Goal: Task Accomplishment & Management: Use online tool/utility

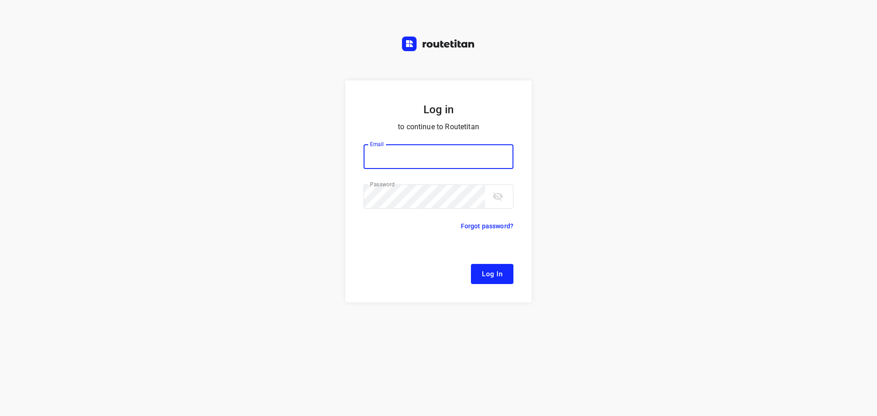
type input "[EMAIL_ADDRESS][DOMAIN_NAME]"
click at [483, 275] on span "Log In" at bounding box center [492, 274] width 21 height 12
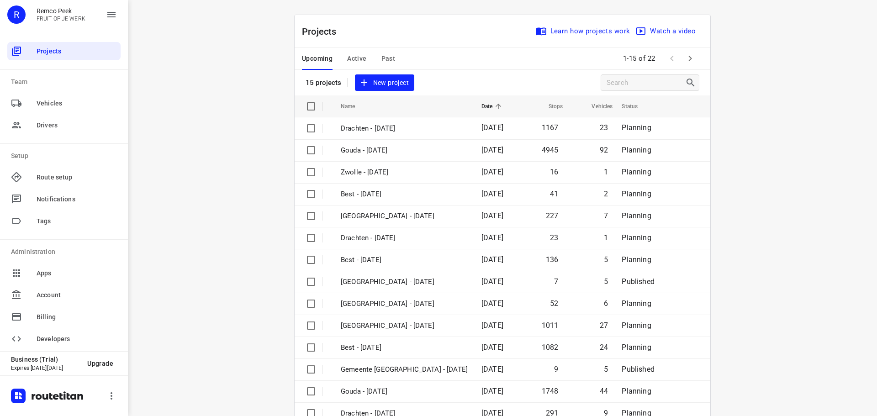
click at [350, 57] on span "Active" at bounding box center [356, 58] width 19 height 11
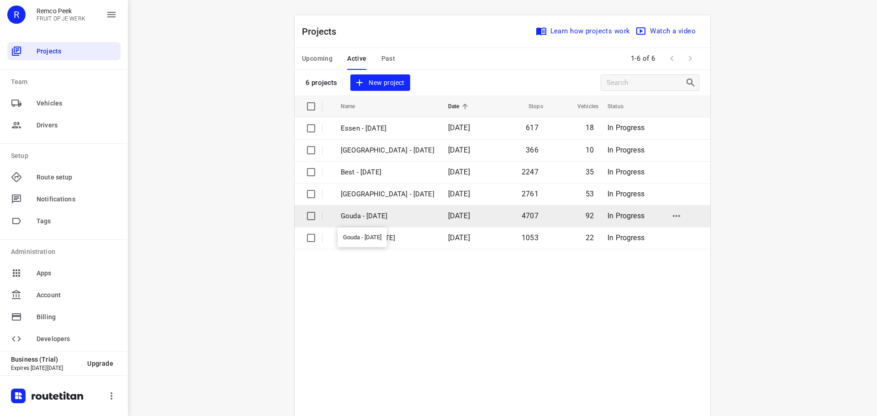
click at [367, 219] on p "Gouda - [DATE]" at bounding box center [388, 216] width 94 height 11
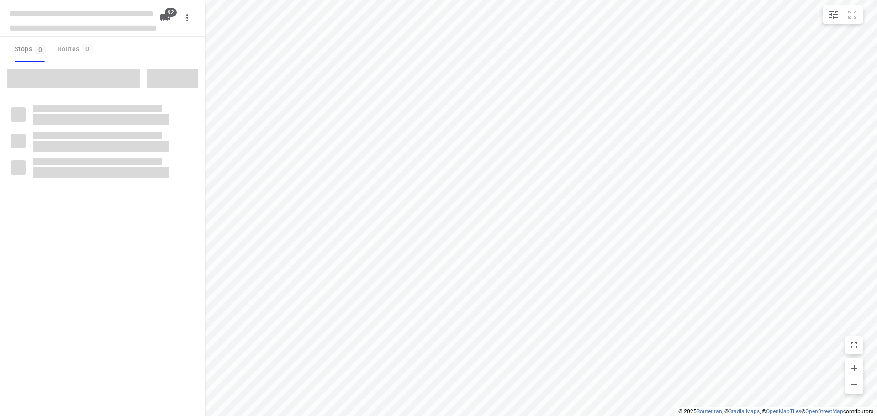
type input "distance"
checkbox input "true"
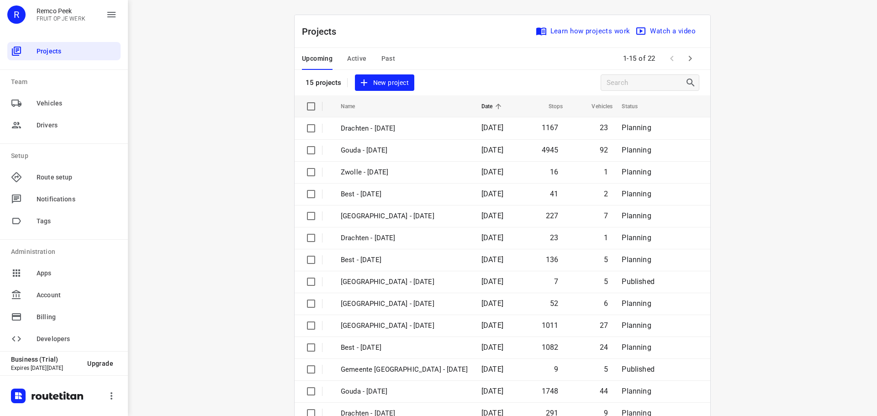
click at [350, 61] on span "Active" at bounding box center [356, 58] width 19 height 11
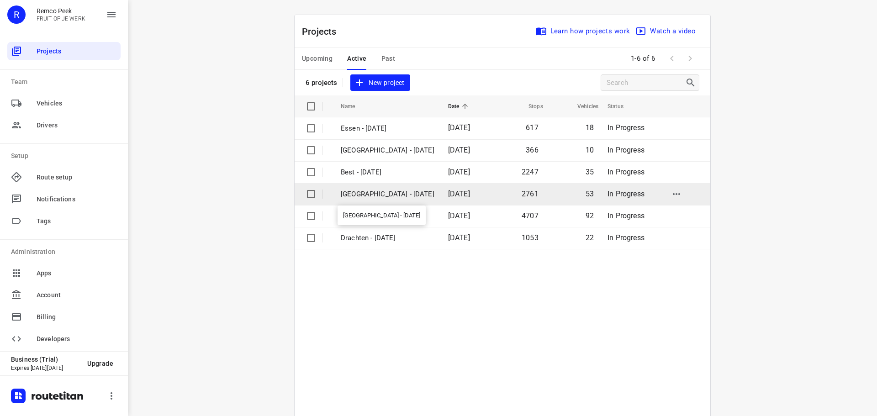
click at [366, 193] on p "[GEOGRAPHIC_DATA] - [DATE]" at bounding box center [388, 194] width 94 height 11
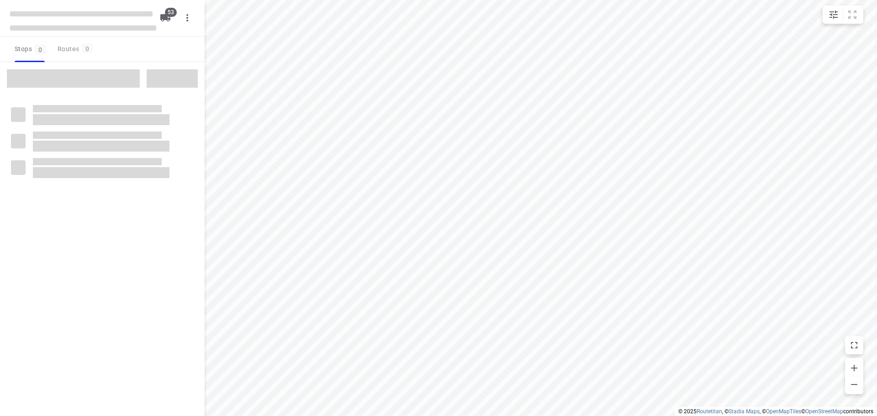
type input "distance"
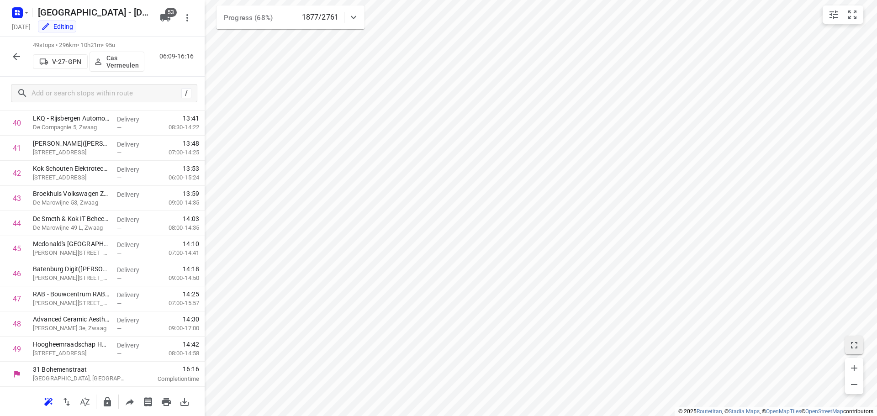
scroll to position [1024, 0]
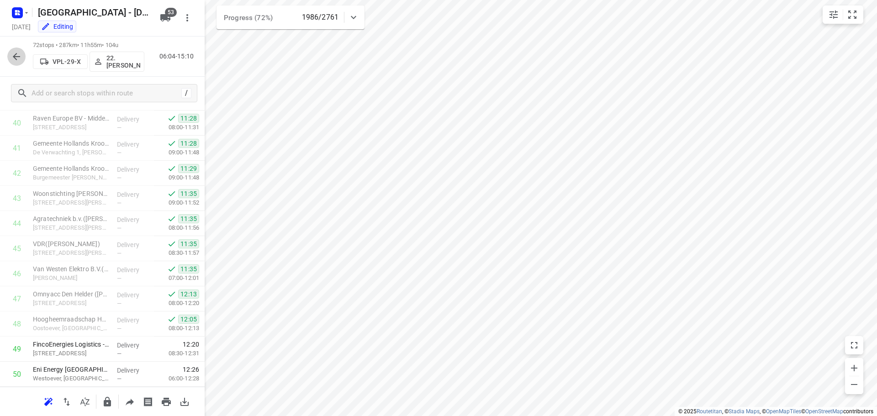
click at [14, 56] on icon "button" at bounding box center [16, 56] width 7 height 7
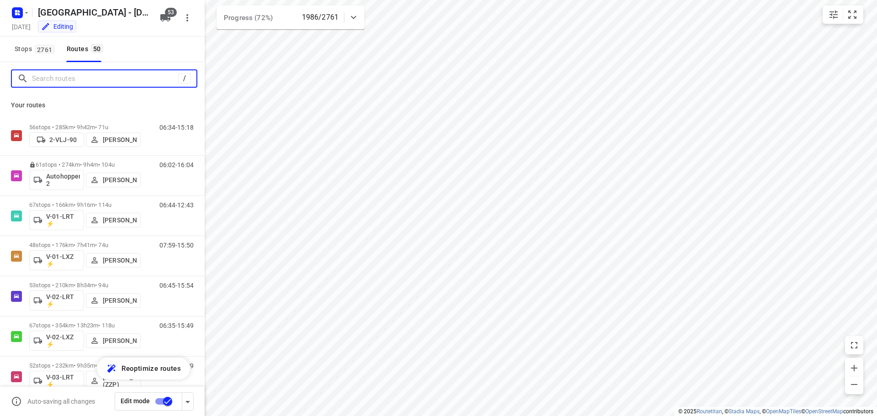
click at [61, 82] on input "Search routes" at bounding box center [105, 79] width 146 height 14
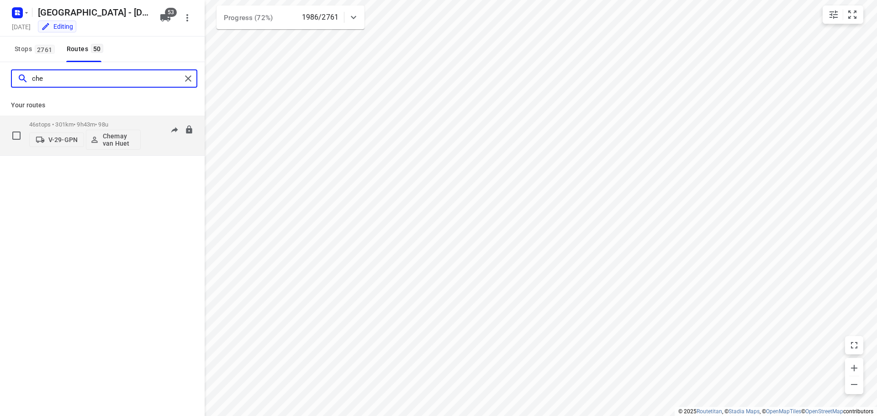
type input "che"
click at [85, 124] on p "46 stops • 301km • 9h43m • 98u" at bounding box center [84, 124] width 111 height 7
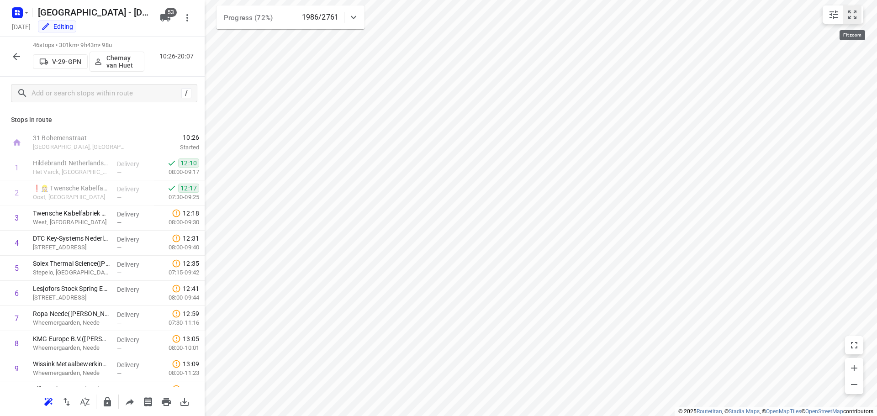
click at [851, 16] on icon "small contained button group" at bounding box center [851, 14] width 11 height 11
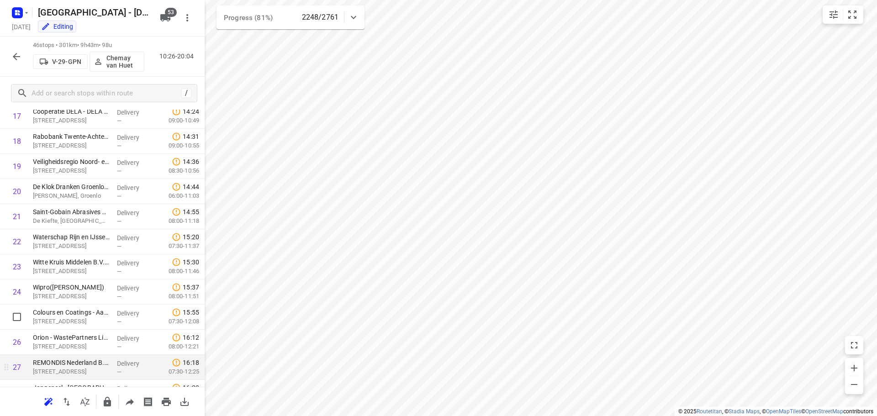
scroll to position [134, 0]
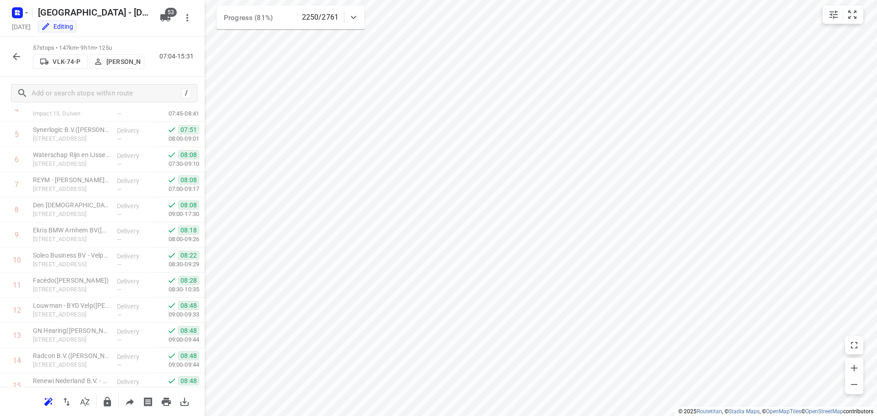
click at [19, 57] on icon "button" at bounding box center [16, 56] width 11 height 11
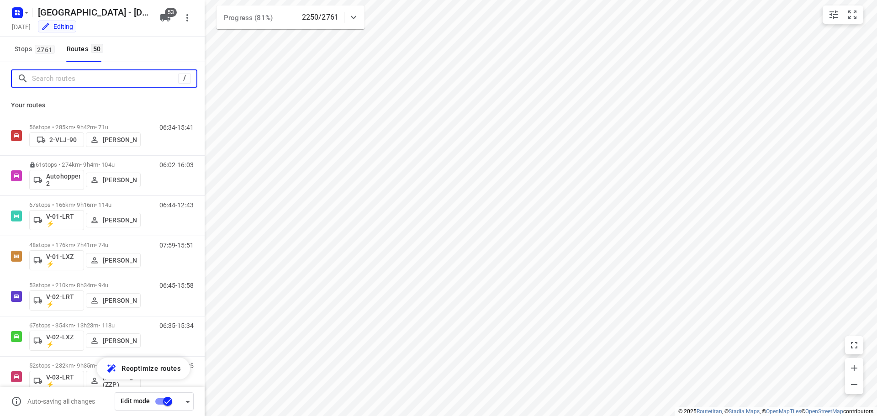
click at [87, 80] on input "Search routes" at bounding box center [105, 79] width 146 height 14
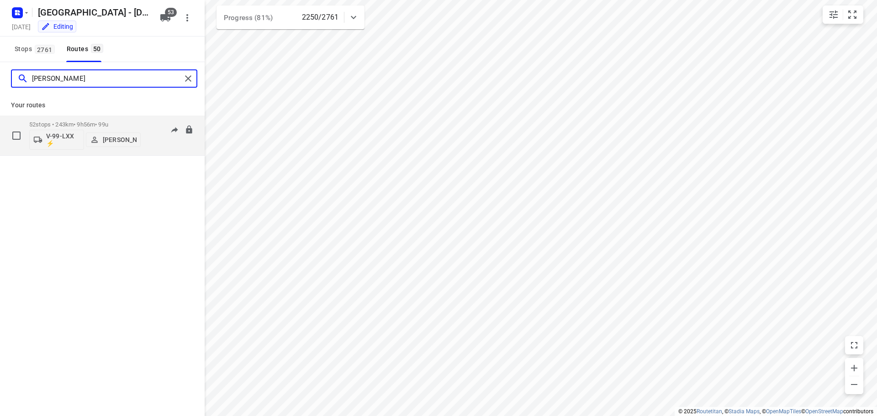
type input "nina"
click at [78, 120] on div "52 stops • 243km • 9h56m • 99u V-99-LXX ⚡ Nina Jo An Kleinjan" at bounding box center [84, 135] width 111 height 38
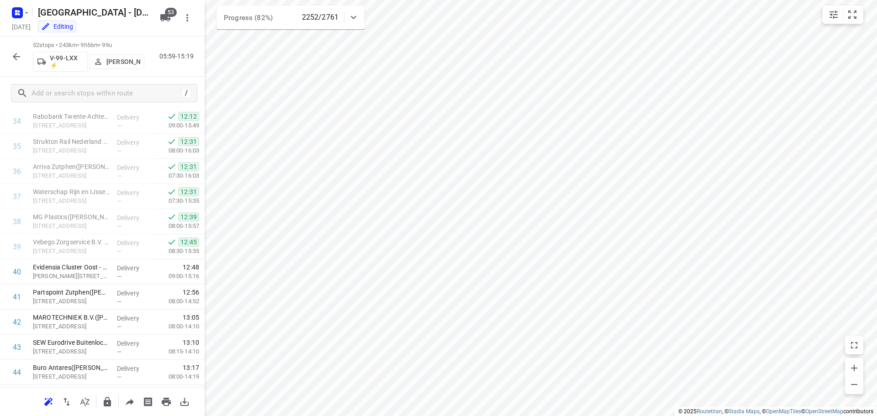
scroll to position [1099, 0]
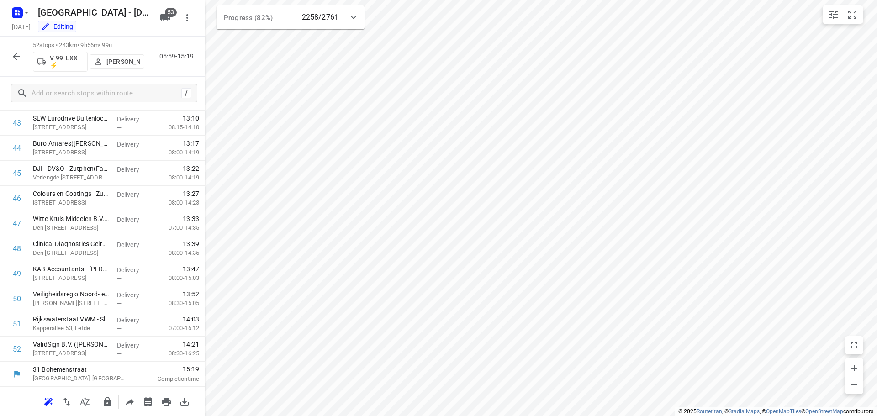
click at [19, 53] on icon "button" at bounding box center [16, 56] width 11 height 11
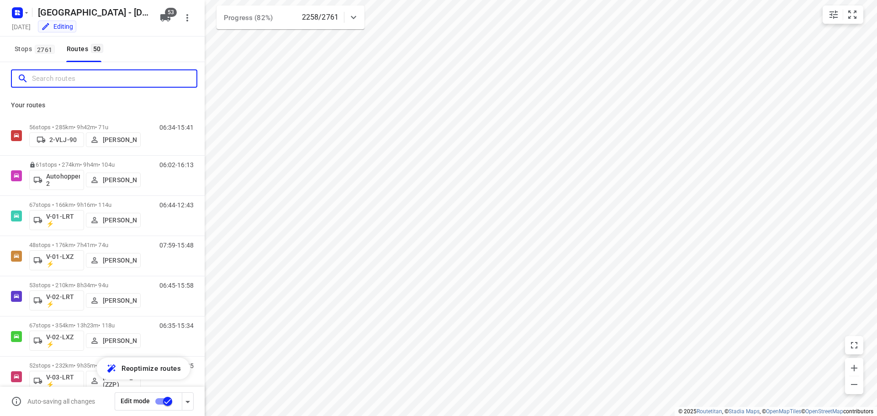
click at [69, 82] on input "Search routes" at bounding box center [114, 79] width 164 height 14
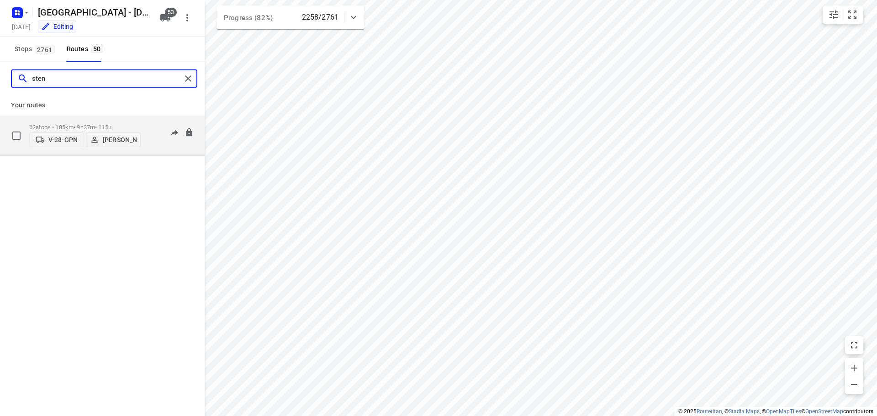
type input "sten"
click at [81, 119] on div "62 stops • 185km • 9h37m • 115u V-28-GPN Sten Sturgess" at bounding box center [84, 135] width 111 height 32
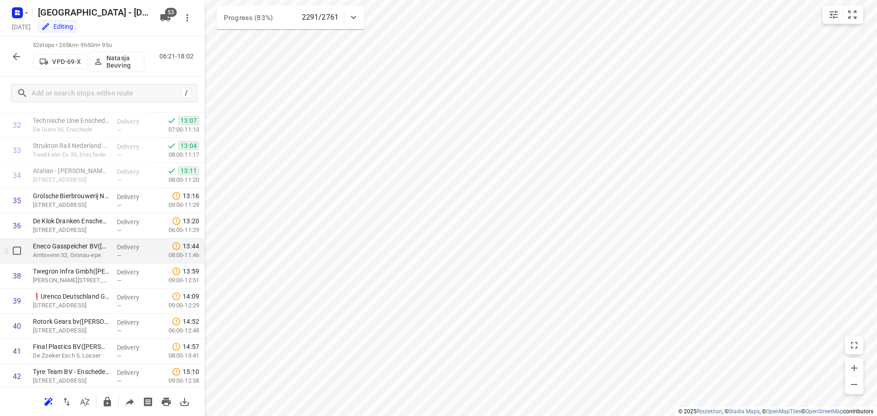
scroll to position [917, 0]
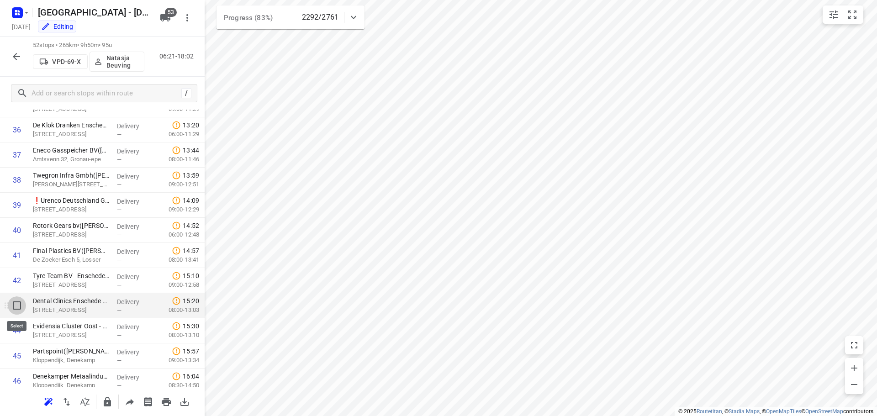
click at [16, 303] on input "checkbox" at bounding box center [17, 305] width 18 height 18
checkbox input "true"
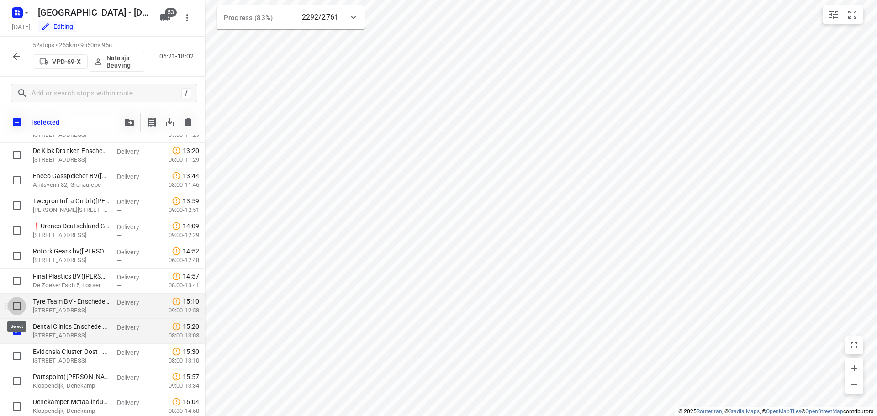
click at [15, 305] on input "checkbox" at bounding box center [17, 306] width 18 height 18
checkbox input "true"
click at [9, 357] on input "checkbox" at bounding box center [17, 356] width 18 height 18
checkbox input "true"
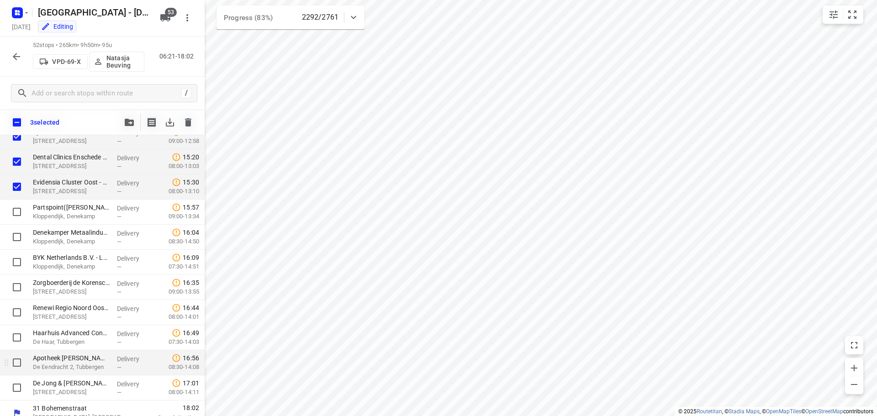
scroll to position [1096, 0]
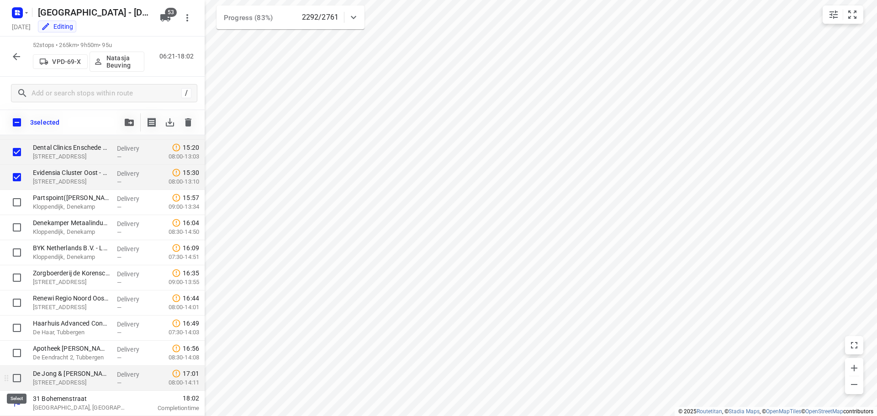
click at [17, 376] on input "checkbox" at bounding box center [17, 378] width 18 height 18
checkbox input "true"
click at [15, 353] on input "checkbox" at bounding box center [17, 353] width 18 height 18
checkbox input "true"
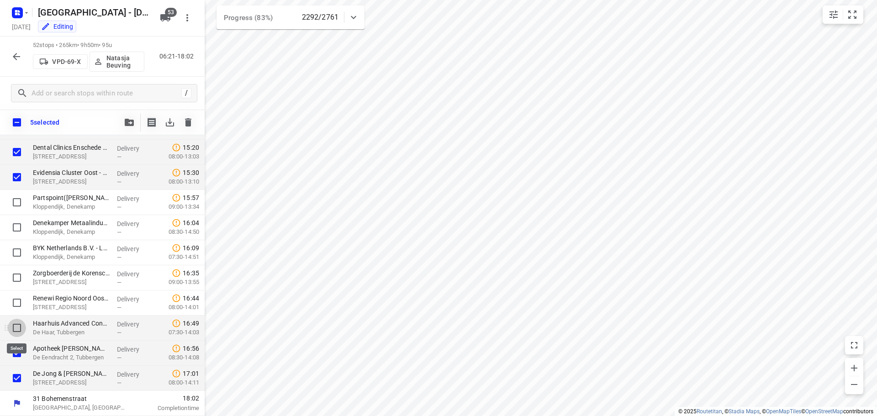
click at [11, 329] on input "checkbox" at bounding box center [17, 328] width 18 height 18
checkbox input "true"
click at [14, 303] on input "checkbox" at bounding box center [17, 303] width 18 height 18
checkbox input "true"
click at [127, 120] on icon "button" at bounding box center [129, 122] width 9 height 7
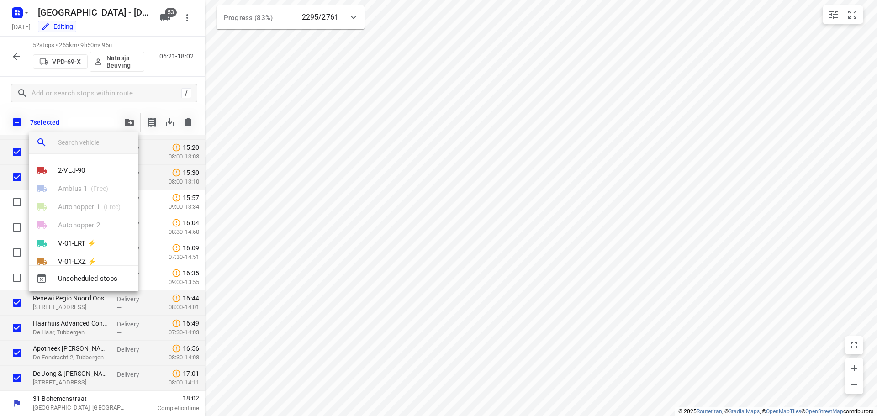
click at [93, 143] on input "search vehicle" at bounding box center [94, 143] width 73 height 14
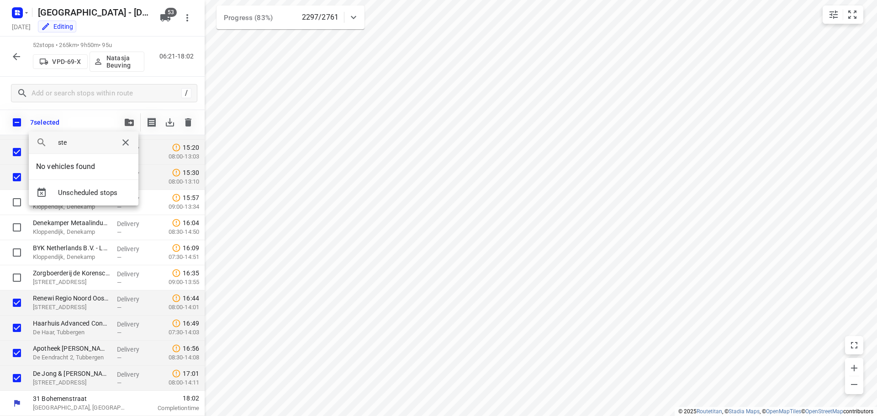
click at [79, 147] on input "ste" at bounding box center [83, 143] width 51 height 14
type input "s"
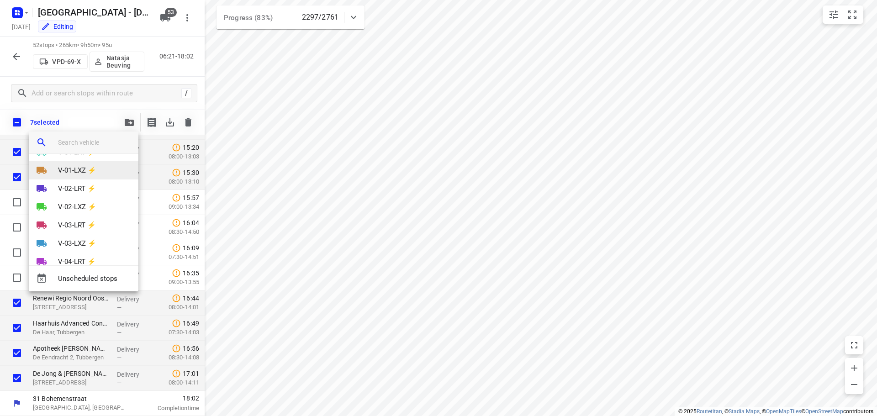
scroll to position [0, 0]
click at [75, 145] on input "search vehicle" at bounding box center [94, 143] width 73 height 14
click at [75, 144] on input "search vehicle" at bounding box center [94, 143] width 73 height 14
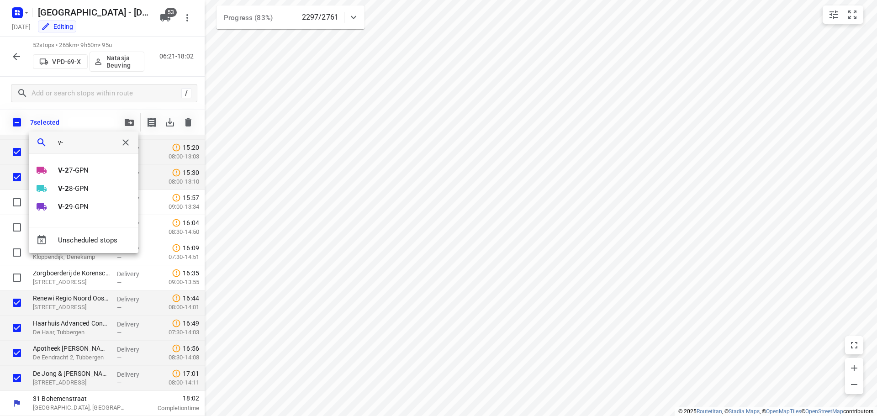
type input "v"
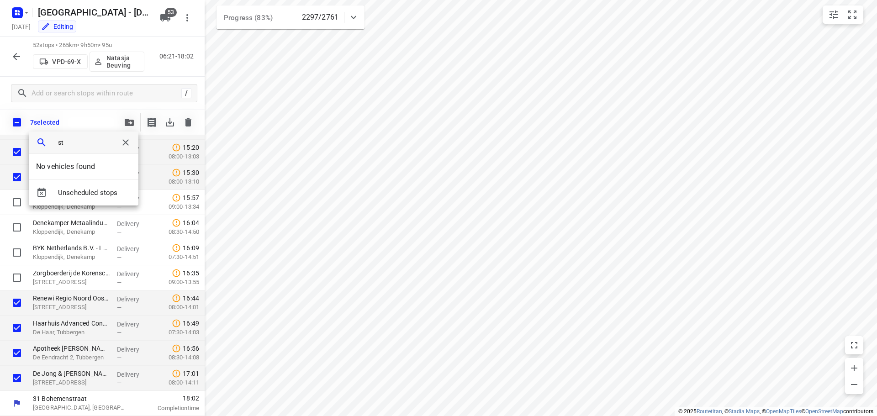
type input "s"
type input "v-28"
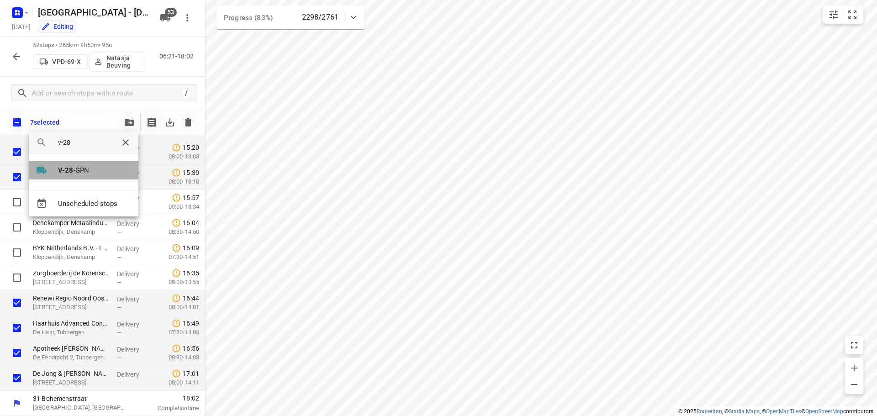
click at [77, 171] on p "V-28 -GPN" at bounding box center [73, 170] width 31 height 11
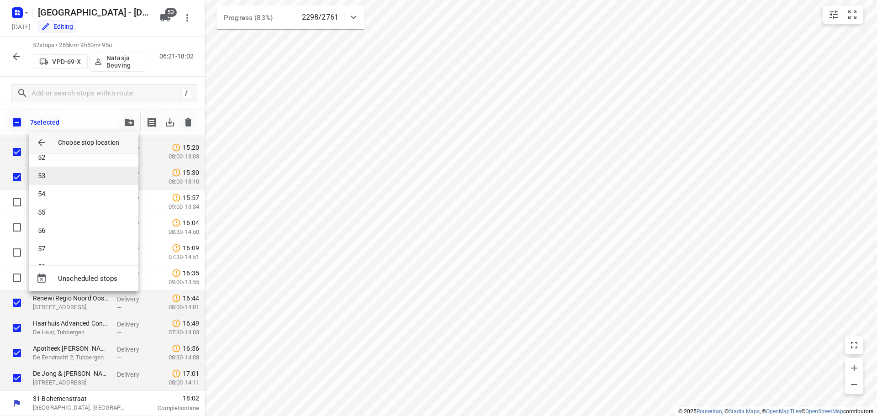
scroll to position [1032, 0]
click at [84, 247] on li "62" at bounding box center [84, 249] width 110 height 18
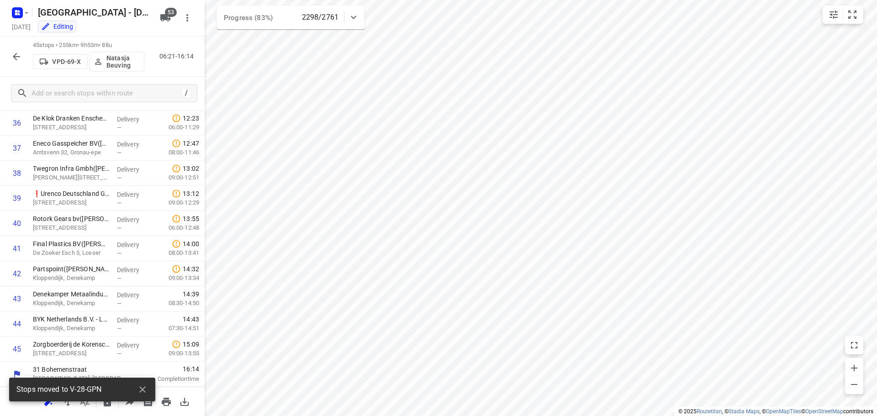
scroll to position [924, 0]
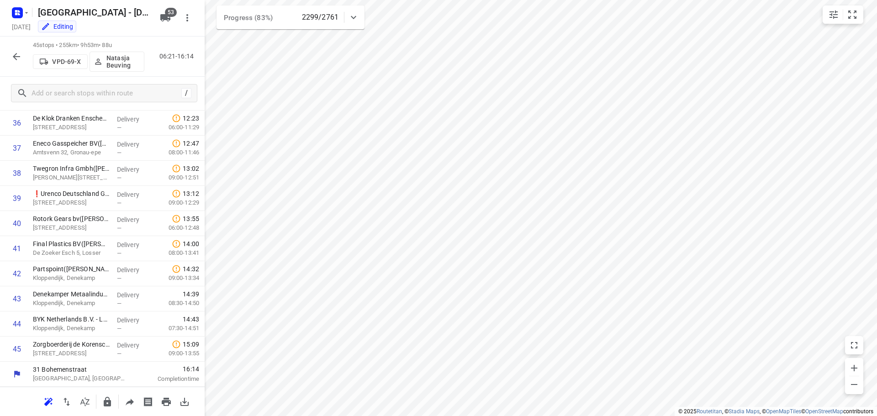
click at [15, 53] on icon "button" at bounding box center [16, 56] width 11 height 11
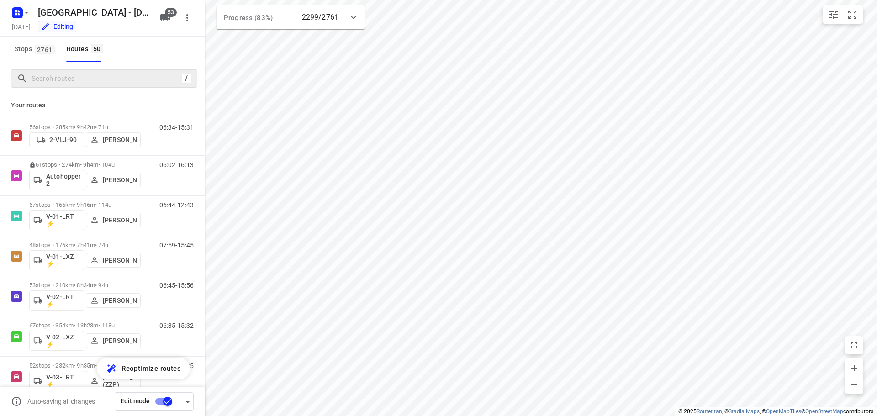
click at [67, 84] on div "/" at bounding box center [104, 78] width 186 height 18
click at [64, 78] on input "Search routes" at bounding box center [114, 79] width 164 height 14
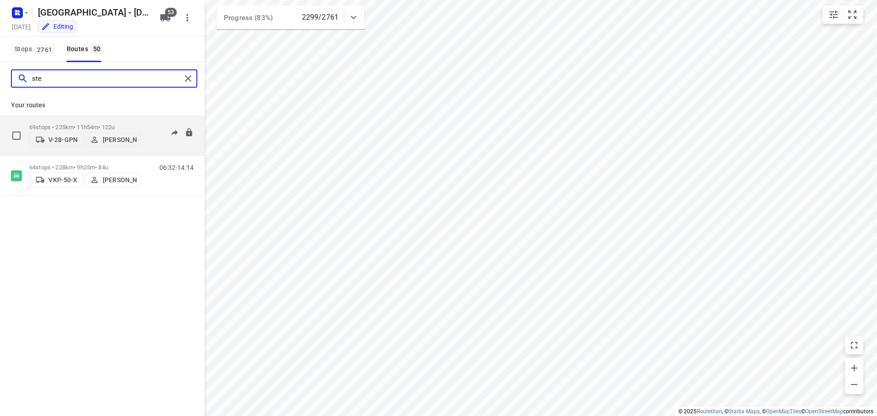
type input "ste"
click at [97, 124] on p "69 stops • 225km • 11h54m • 122u" at bounding box center [84, 127] width 111 height 7
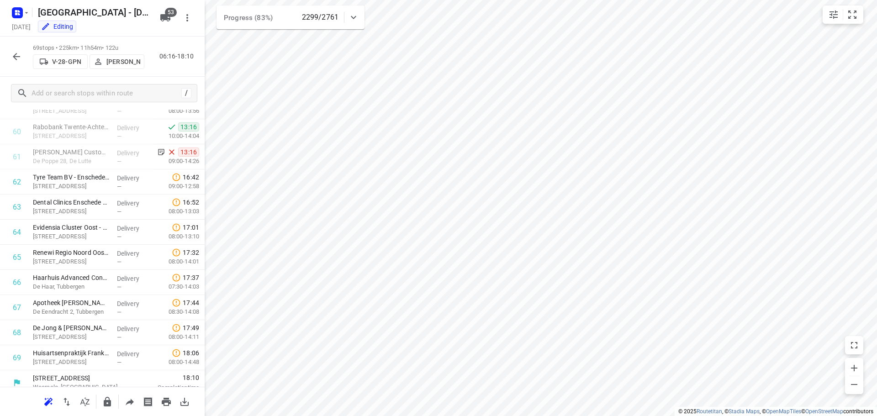
scroll to position [1526, 0]
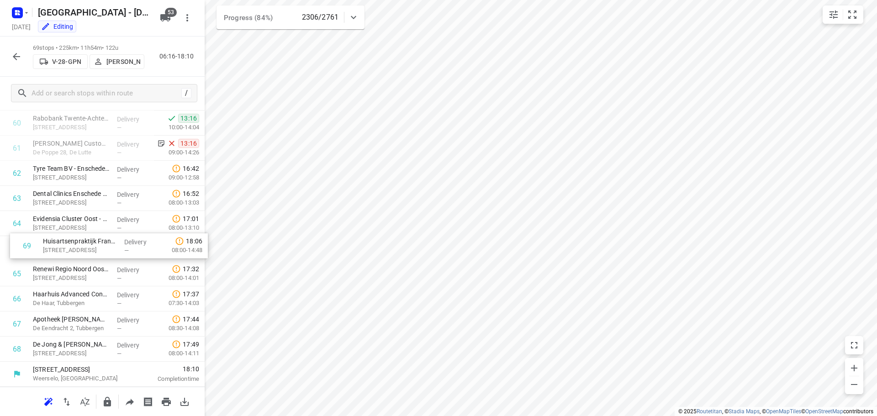
drag, startPoint x: 77, startPoint y: 357, endPoint x: 87, endPoint y: 252, distance: 105.9
click at [16, 54] on icon "button" at bounding box center [16, 56] width 11 height 11
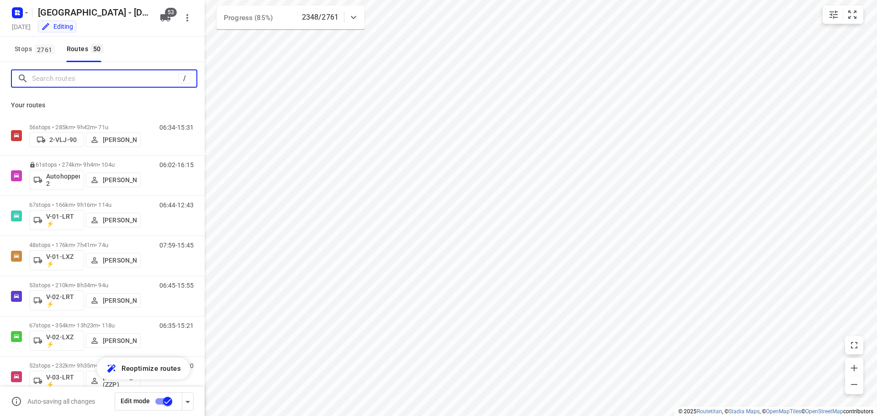
click at [81, 82] on input "Search routes" at bounding box center [105, 79] width 146 height 14
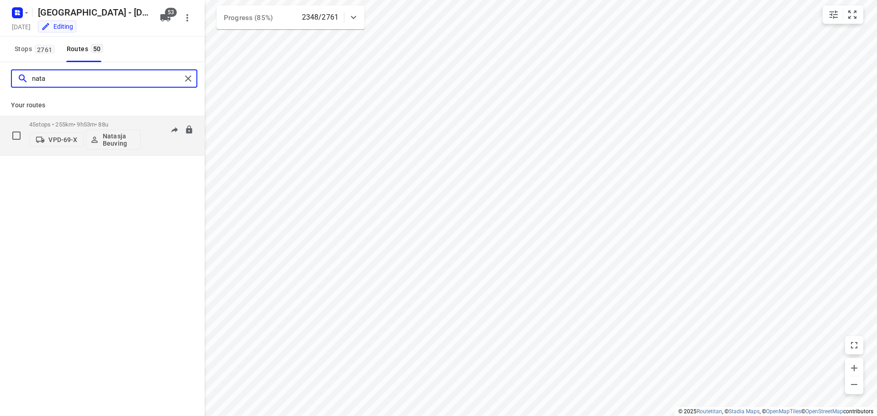
type input "nata"
click at [83, 121] on p "45 stops • 255km • 9h53m • 88u" at bounding box center [84, 124] width 111 height 7
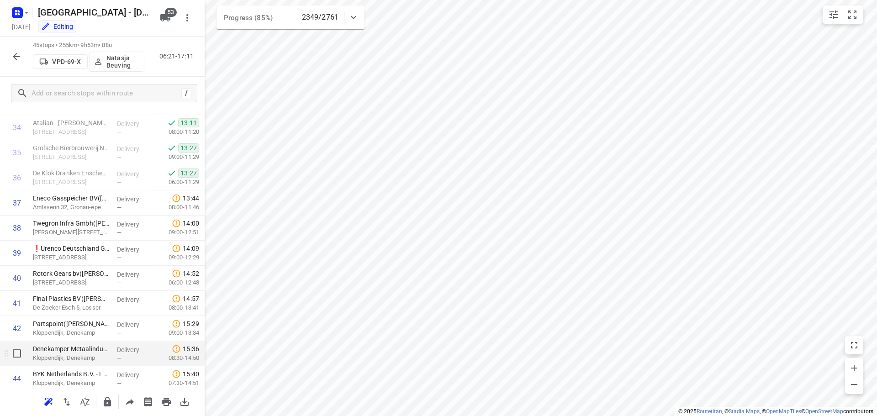
scroll to position [924, 0]
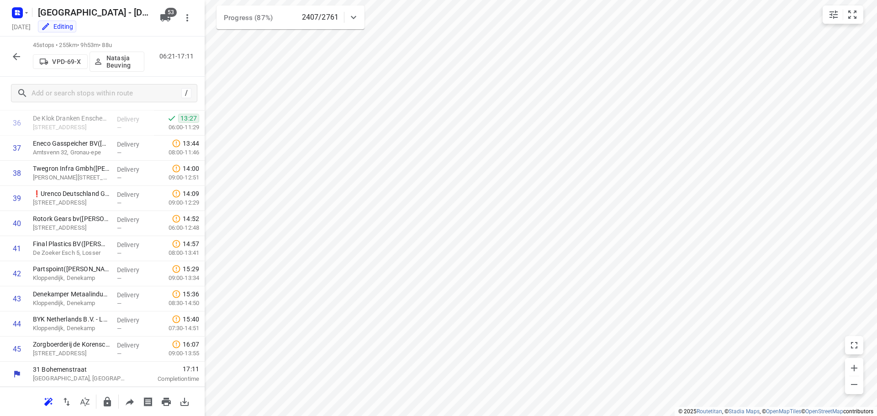
click at [11, 59] on button "button" at bounding box center [16, 56] width 18 height 18
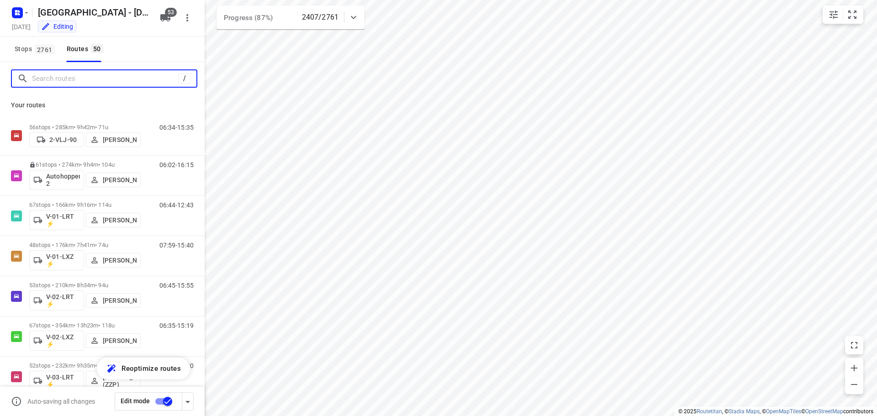
click at [69, 81] on input "Search routes" at bounding box center [105, 79] width 146 height 14
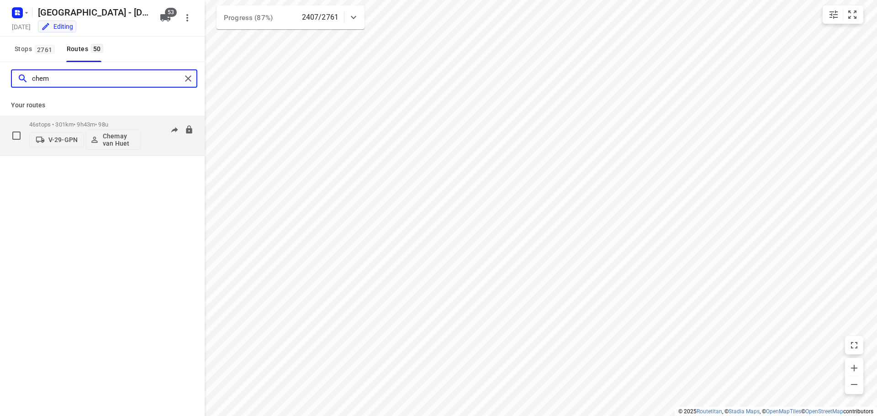
type input "chem"
click at [79, 123] on p "46 stops • 301km • 9h43m • 98u" at bounding box center [84, 124] width 111 height 7
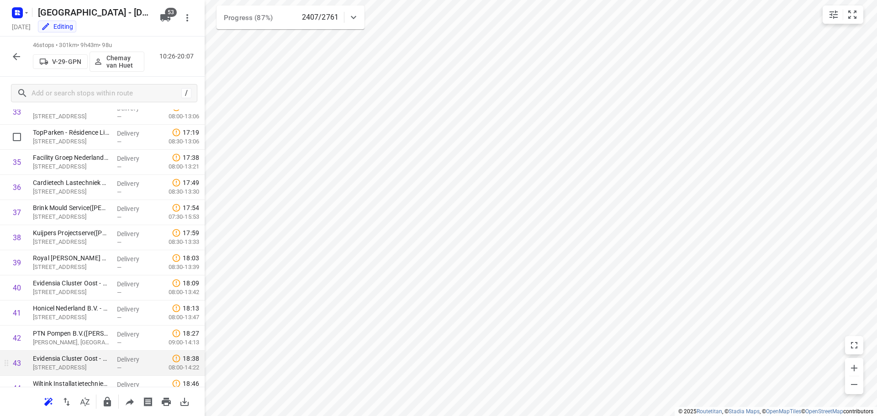
scroll to position [949, 0]
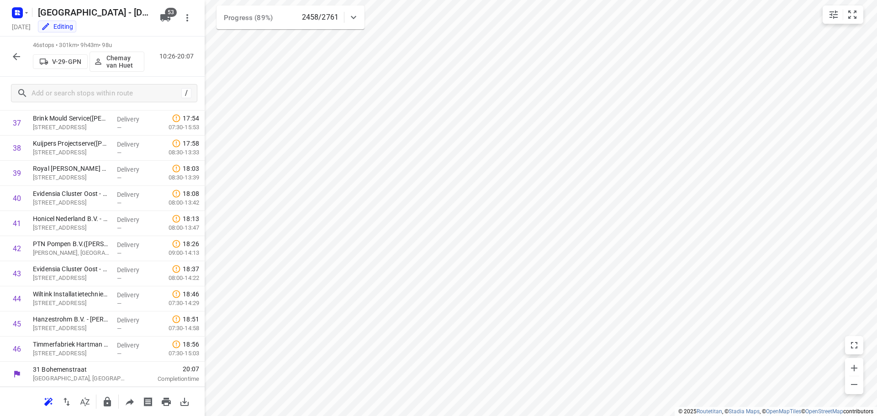
click at [15, 52] on icon "button" at bounding box center [16, 56] width 11 height 11
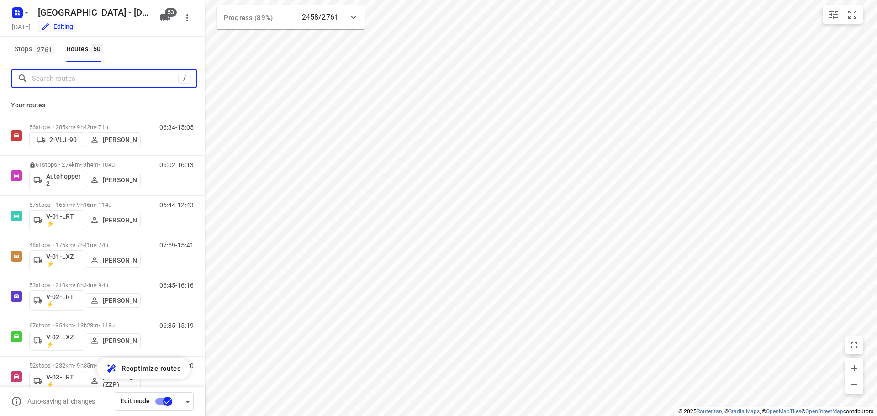
click at [82, 81] on input "Search routes" at bounding box center [105, 79] width 146 height 14
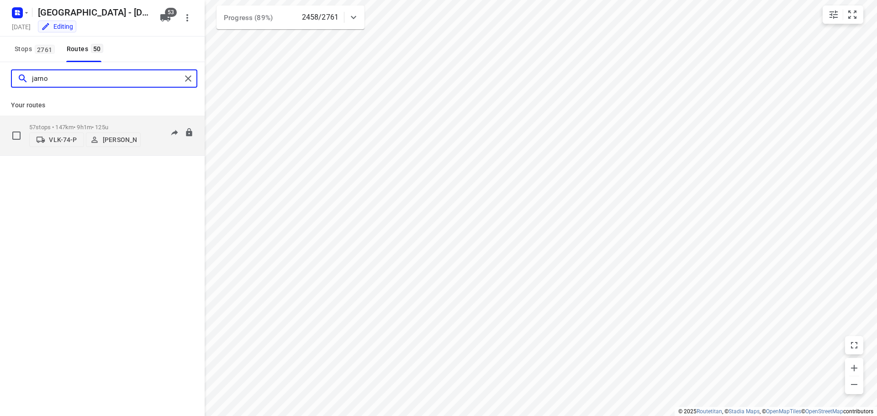
type input "jarno"
click at [84, 121] on div "57 stops • 147km • 9h1m • 125u VLK-74-P Jarno Bonhof" at bounding box center [84, 135] width 111 height 32
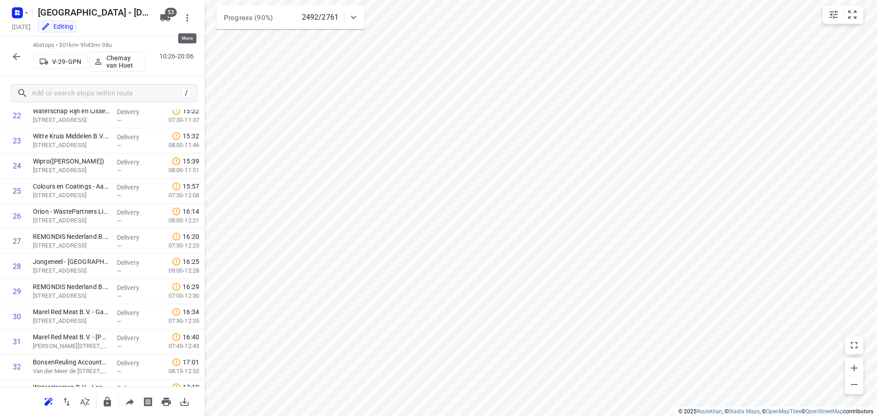
scroll to position [583, 0]
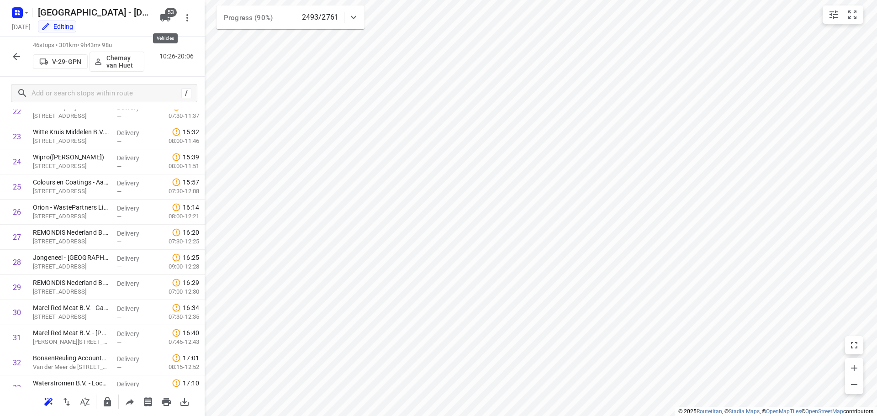
click at [164, 17] on icon "button" at bounding box center [165, 17] width 10 height 7
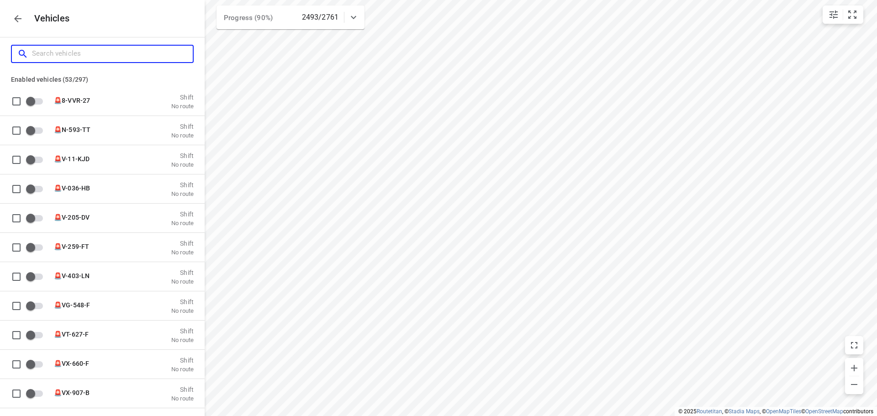
click at [118, 52] on input "Search vehicles" at bounding box center [112, 54] width 161 height 14
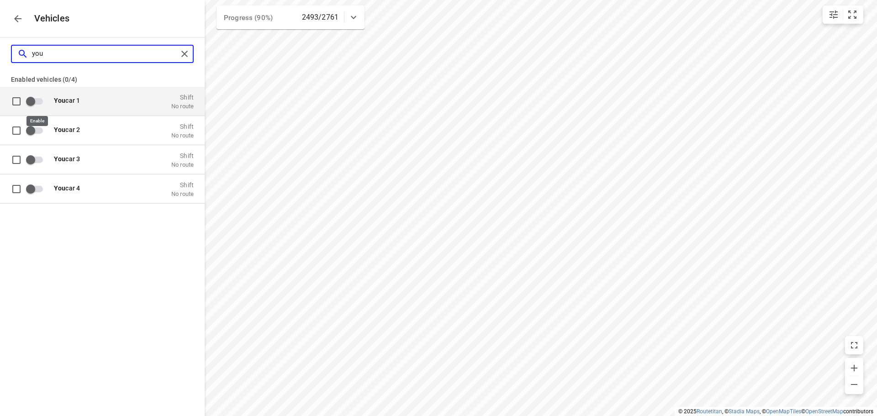
type input "you"
click at [40, 102] on input "grid" at bounding box center [31, 100] width 52 height 17
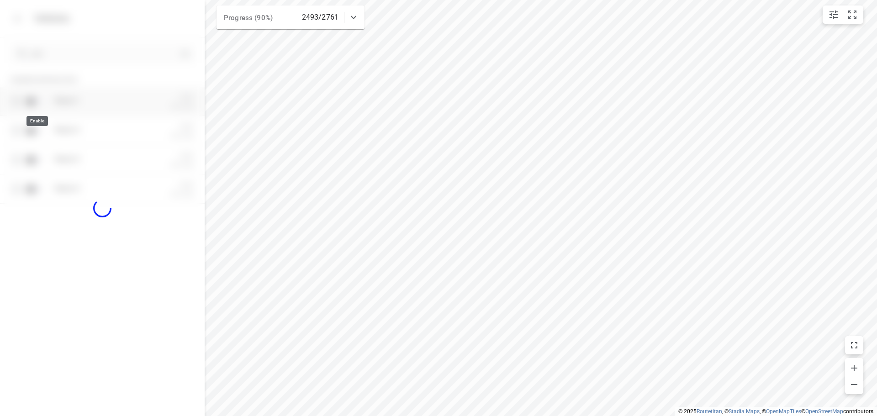
checkbox input "true"
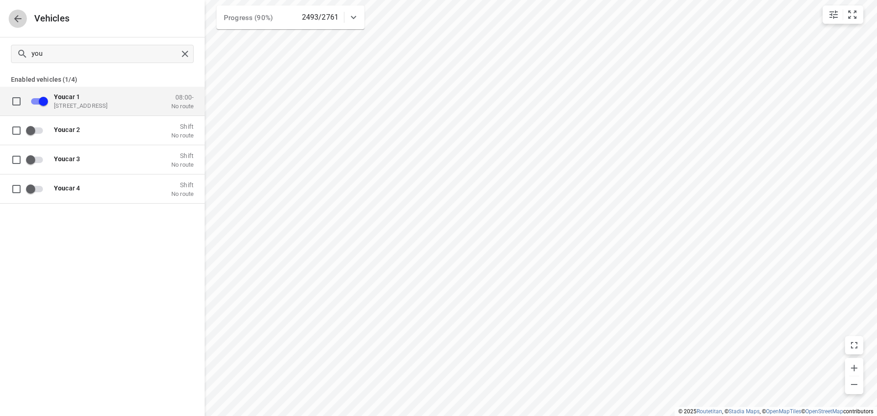
click at [14, 21] on icon "button" at bounding box center [17, 18] width 11 height 11
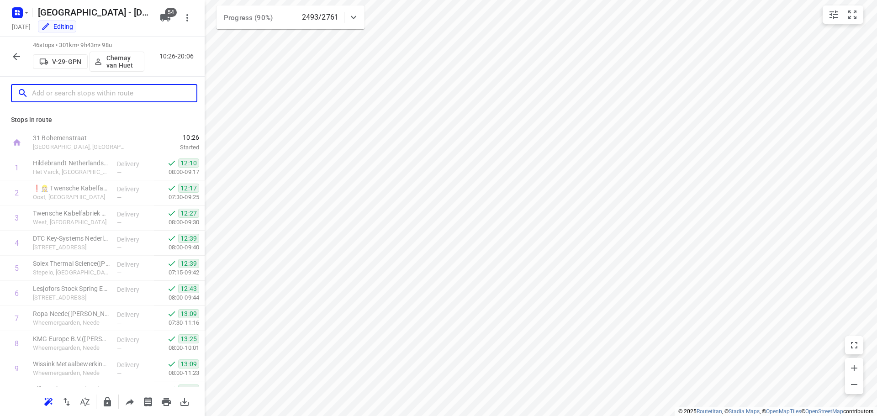
click at [85, 94] on input "text" at bounding box center [114, 93] width 164 height 14
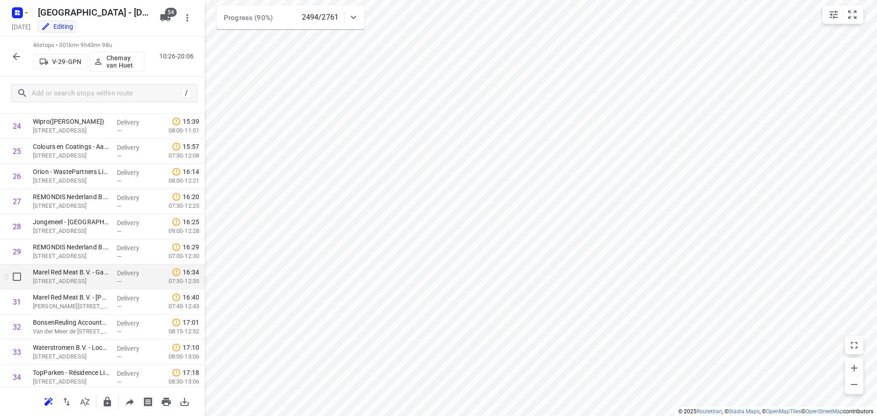
scroll to position [639, 0]
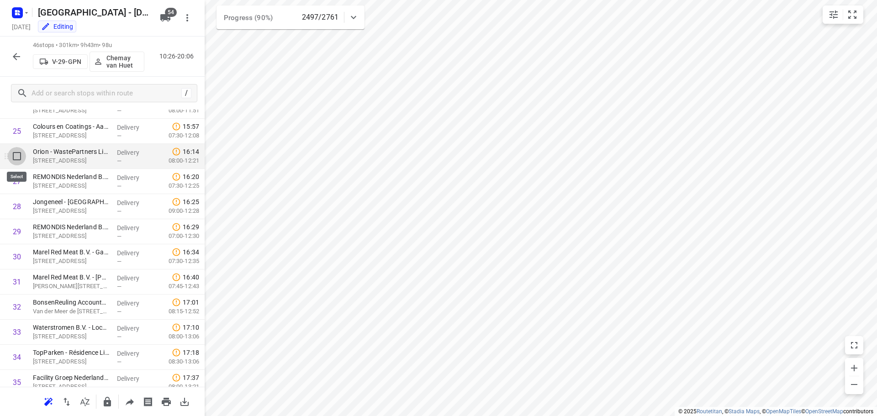
click at [14, 158] on input "checkbox" at bounding box center [17, 156] width 18 height 18
checkbox input "true"
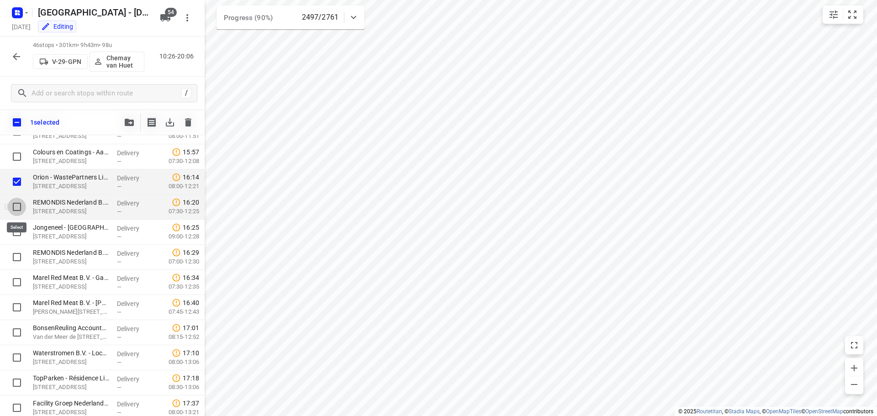
click at [16, 207] on input "checkbox" at bounding box center [17, 207] width 18 height 18
checkbox input "true"
click at [14, 228] on input "checkbox" at bounding box center [17, 232] width 18 height 18
checkbox input "true"
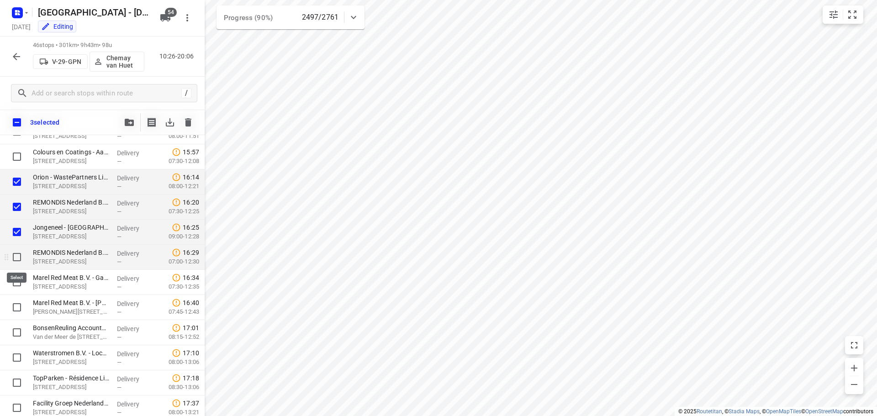
click at [17, 260] on input "checkbox" at bounding box center [17, 257] width 18 height 18
checkbox input "true"
click at [18, 282] on input "checkbox" at bounding box center [17, 282] width 18 height 18
checkbox input "true"
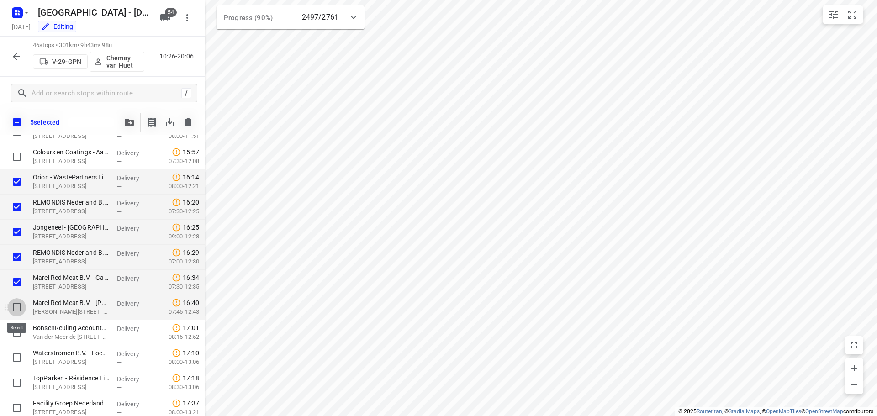
click at [19, 302] on input "checkbox" at bounding box center [17, 307] width 18 height 18
checkbox input "true"
click at [18, 330] on input "checkbox" at bounding box center [17, 332] width 18 height 18
checkbox input "true"
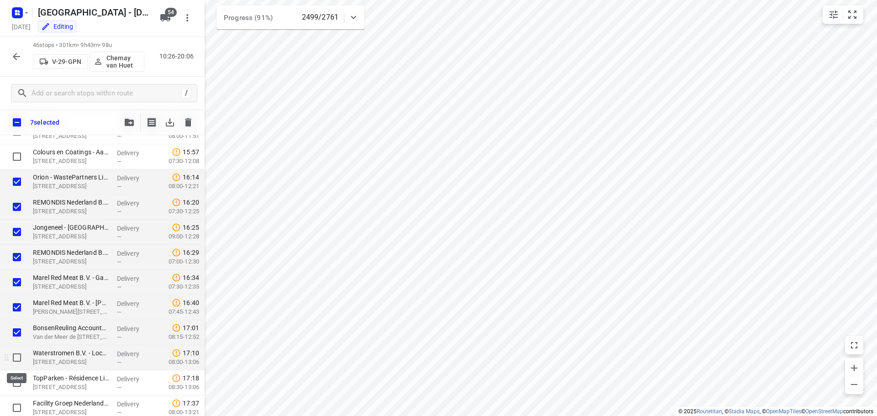
click at [16, 353] on input "checkbox" at bounding box center [17, 357] width 18 height 18
checkbox input "true"
click at [16, 382] on input "checkbox" at bounding box center [17, 382] width 18 height 18
checkbox input "true"
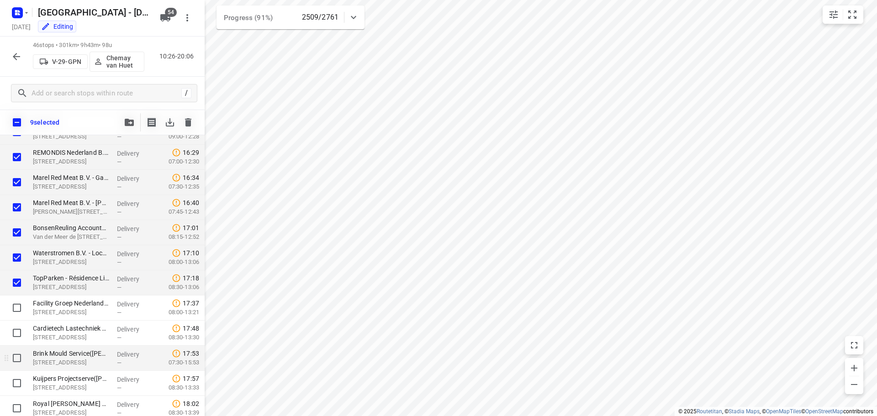
scroll to position [762, 0]
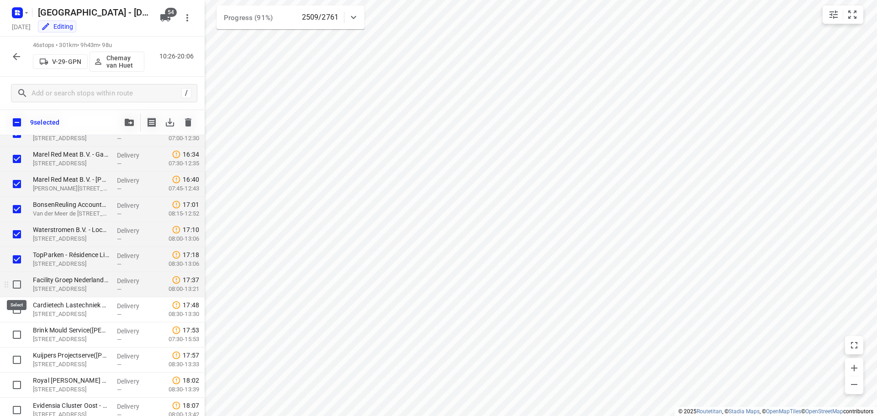
click at [14, 285] on input "checkbox" at bounding box center [17, 284] width 18 height 18
checkbox input "true"
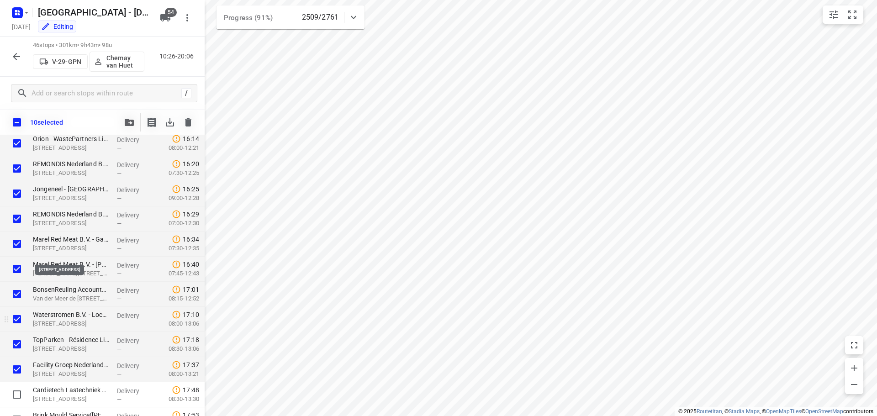
scroll to position [717, 0]
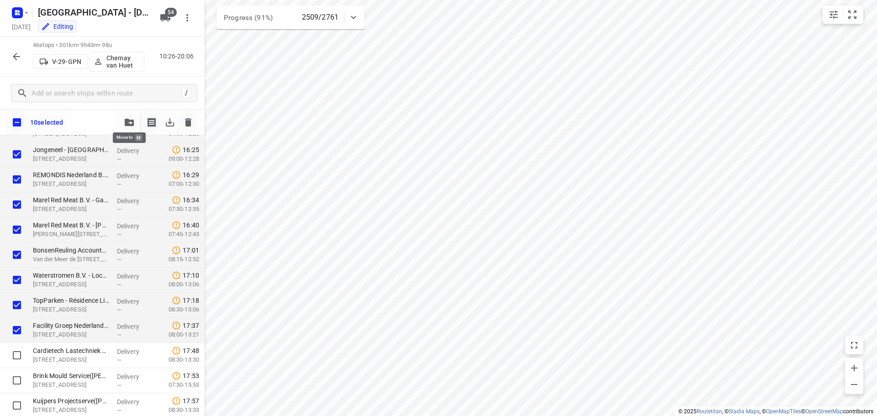
click at [130, 126] on icon "button" at bounding box center [129, 122] width 9 height 7
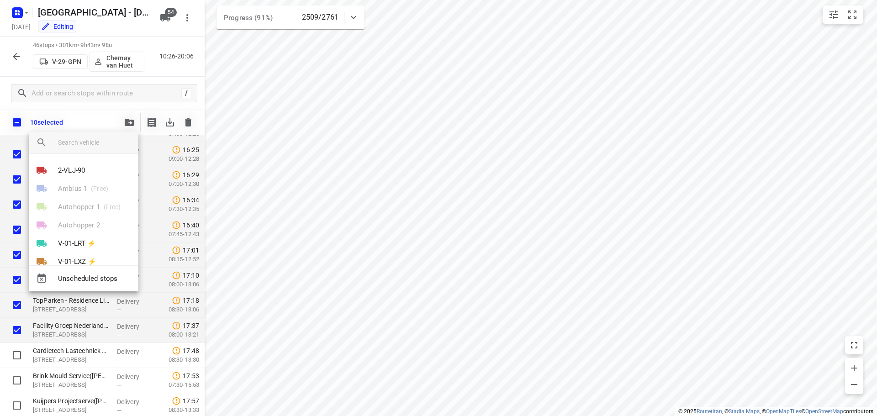
click at [95, 141] on input "search vehicle" at bounding box center [94, 143] width 73 height 14
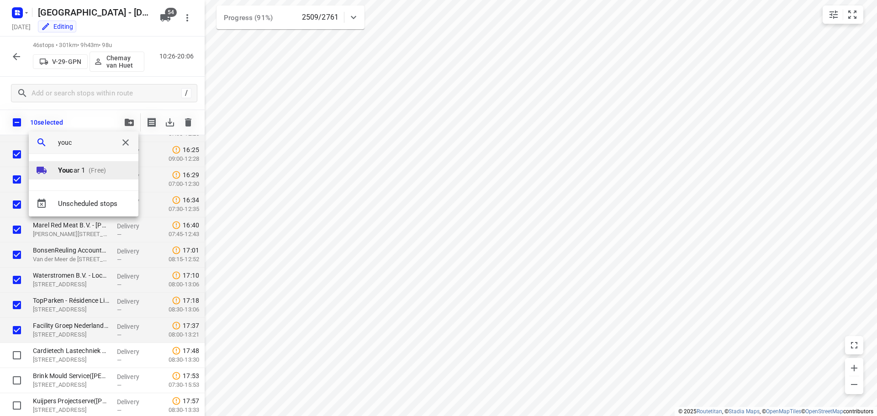
type input "youc"
click at [87, 169] on p "(Free)" at bounding box center [95, 171] width 21 height 10
click at [80, 168] on li "1" at bounding box center [84, 167] width 110 height 18
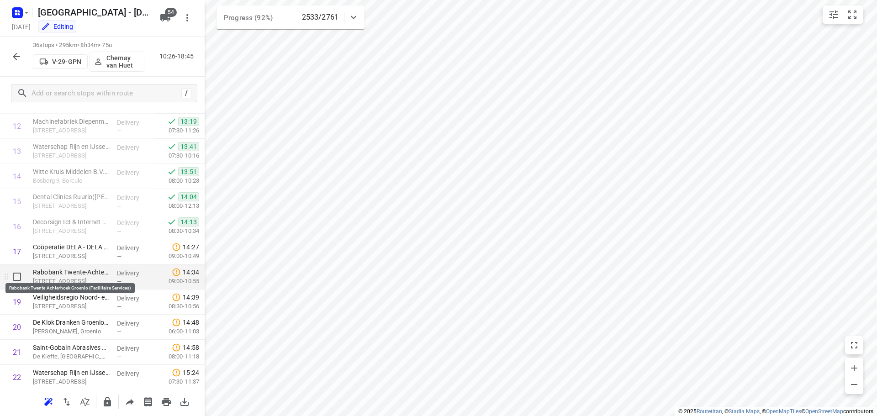
scroll to position [332, 0]
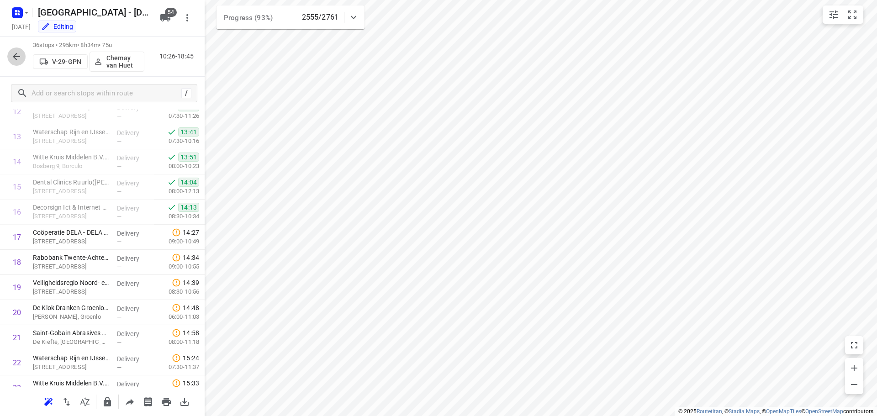
click at [20, 60] on icon "button" at bounding box center [16, 56] width 11 height 11
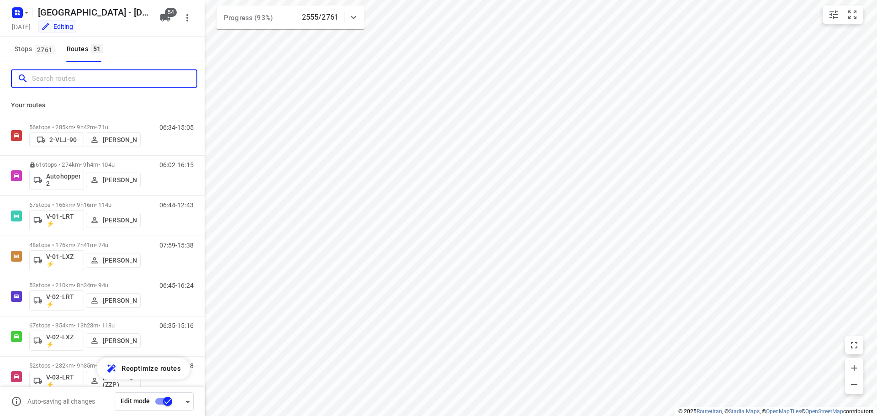
drag, startPoint x: 47, startPoint y: 82, endPoint x: 41, endPoint y: 72, distance: 12.3
click at [47, 81] on input "Search routes" at bounding box center [114, 79] width 164 height 14
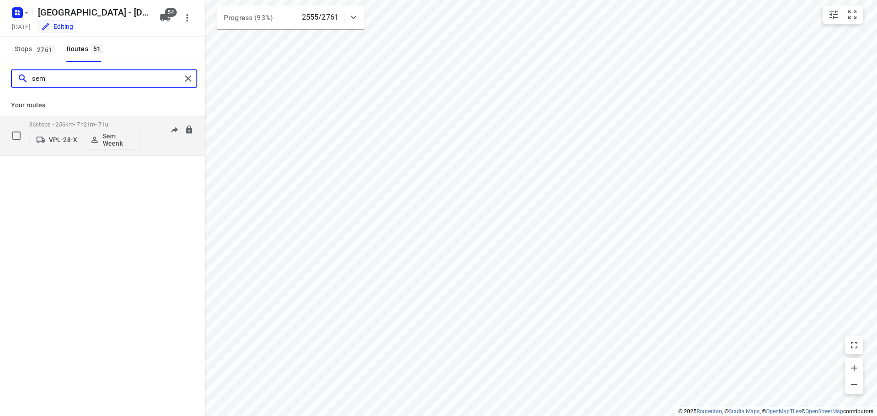
type input "sem"
click at [78, 120] on div "36 stops • 256km • 7h21m • 71u VPL-28-X Sem Weenk" at bounding box center [84, 135] width 111 height 38
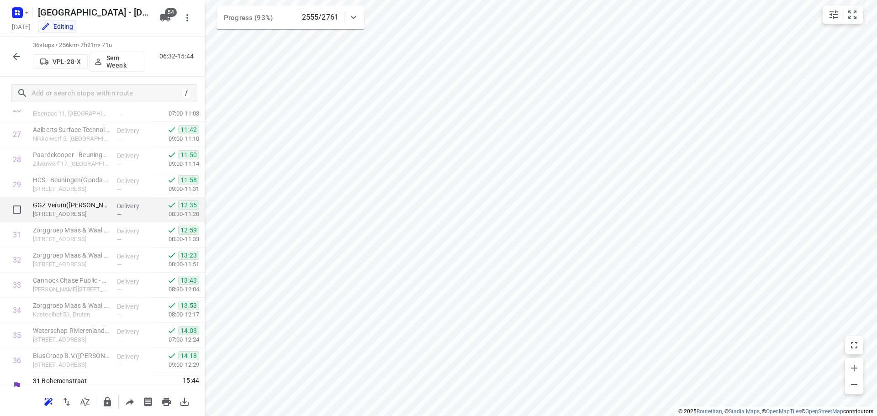
scroll to position [698, 0]
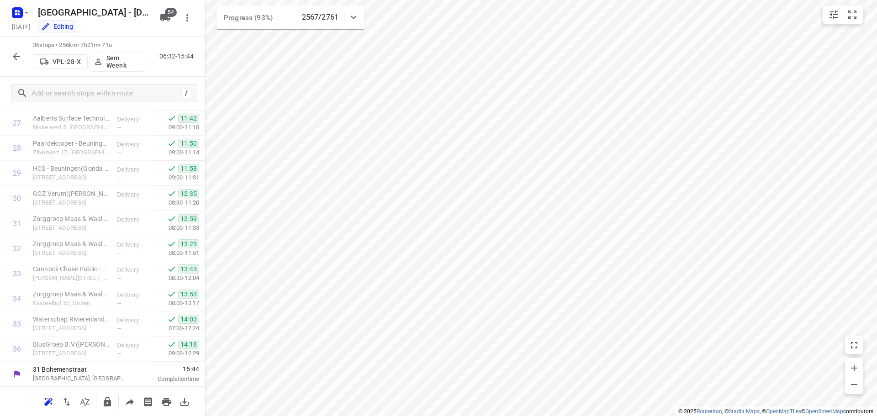
click at [5, 54] on div "36 stops • 256km • 7h21m • 71u VPL-28-X Sem Weenk 06:32-15:44" at bounding box center [102, 57] width 205 height 40
click at [16, 56] on icon "button" at bounding box center [16, 56] width 11 height 11
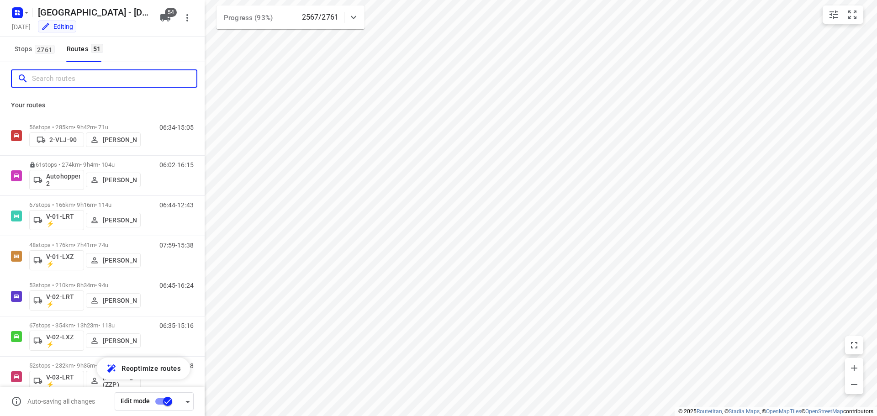
click at [90, 78] on input "Search routes" at bounding box center [114, 79] width 164 height 14
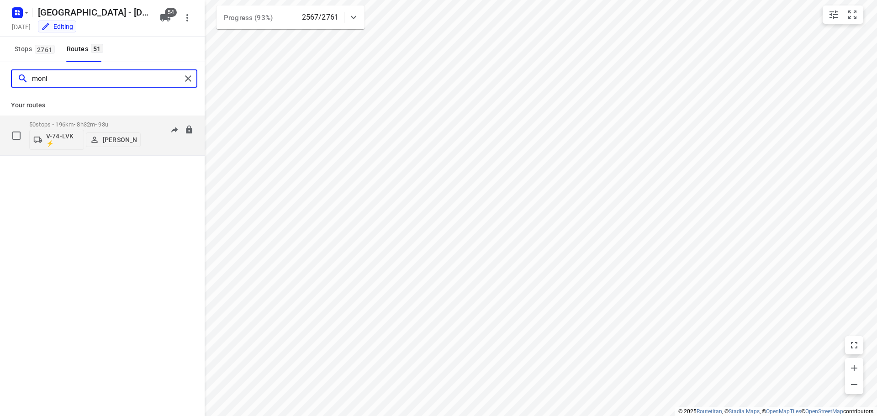
type input "moni"
click at [84, 122] on p "50 stops • 196km • 8h32m • 93u" at bounding box center [84, 124] width 111 height 7
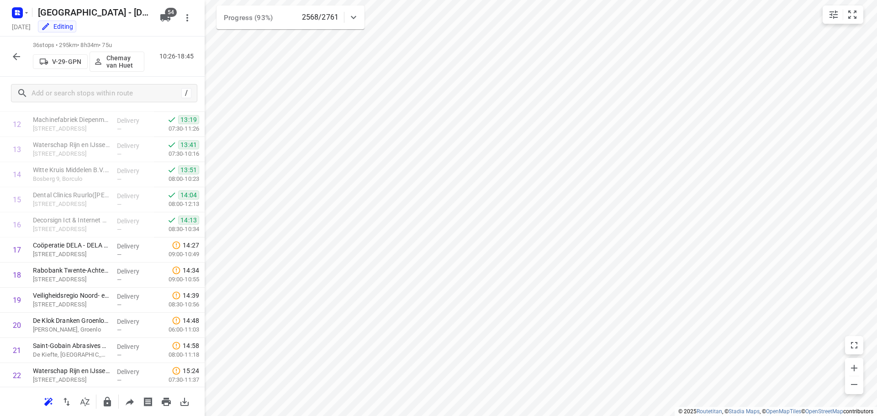
scroll to position [45, 0]
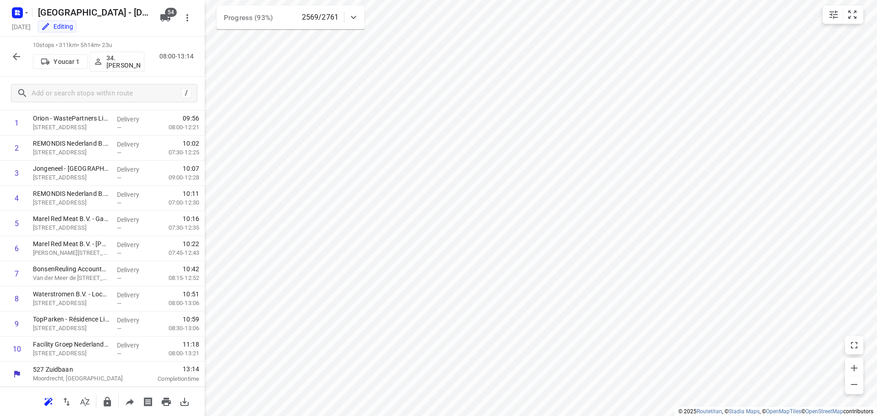
click at [124, 65] on p "34.Jasper van Vloten" at bounding box center [123, 61] width 34 height 15
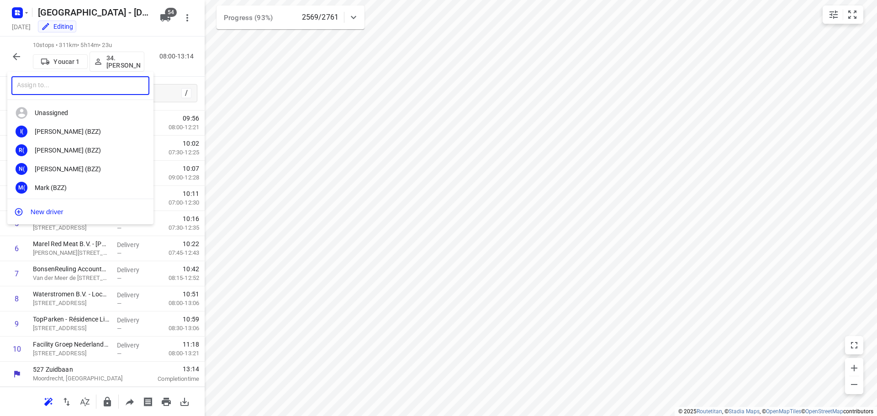
click at [101, 89] on input "text" at bounding box center [80, 85] width 138 height 19
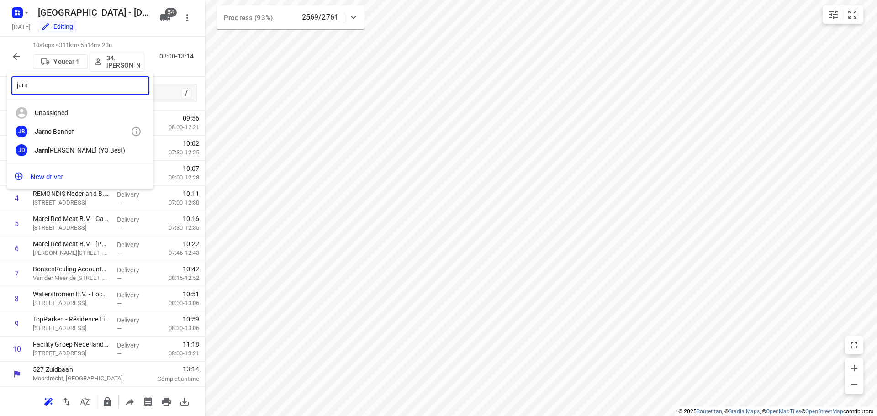
type input "jarn"
click at [71, 126] on div "JB Jarn o Bonhof" at bounding box center [80, 131] width 146 height 19
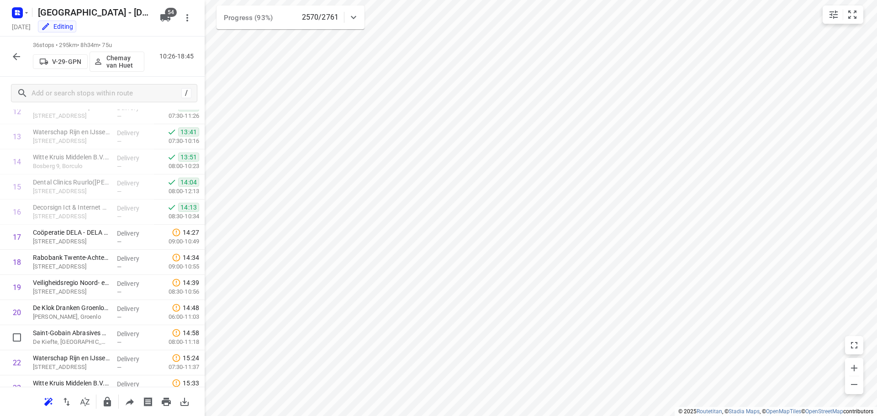
scroll to position [698, 0]
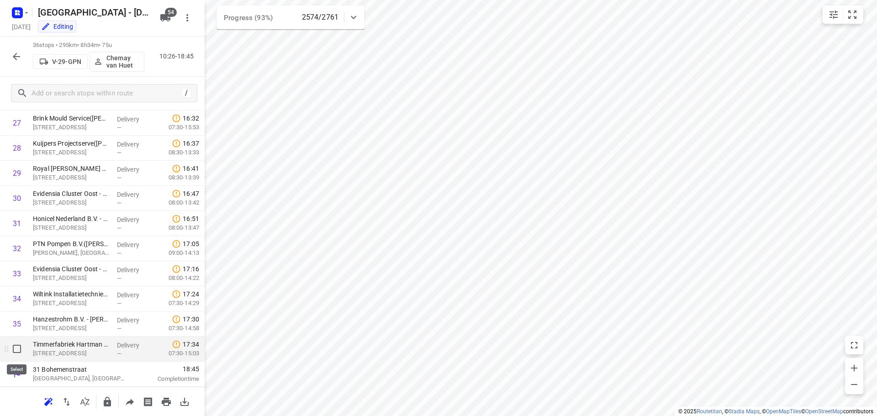
click at [12, 350] on input "checkbox" at bounding box center [17, 349] width 18 height 18
checkbox input "true"
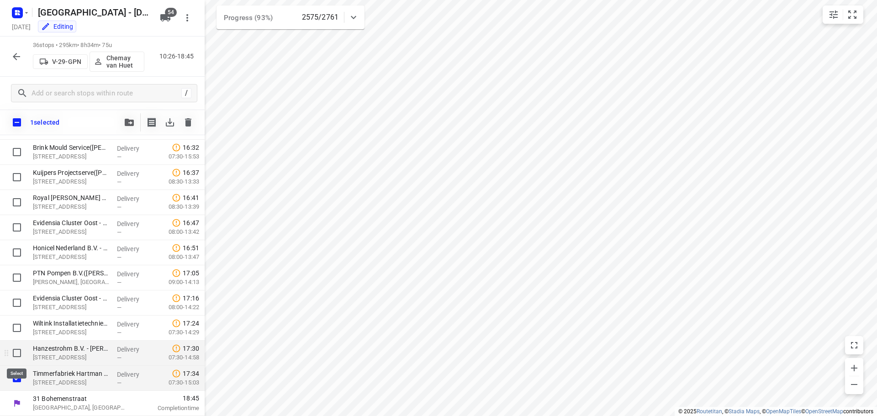
scroll to position [694, 0]
click at [16, 348] on input "checkbox" at bounding box center [17, 353] width 18 height 18
checkbox input "true"
click at [15, 331] on input "checkbox" at bounding box center [17, 328] width 18 height 18
checkbox input "true"
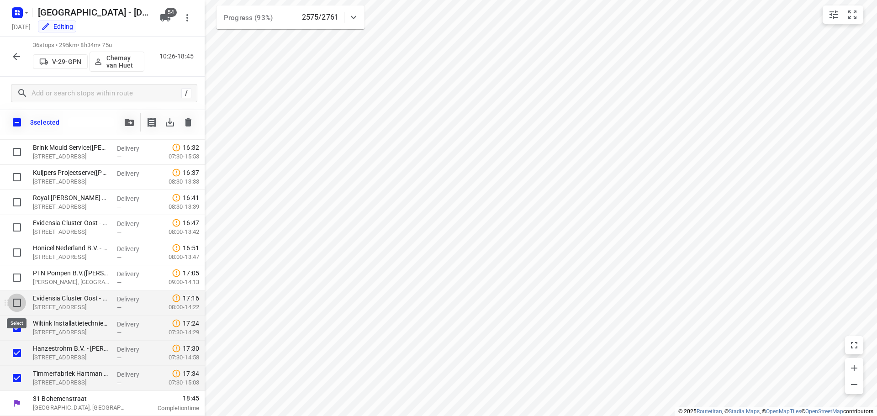
click at [19, 303] on input "checkbox" at bounding box center [17, 303] width 18 height 18
checkbox input "true"
click at [19, 281] on input "checkbox" at bounding box center [17, 277] width 18 height 18
checkbox input "true"
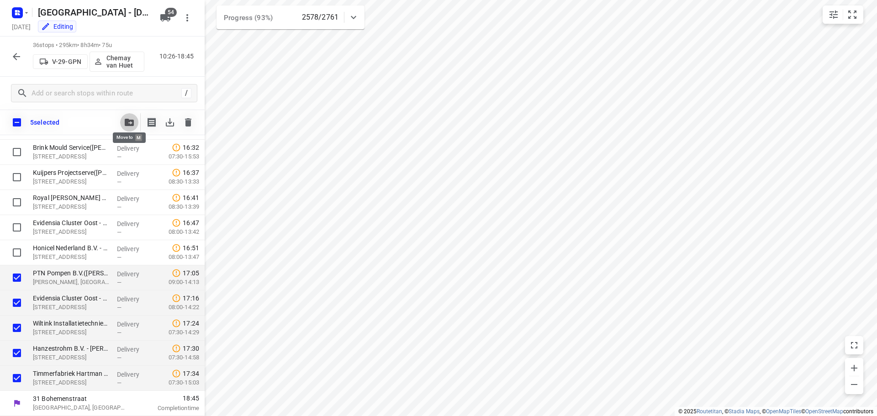
click at [129, 126] on icon "button" at bounding box center [129, 122] width 9 height 7
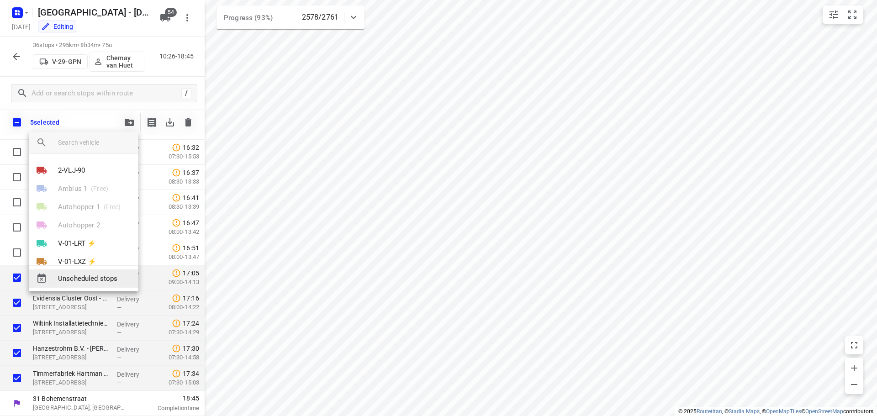
click at [88, 278] on span "Unscheduled stops" at bounding box center [94, 278] width 73 height 11
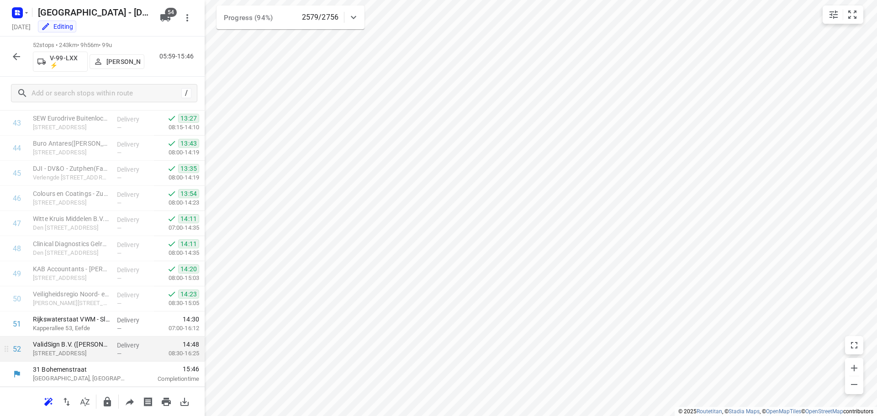
scroll to position [598, 0]
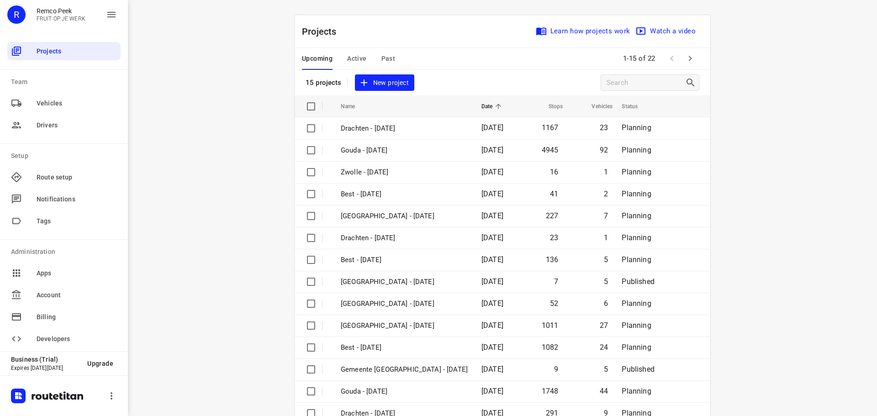
click at [349, 56] on span "Active" at bounding box center [356, 58] width 19 height 11
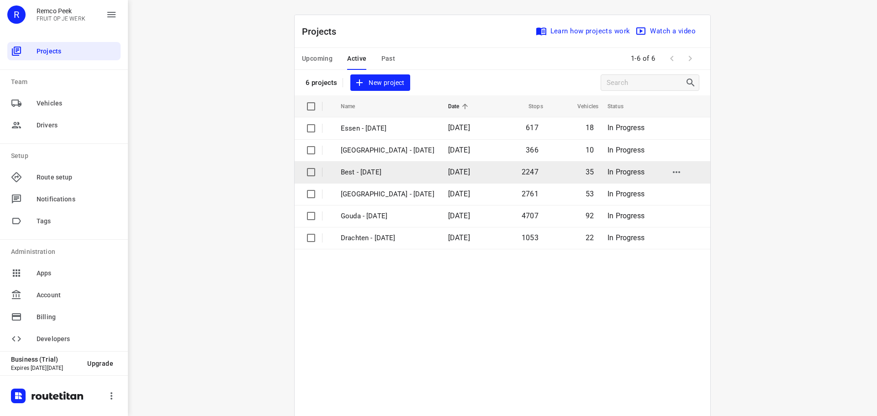
click at [368, 174] on p "Best - [DATE]" at bounding box center [388, 172] width 94 height 11
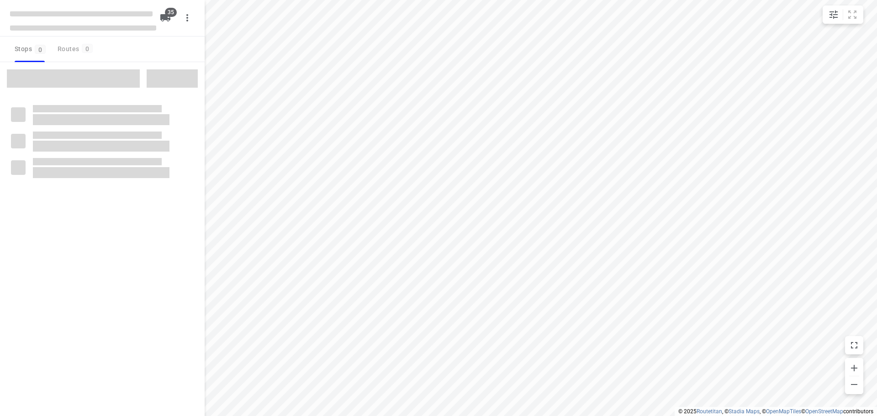
type input "distance"
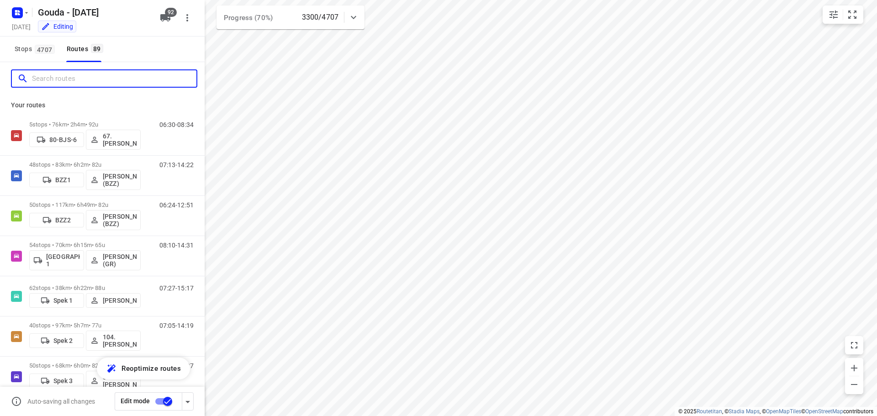
click at [72, 81] on input "Search routes" at bounding box center [114, 79] width 164 height 14
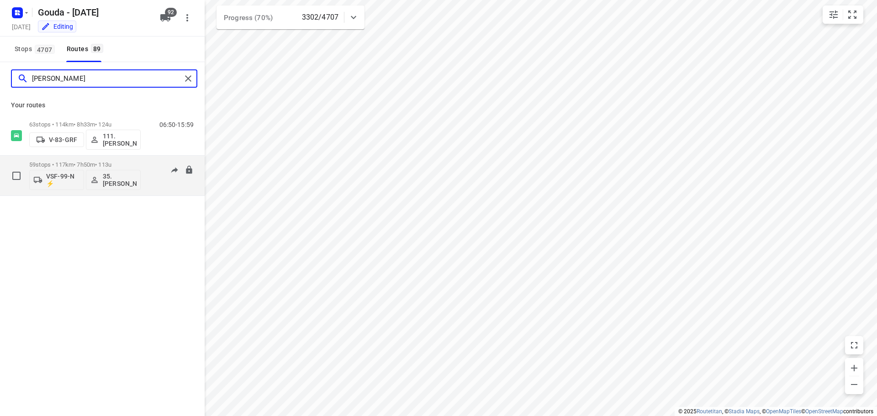
type input "alex"
click at [94, 161] on div "59 stops • 117km • 7h50m • 113u VSF-99-N ⚡ 35. Alex de Koning" at bounding box center [84, 176] width 111 height 38
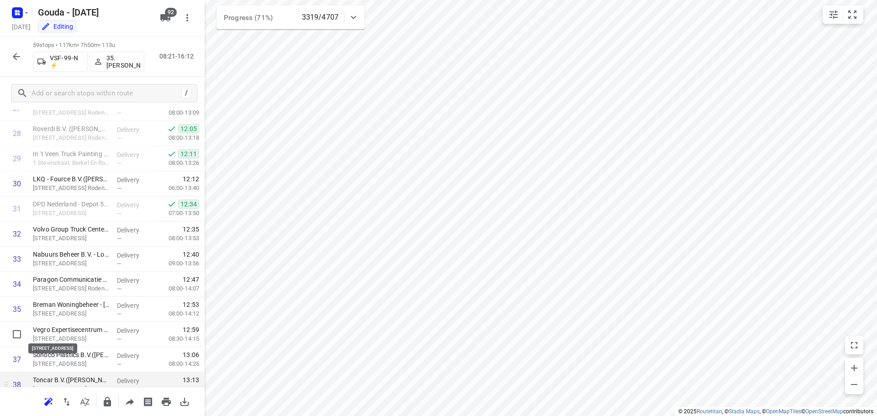
scroll to position [727, 0]
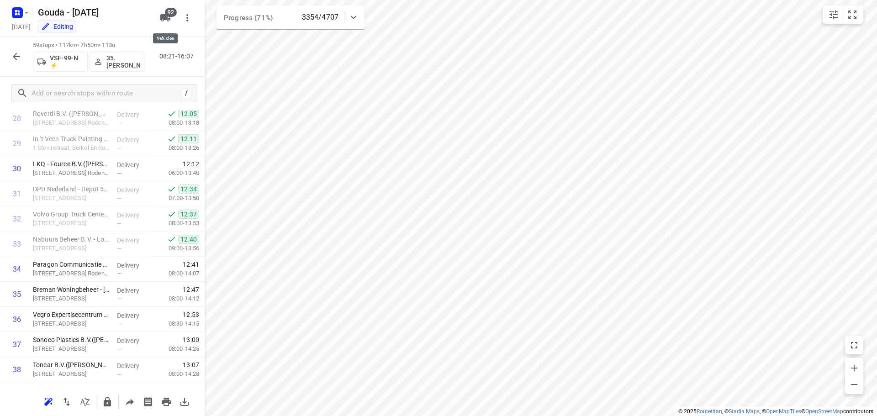
click at [168, 21] on icon "button" at bounding box center [165, 17] width 11 height 11
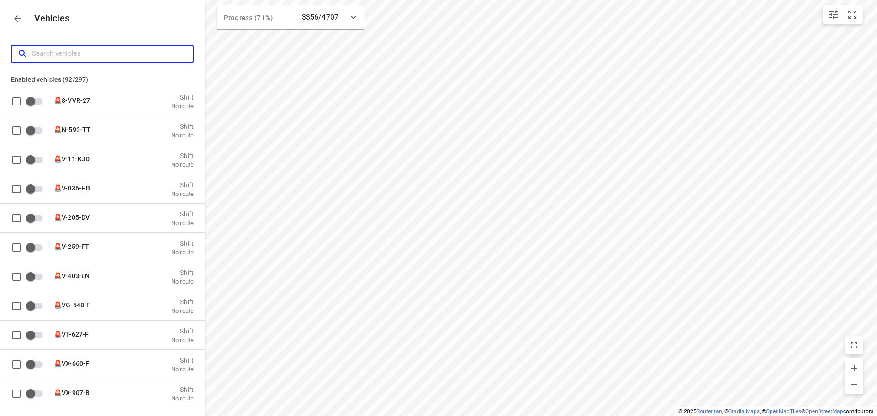
click at [127, 58] on input "Search vehicles" at bounding box center [112, 54] width 161 height 14
type input "a"
checkbox input "false"
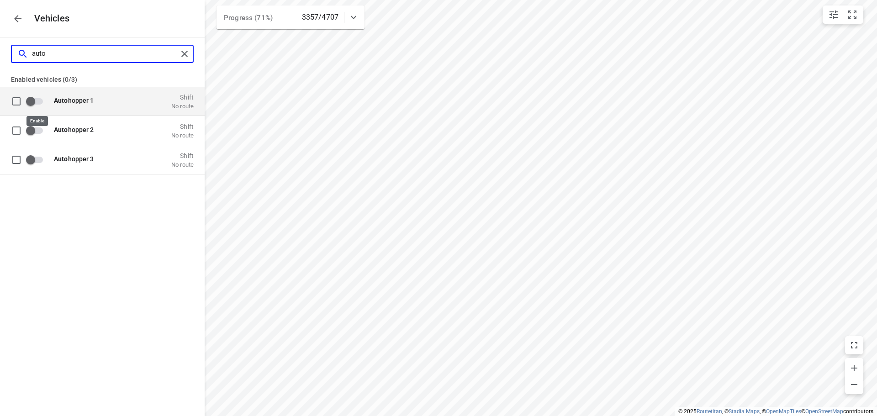
type input "auto"
click at [43, 98] on input "grid" at bounding box center [31, 100] width 52 height 17
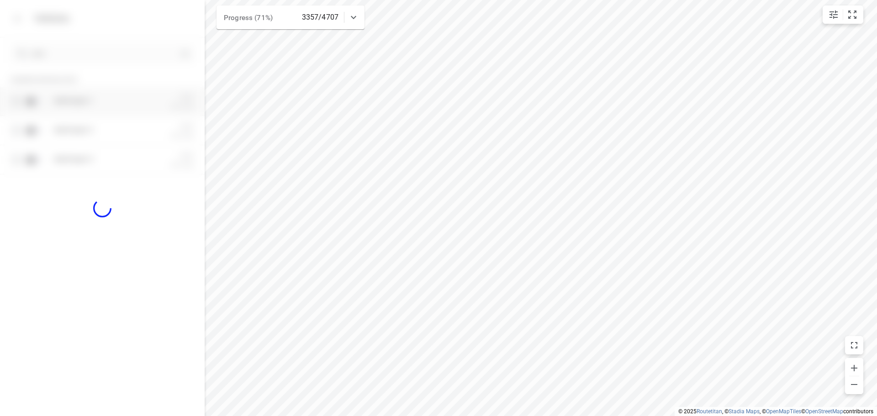
checkbox input "true"
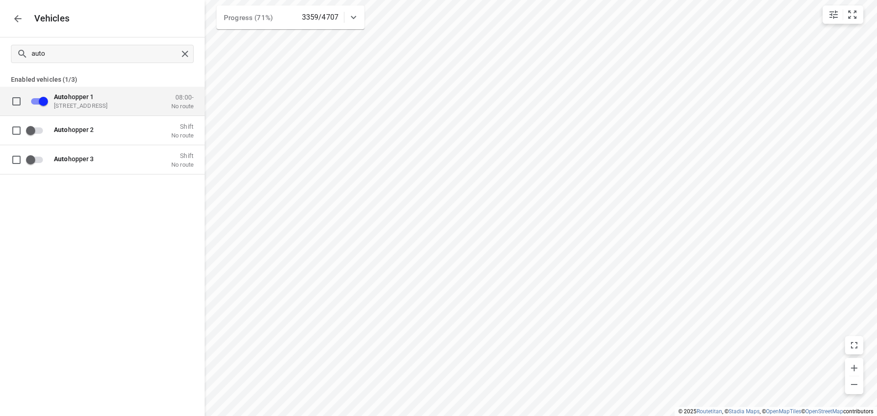
click at [15, 24] on button "button" at bounding box center [18, 19] width 18 height 18
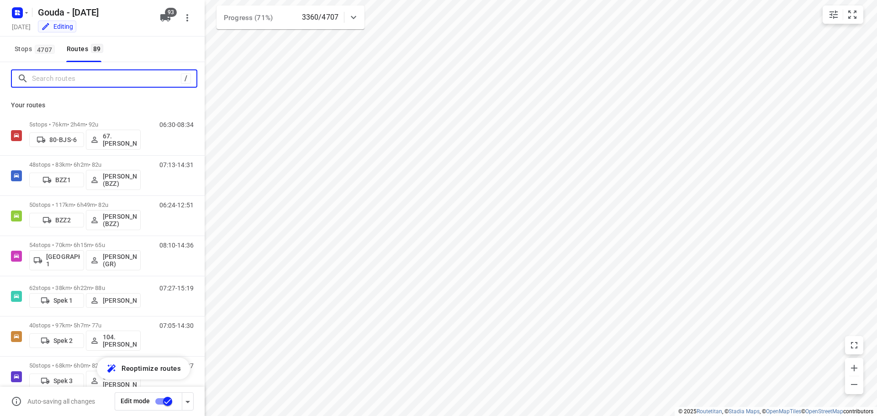
click at [99, 78] on input "Search routes" at bounding box center [106, 79] width 149 height 14
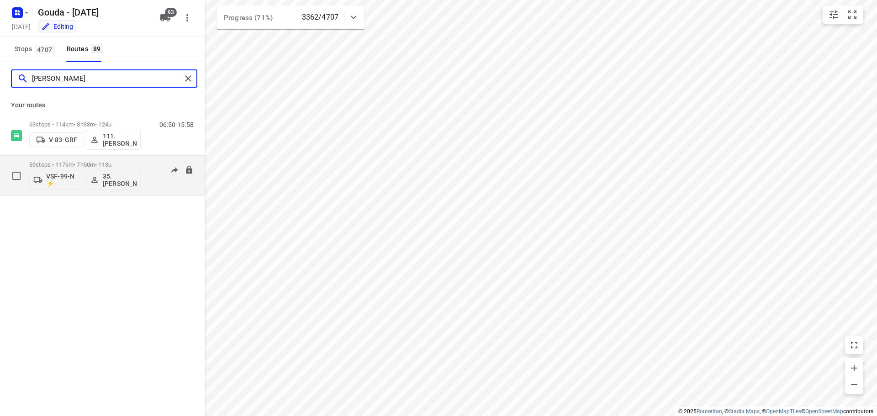
type input "alex"
click at [89, 163] on p "59 stops • 117km • 7h50m • 113u" at bounding box center [84, 164] width 111 height 7
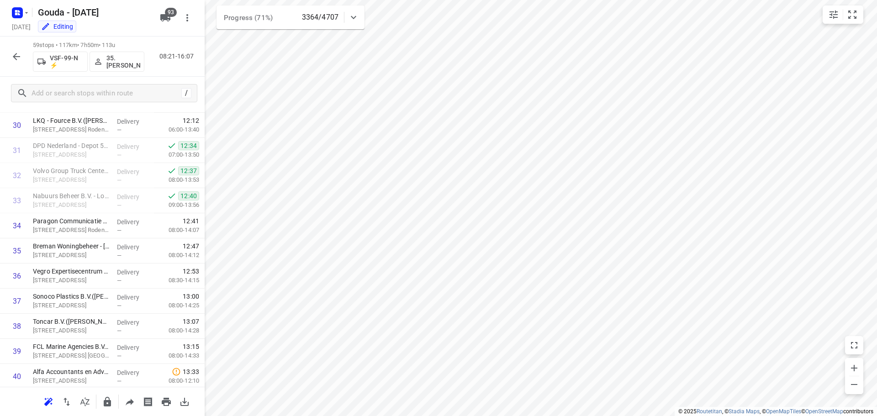
scroll to position [776, 0]
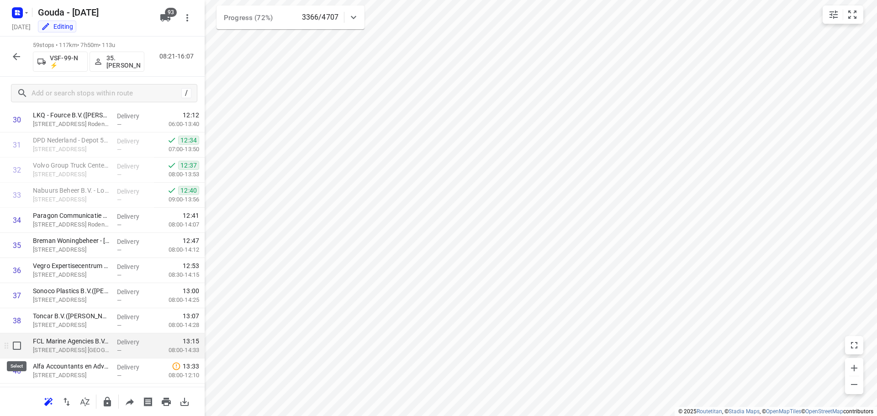
click at [17, 346] on input "checkbox" at bounding box center [17, 345] width 18 height 18
checkbox input "true"
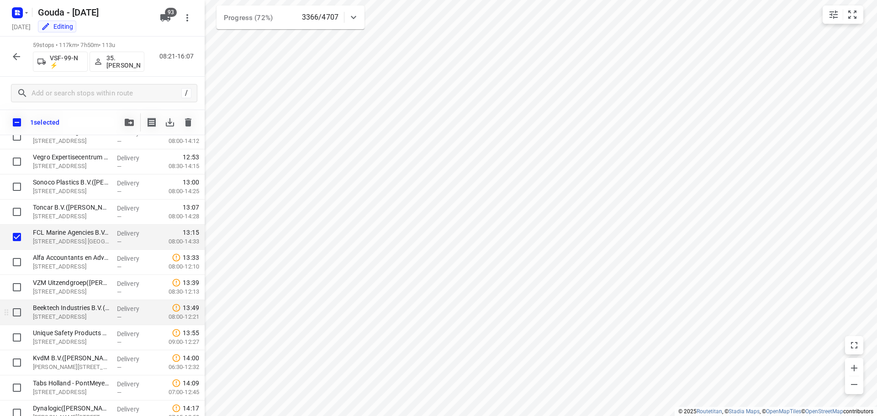
scroll to position [913, 0]
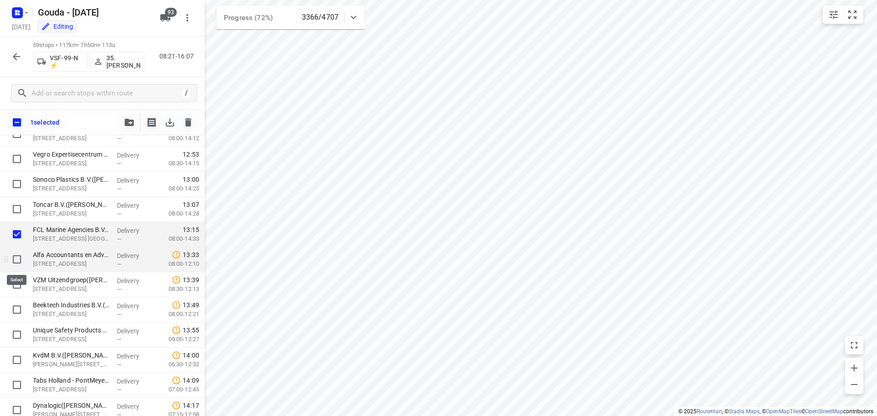
click at [15, 261] on input "checkbox" at bounding box center [17, 259] width 18 height 18
checkbox input "true"
click at [14, 285] on input "checkbox" at bounding box center [17, 284] width 18 height 18
checkbox input "true"
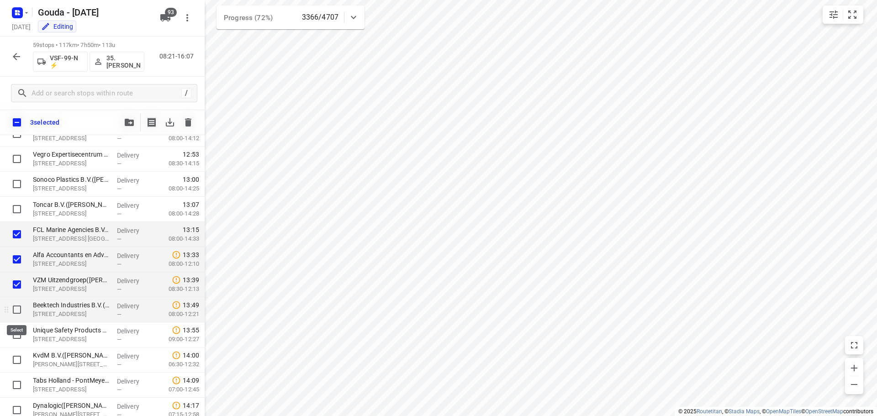
click at [16, 310] on input "checkbox" at bounding box center [17, 309] width 18 height 18
checkbox input "true"
click at [16, 333] on input "checkbox" at bounding box center [17, 335] width 18 height 18
checkbox input "true"
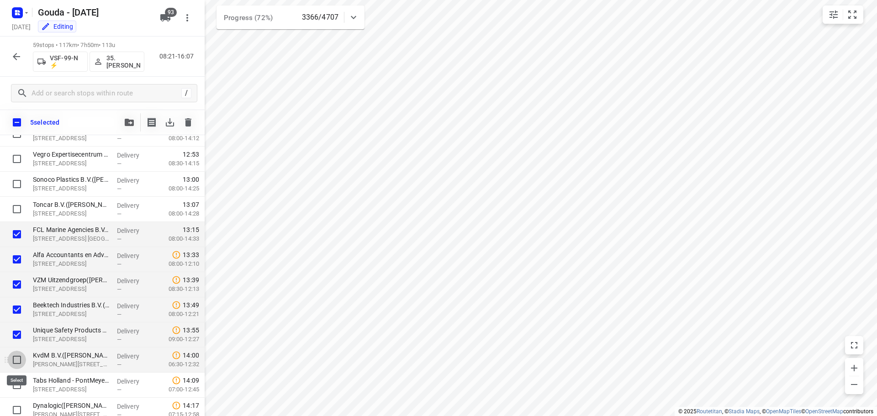
click at [15, 358] on input "checkbox" at bounding box center [17, 360] width 18 height 18
checkbox input "true"
click at [18, 382] on input "checkbox" at bounding box center [17, 385] width 18 height 18
checkbox input "true"
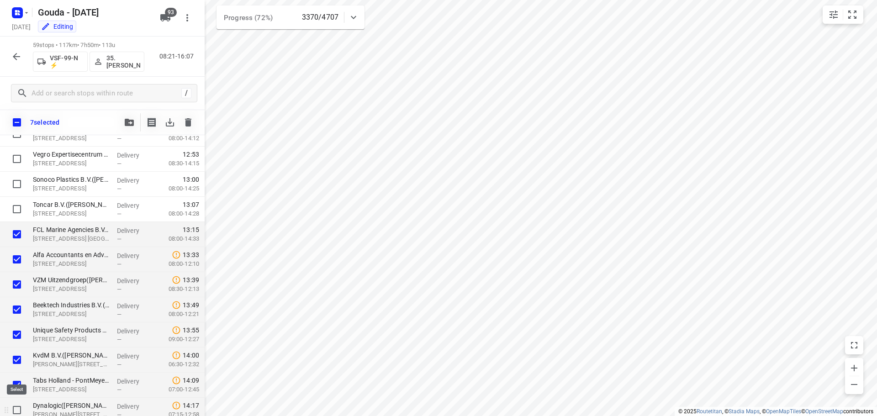
click at [16, 407] on input "checkbox" at bounding box center [17, 410] width 18 height 18
checkbox input "true"
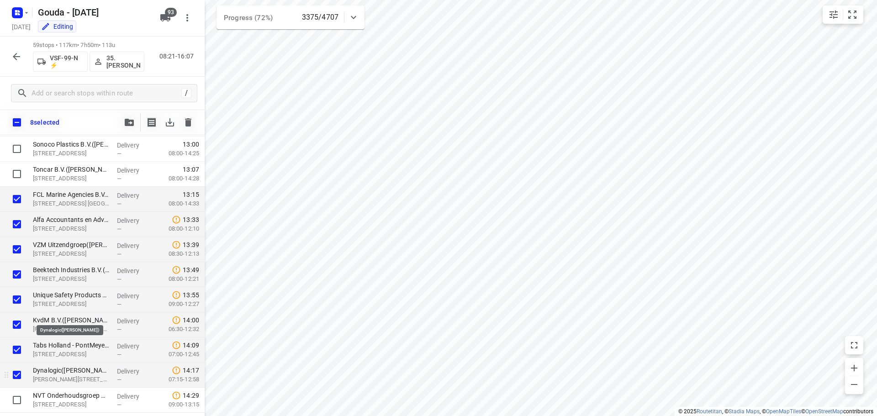
scroll to position [1004, 0]
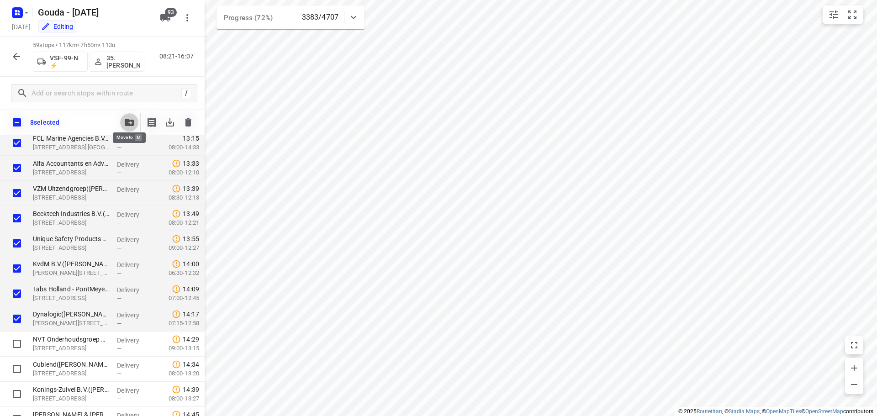
click at [133, 122] on icon "button" at bounding box center [129, 122] width 9 height 7
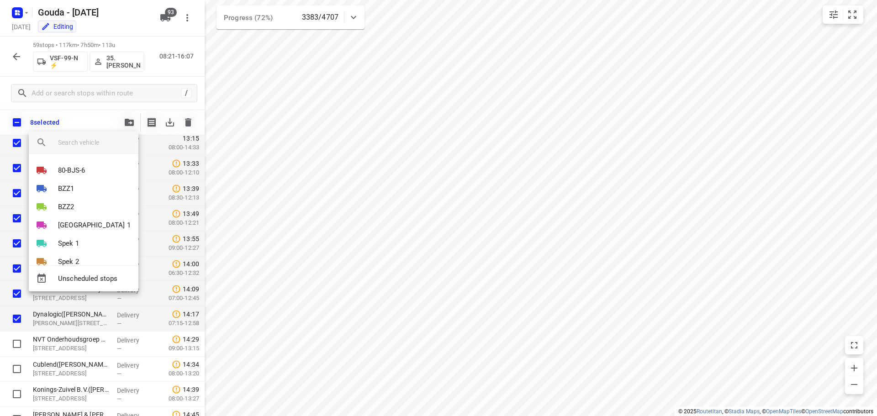
click at [94, 145] on input "search vehicle" at bounding box center [94, 143] width 73 height 14
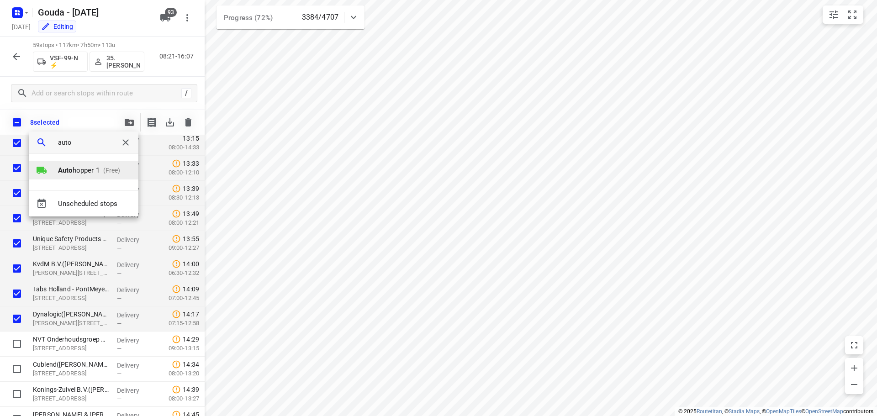
type input "auto"
click at [80, 177] on li "Auto hopper 1 (Free)" at bounding box center [84, 170] width 110 height 18
click at [76, 158] on li "1" at bounding box center [84, 167] width 110 height 18
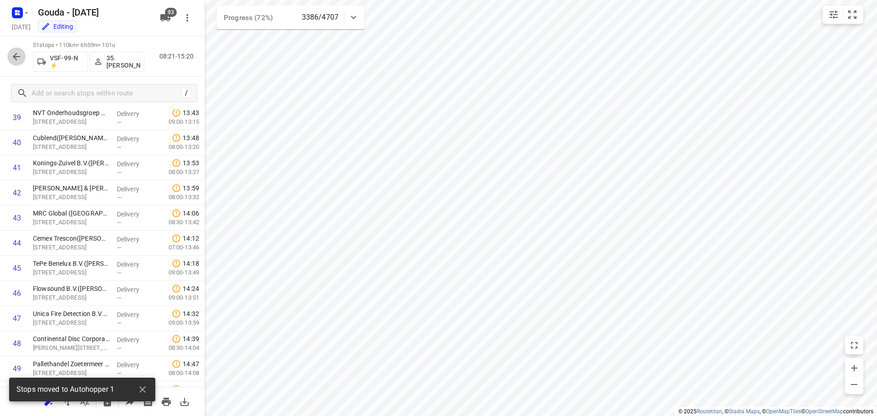
click at [16, 56] on icon "button" at bounding box center [16, 56] width 7 height 7
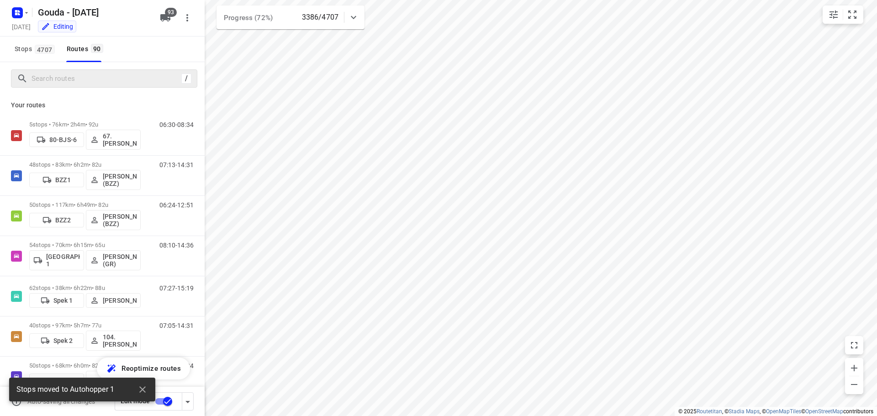
click at [55, 86] on div "/" at bounding box center [104, 78] width 186 height 18
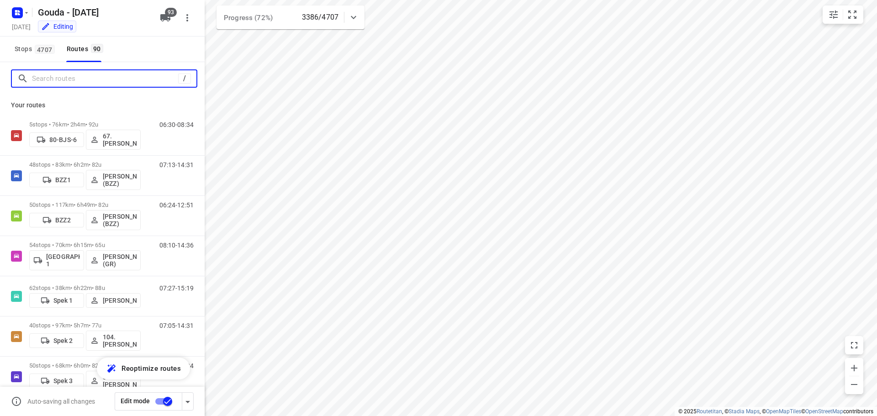
click at [65, 79] on input "Search routes" at bounding box center [105, 79] width 146 height 14
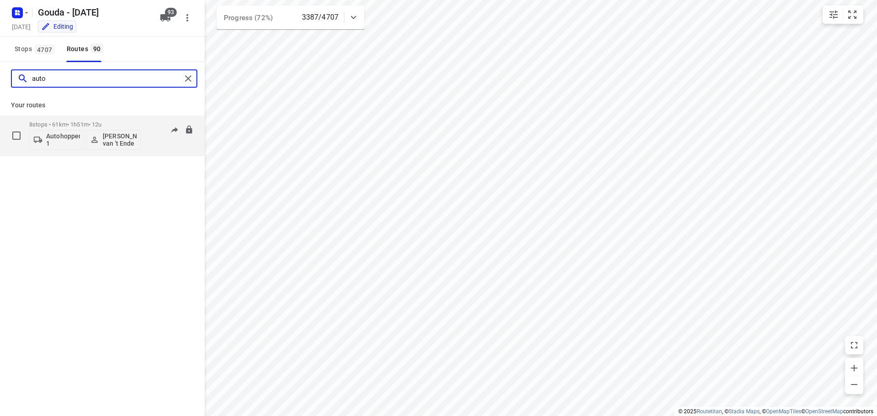
type input "auto"
click at [116, 138] on p "Stephanie van 't Ende" at bounding box center [120, 139] width 34 height 15
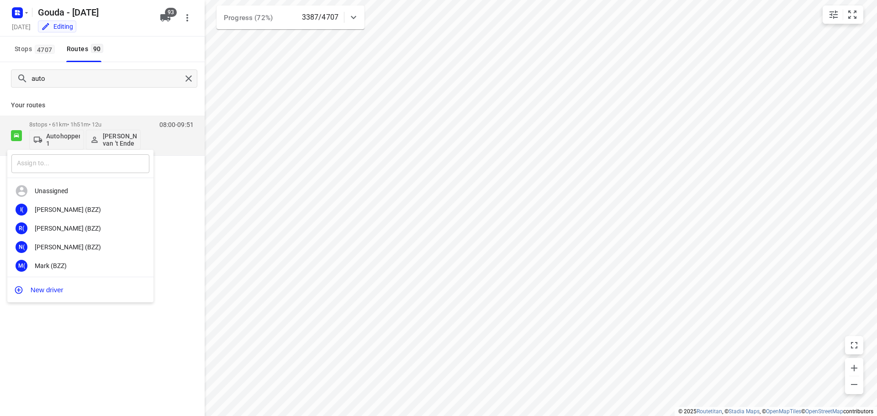
click at [91, 164] on input "text" at bounding box center [80, 163] width 138 height 19
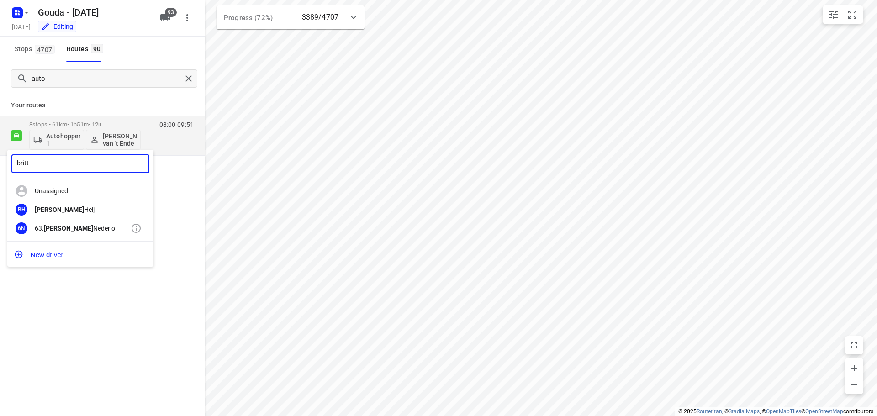
type input "britt"
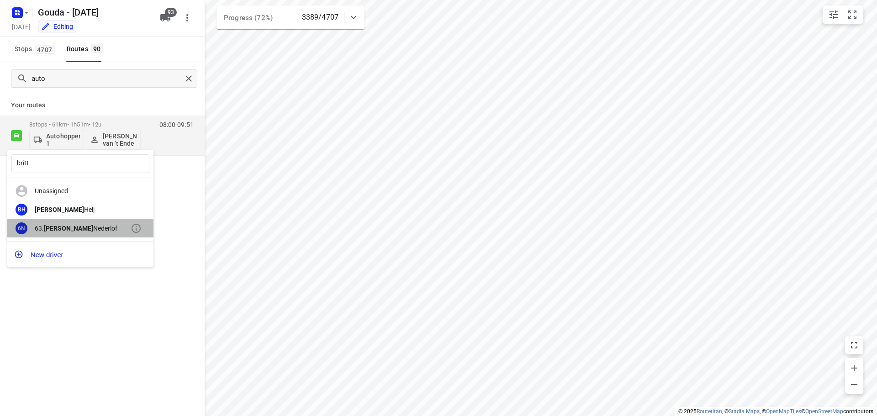
click at [64, 226] on div "63. Britt Nederlof" at bounding box center [83, 228] width 96 height 7
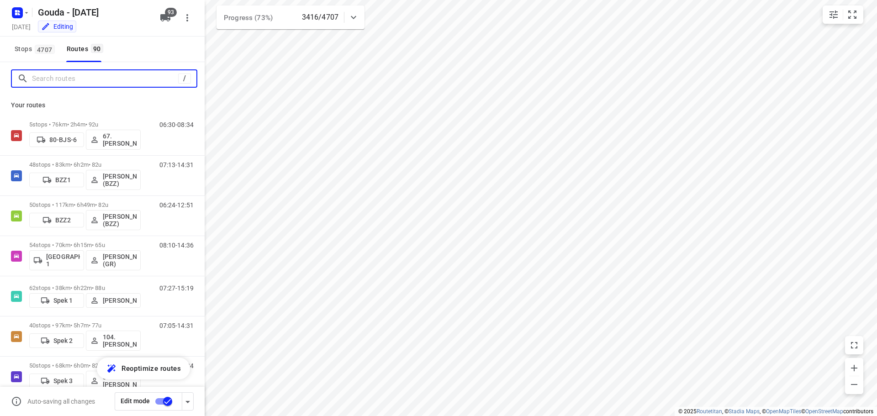
click at [68, 77] on input "Search routes" at bounding box center [105, 79] width 146 height 14
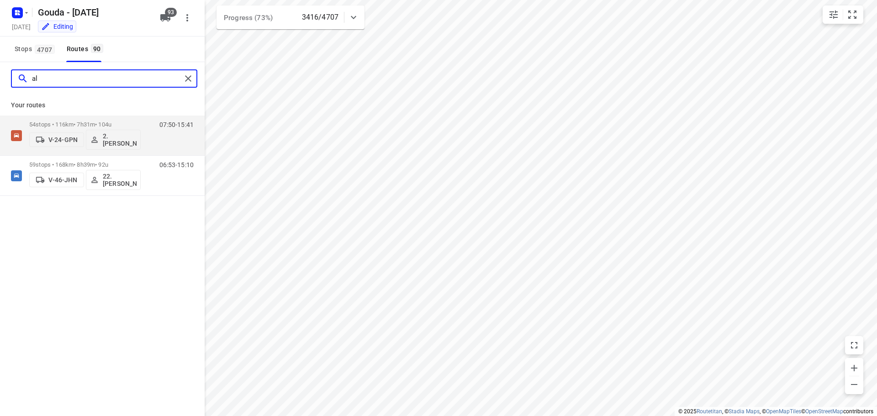
type input "a"
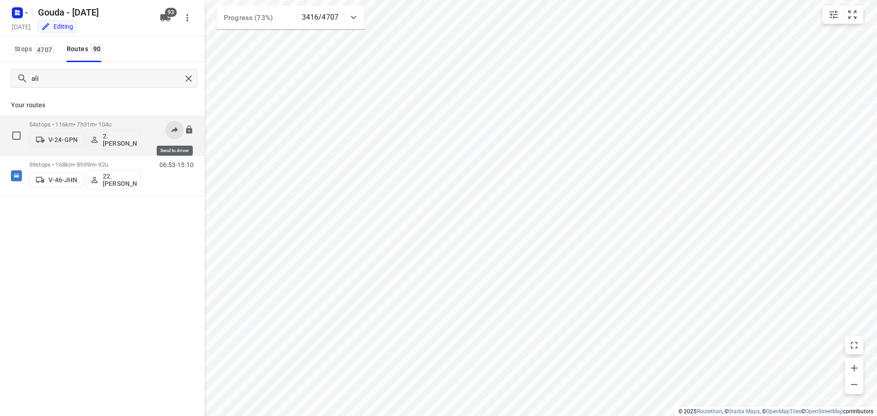
click at [176, 131] on icon at bounding box center [174, 129] width 9 height 9
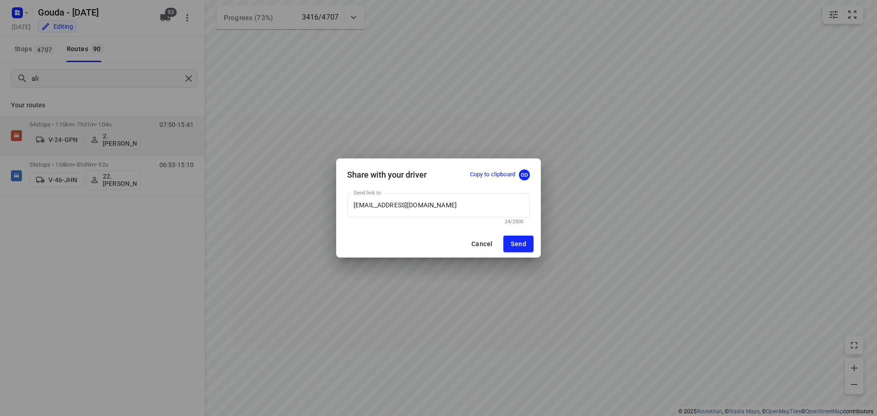
click at [498, 174] on p "Copy to clipboard" at bounding box center [492, 174] width 45 height 9
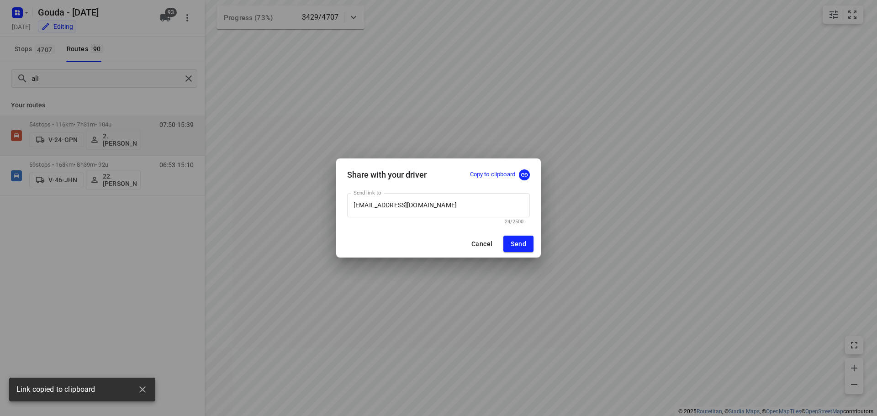
click at [620, 230] on div "Share with your driver Copy to clipboard Send link to alihasanzadah@hotmail.nl …" at bounding box center [438, 208] width 877 height 416
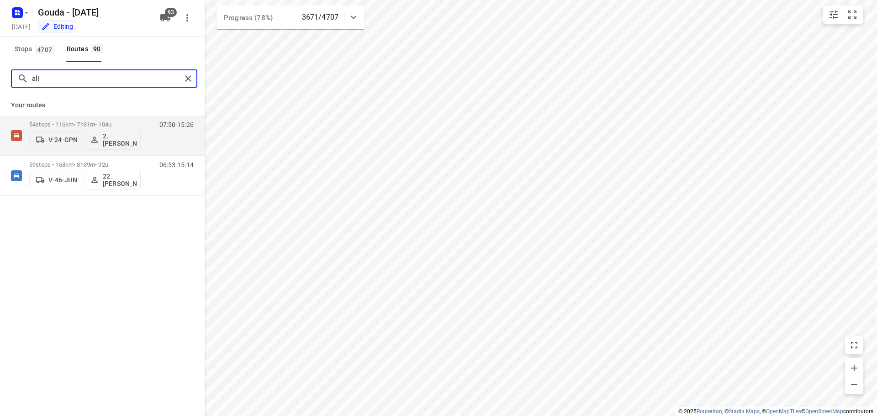
click at [62, 78] on input "ali" at bounding box center [106, 79] width 149 height 14
type input "sliman"
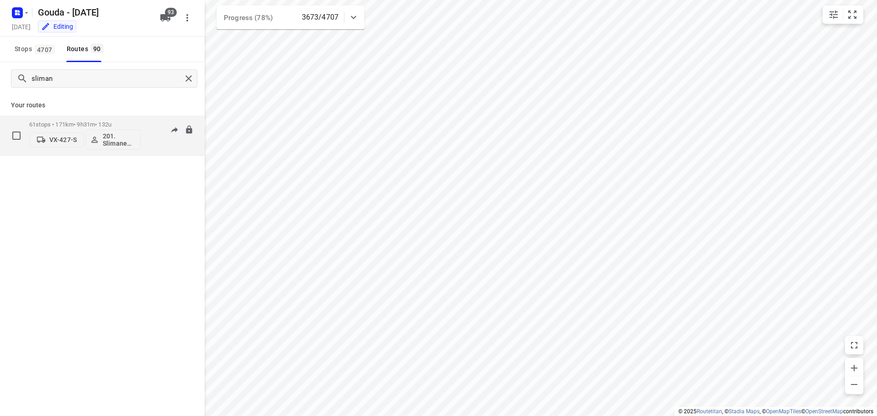
click at [74, 118] on div "61 stops • 171km • 9h31m • 132u VX-427-S 201. Slimane Belgharbi" at bounding box center [84, 135] width 111 height 38
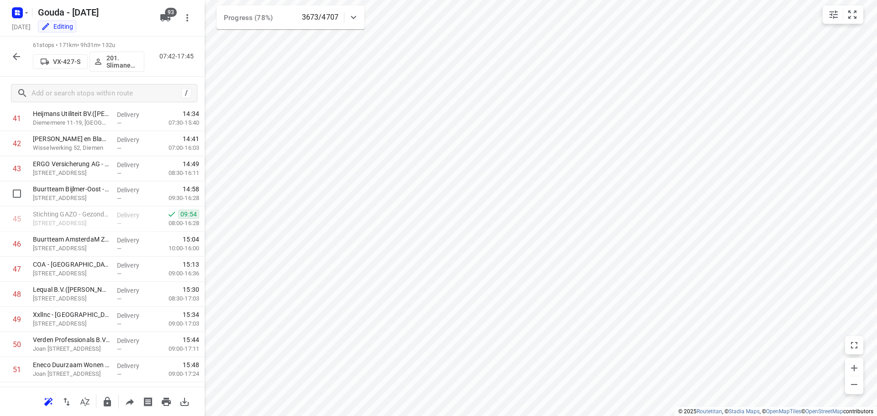
scroll to position [1325, 0]
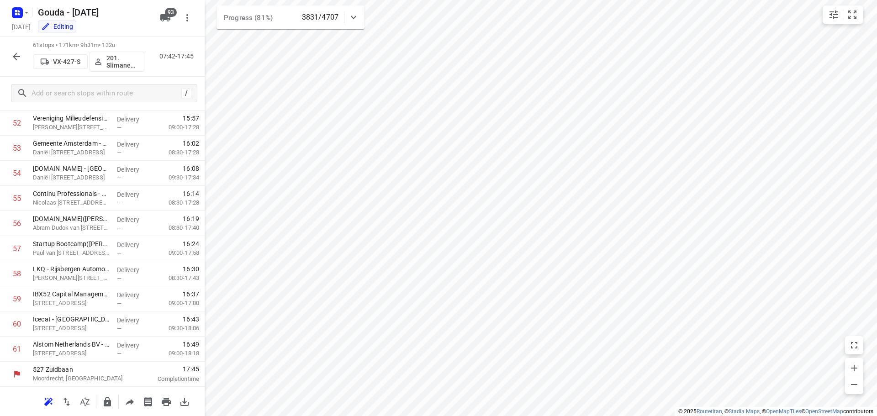
click at [18, 49] on button "button" at bounding box center [16, 56] width 18 height 18
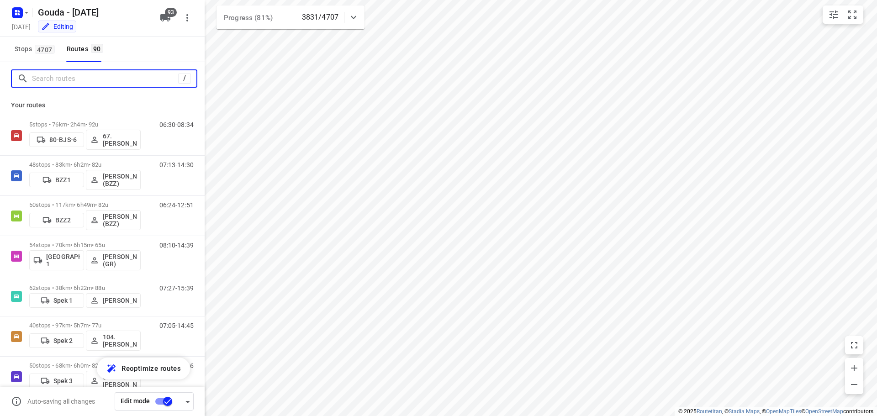
click at [84, 74] on input "Search routes" at bounding box center [105, 79] width 146 height 14
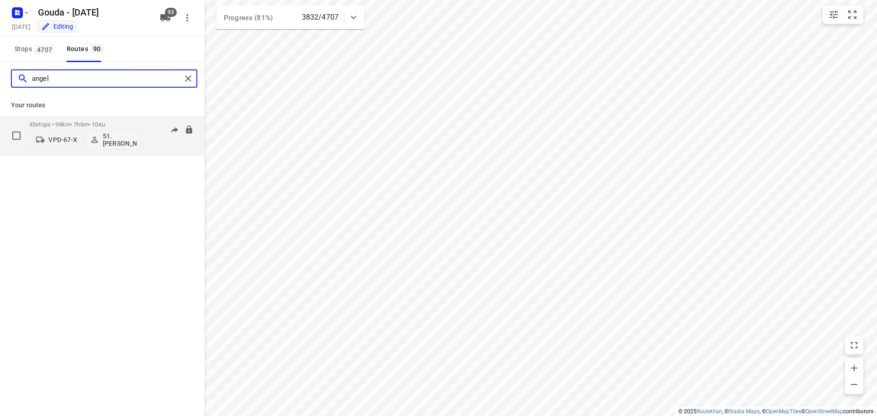
type input "angel"
click at [91, 119] on div "45 stops • 98km • 7h6m • 104u VPD-67-X 51.Angelique Langerak" at bounding box center [84, 135] width 111 height 38
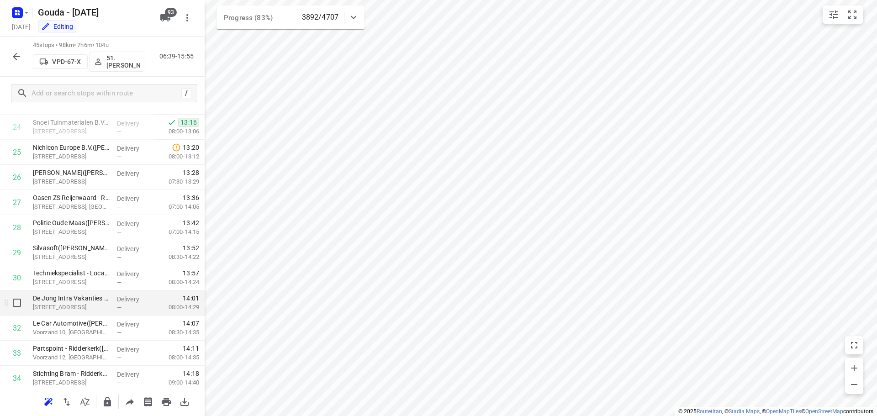
scroll to position [604, 0]
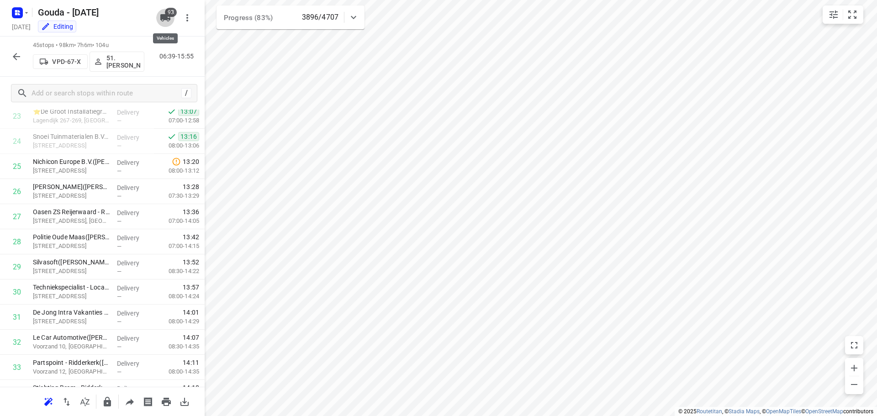
click at [163, 23] on button "93" at bounding box center [165, 18] width 18 height 18
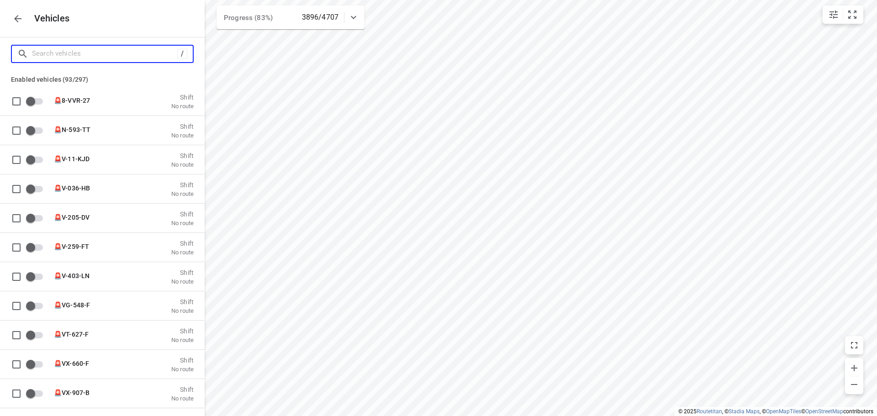
click at [146, 52] on input "Search vehicles" at bounding box center [104, 54] width 145 height 14
type input "au"
checkbox input "true"
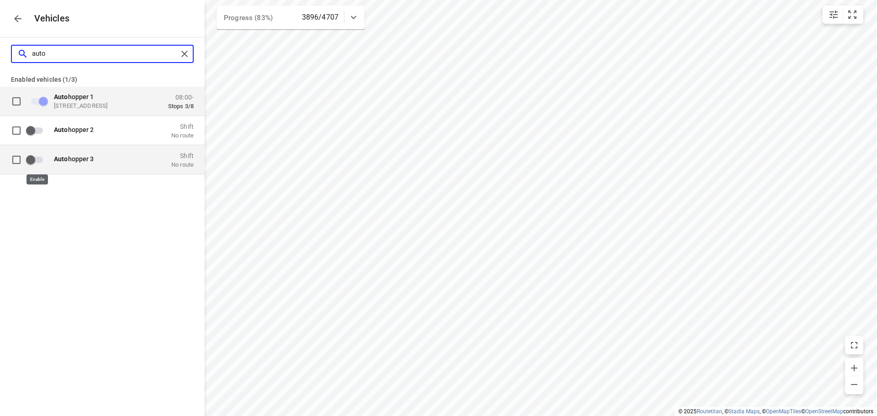
type input "auto"
click at [42, 159] on input "grid" at bounding box center [31, 159] width 52 height 17
checkbox input "false"
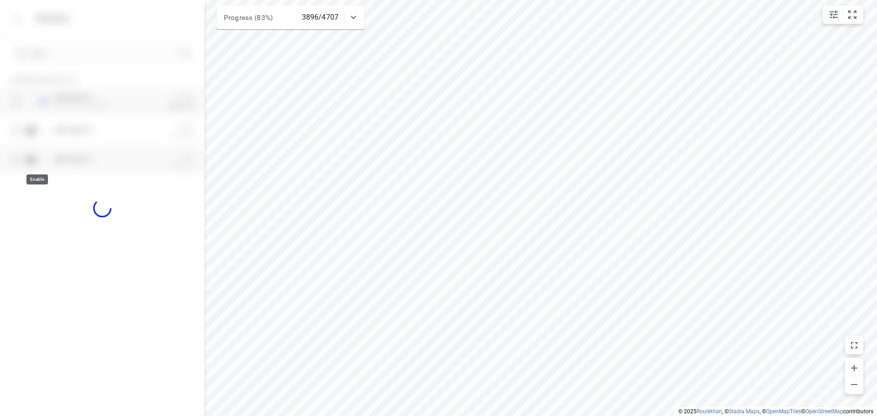
checkbox input "true"
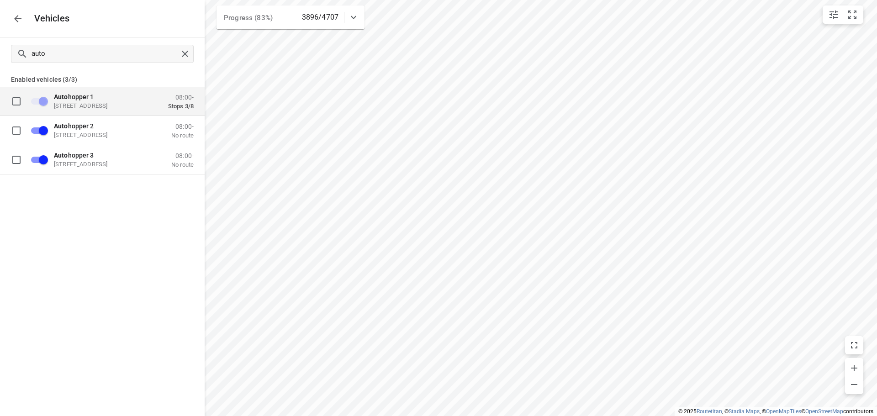
click at [21, 20] on icon "button" at bounding box center [17, 18] width 11 height 11
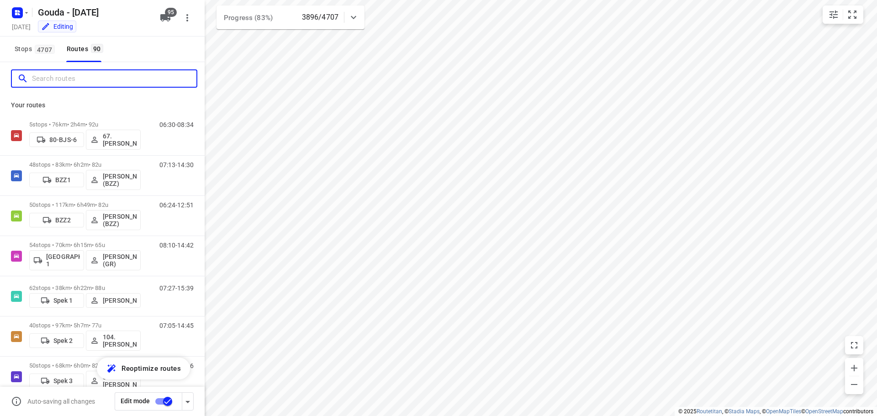
click at [89, 78] on input "Search routes" at bounding box center [114, 79] width 164 height 14
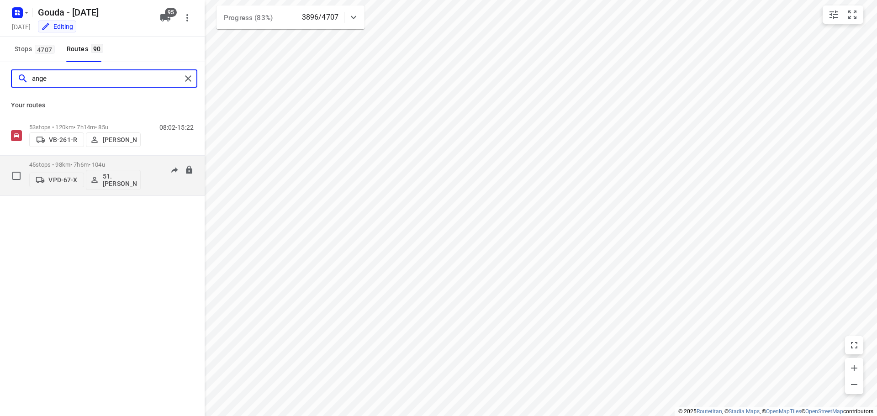
type input "ange"
click at [87, 163] on p "45 stops • 98km • 7h6m • 104u" at bounding box center [84, 164] width 111 height 7
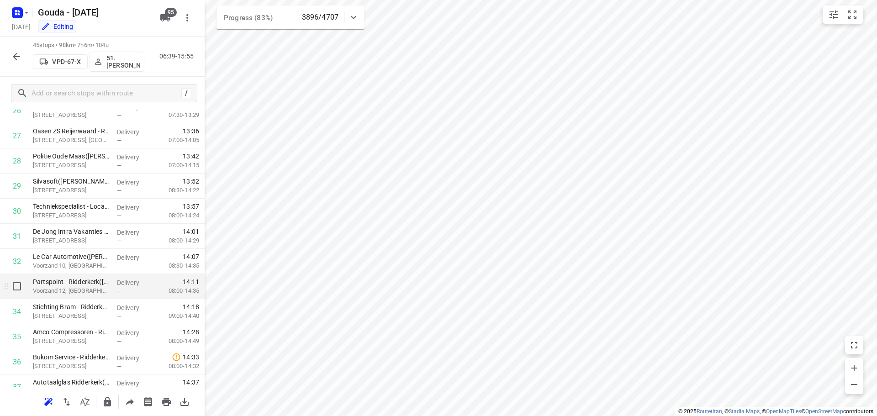
scroll to position [924, 0]
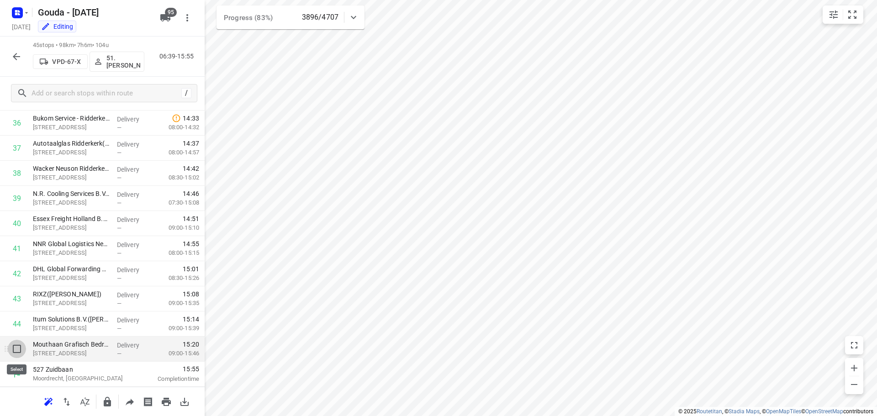
click at [18, 352] on input "checkbox" at bounding box center [17, 349] width 18 height 18
checkbox input "true"
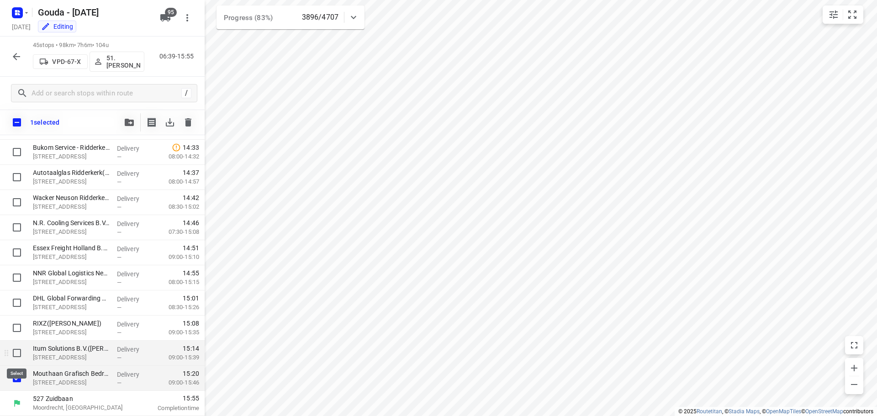
click at [17, 351] on input "checkbox" at bounding box center [17, 353] width 18 height 18
checkbox input "true"
click at [17, 332] on input "checkbox" at bounding box center [17, 328] width 18 height 18
checkbox input "true"
click at [15, 375] on input "checkbox" at bounding box center [17, 378] width 18 height 18
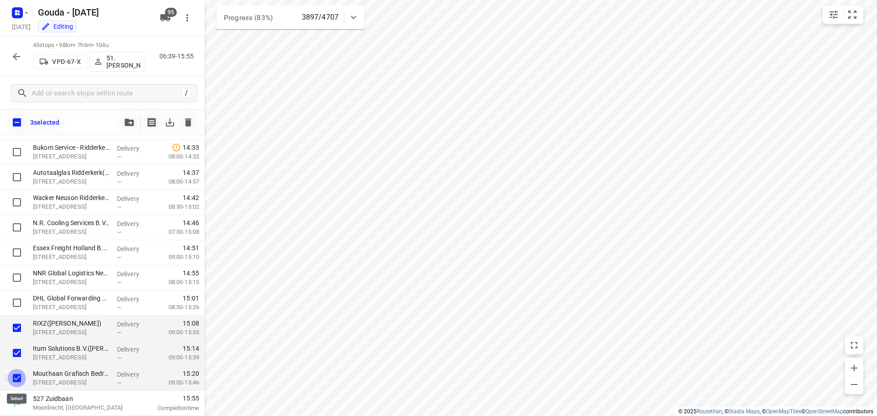
checkbox input "false"
click at [19, 350] on input "checkbox" at bounding box center [17, 353] width 18 height 18
checkbox input "false"
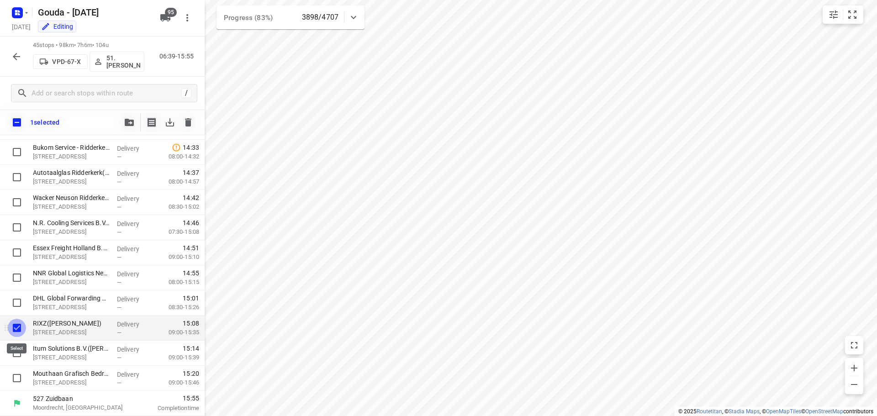
click at [17, 328] on input "checkbox" at bounding box center [17, 328] width 18 height 18
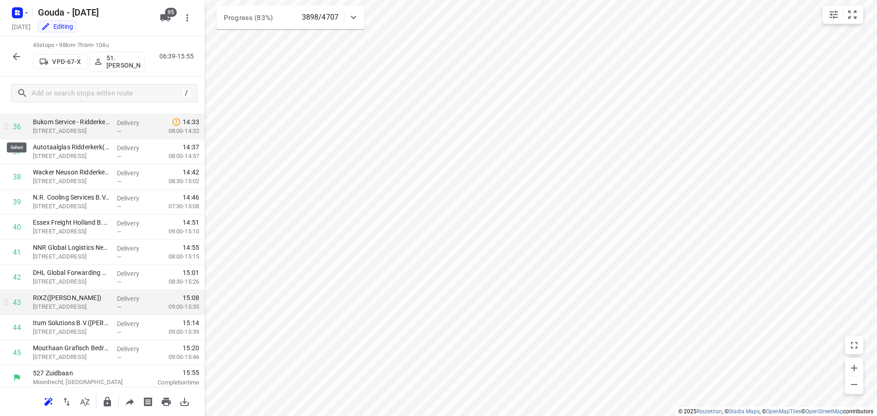
scroll to position [874, 0]
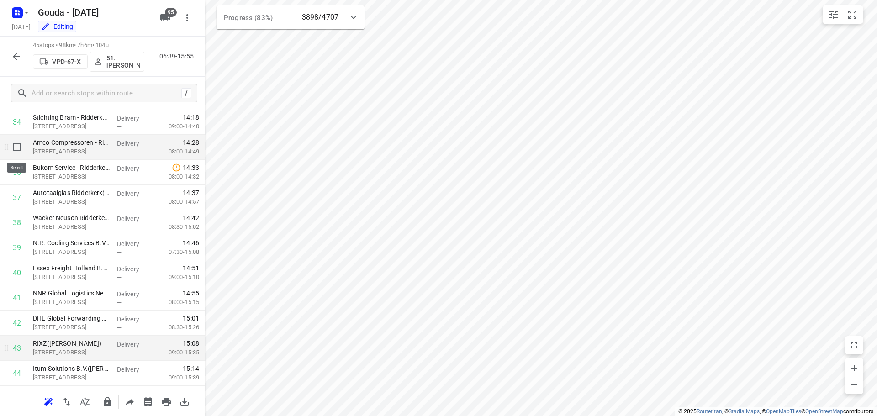
click at [12, 147] on input "checkbox" at bounding box center [17, 147] width 18 height 18
checkbox input "true"
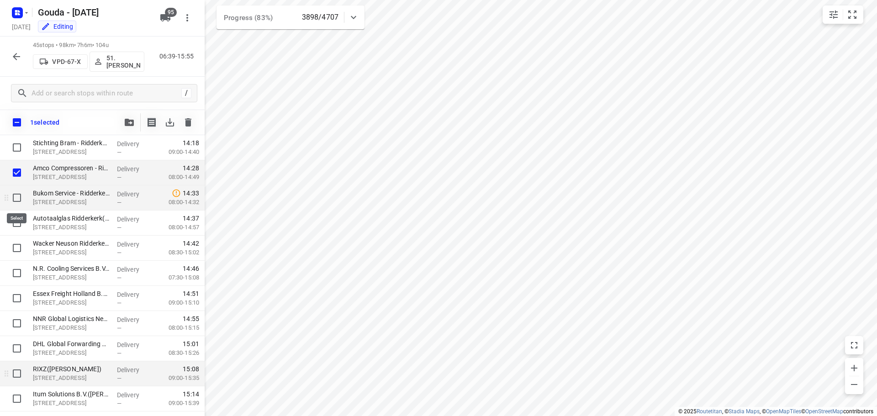
click at [16, 194] on input "checkbox" at bounding box center [17, 198] width 18 height 18
checkbox input "true"
click at [15, 221] on input "checkbox" at bounding box center [17, 223] width 18 height 18
checkbox input "true"
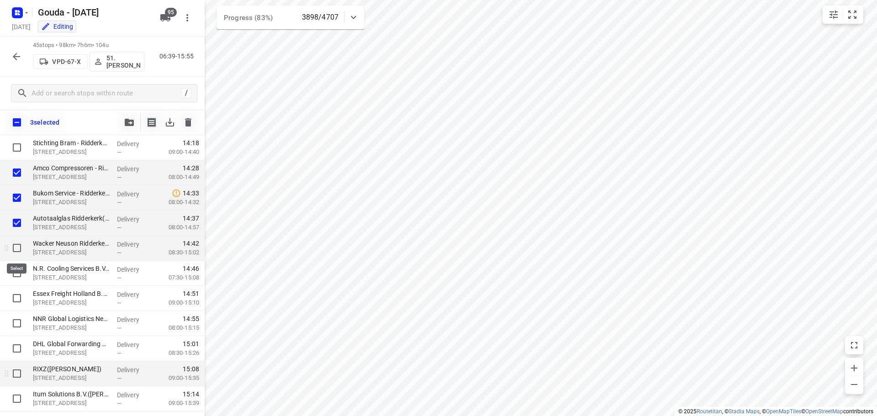
click at [14, 243] on input "checkbox" at bounding box center [17, 248] width 18 height 18
checkbox input "true"
click at [19, 271] on input "checkbox" at bounding box center [17, 273] width 18 height 18
checkbox input "true"
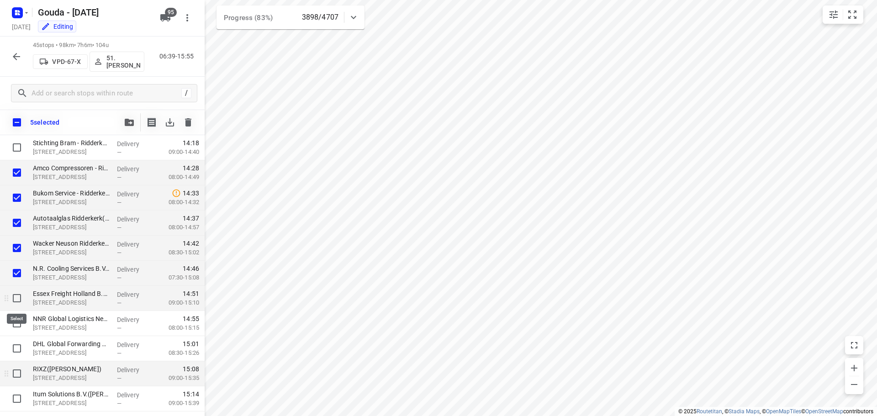
click at [16, 296] on input "checkbox" at bounding box center [17, 298] width 18 height 18
checkbox input "true"
click at [19, 320] on input "checkbox" at bounding box center [17, 323] width 18 height 18
checkbox input "true"
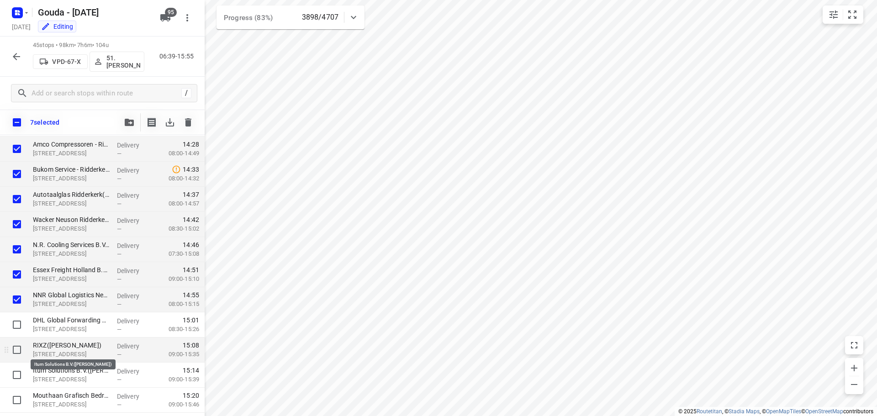
scroll to position [920, 0]
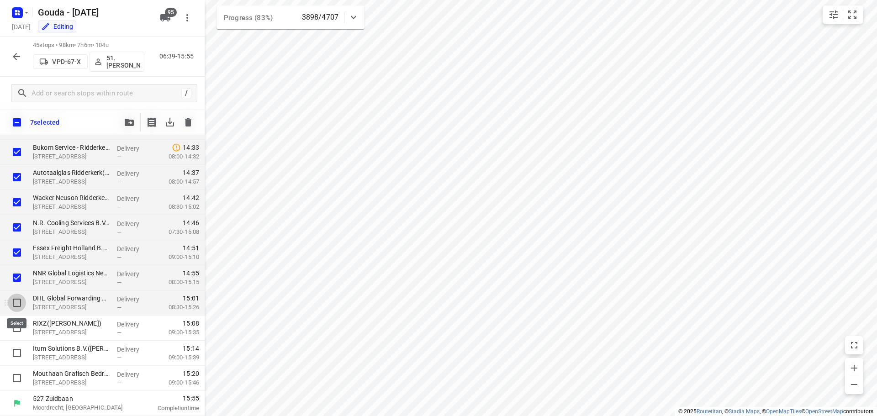
click at [15, 303] on input "checkbox" at bounding box center [17, 303] width 18 height 18
checkbox input "true"
click at [16, 356] on input "checkbox" at bounding box center [17, 353] width 18 height 18
checkbox input "true"
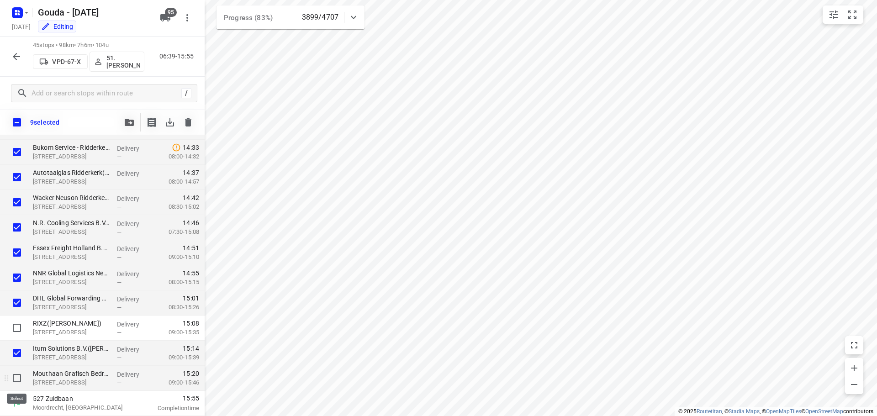
click at [15, 380] on input "checkbox" at bounding box center [17, 378] width 18 height 18
checkbox input "true"
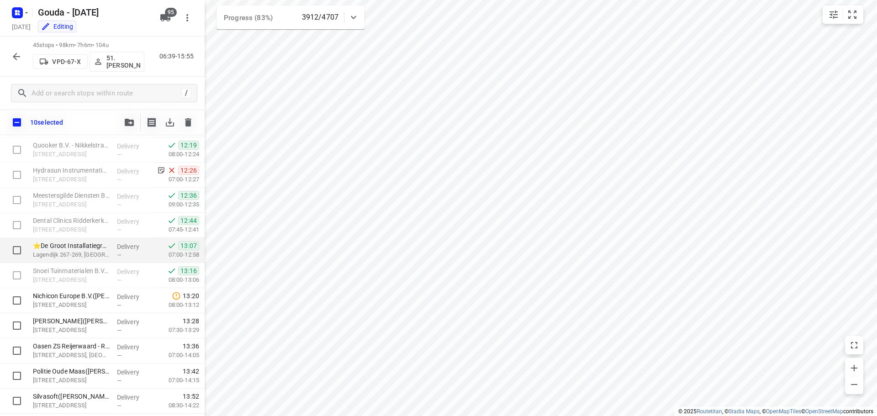
scroll to position [509, 0]
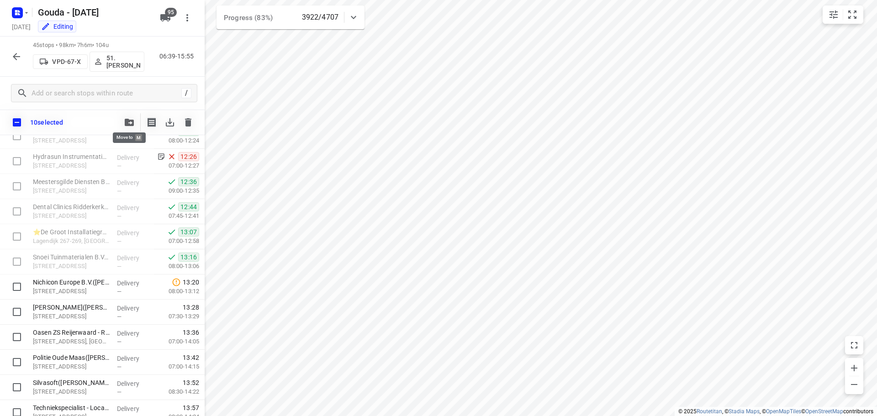
click at [126, 122] on icon "button" at bounding box center [129, 122] width 9 height 7
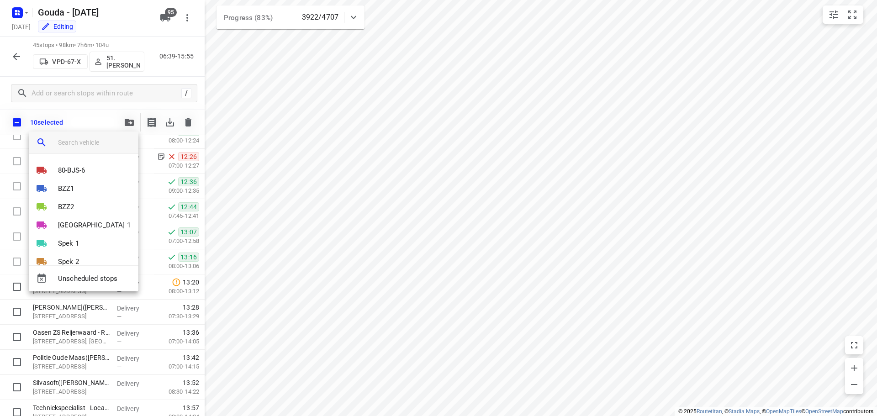
click at [89, 144] on input "search vehicle" at bounding box center [94, 143] width 73 height 14
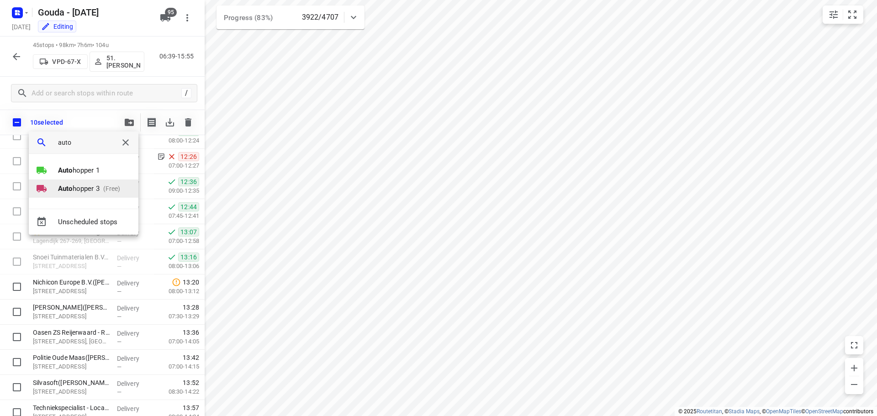
type input "auto"
click at [101, 186] on p "(Free)" at bounding box center [110, 189] width 21 height 10
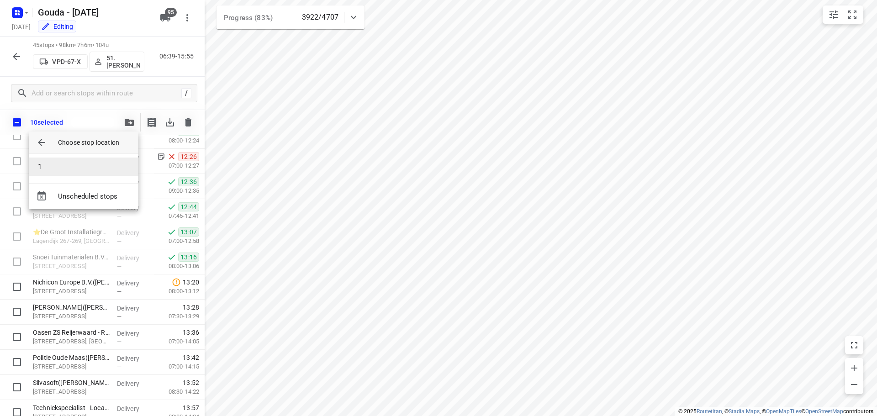
click at [85, 167] on li "1" at bounding box center [84, 167] width 110 height 18
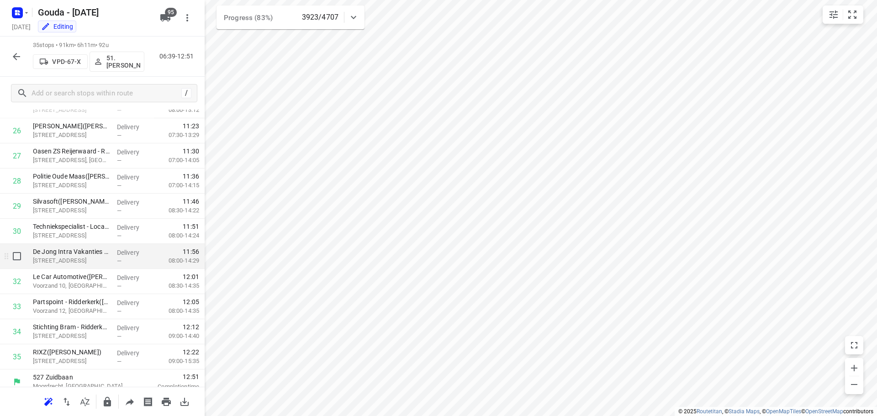
scroll to position [672, 0]
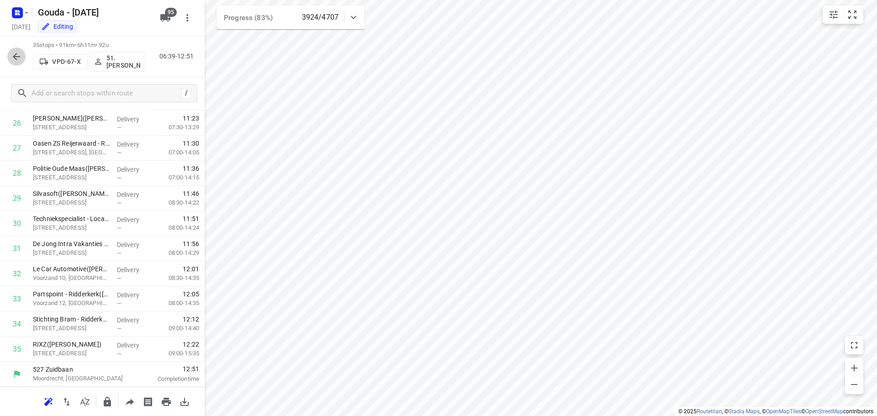
click at [13, 53] on icon "button" at bounding box center [16, 56] width 11 height 11
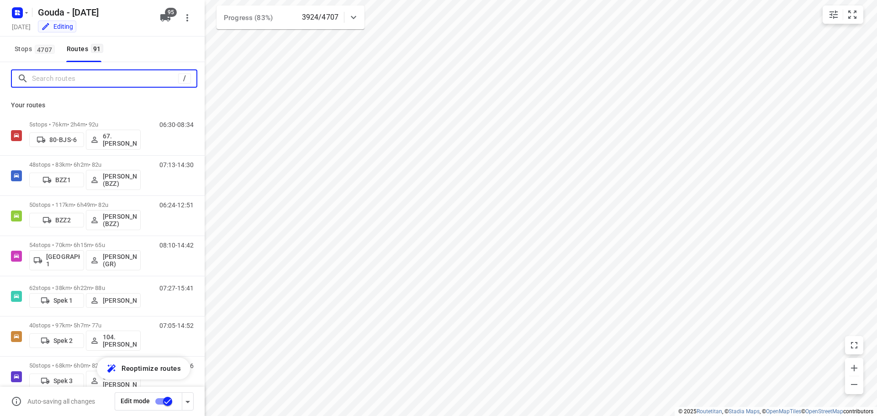
click at [67, 79] on input "Search routes" at bounding box center [105, 79] width 146 height 14
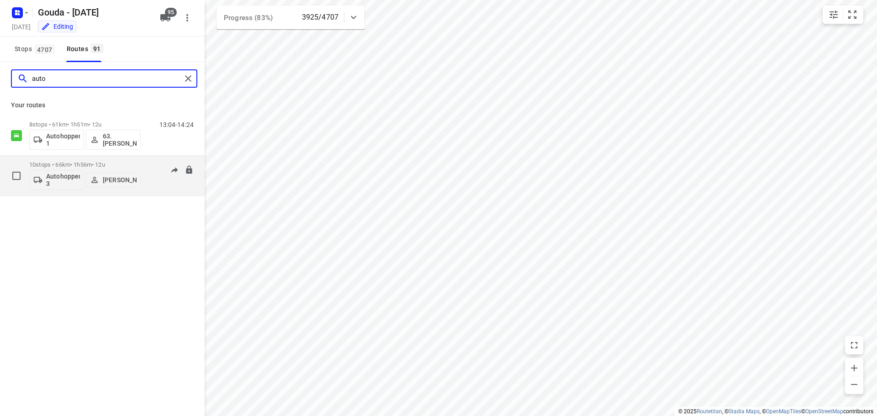
type input "auto"
click at [116, 182] on p "Harco Wattimena" at bounding box center [120, 179] width 34 height 7
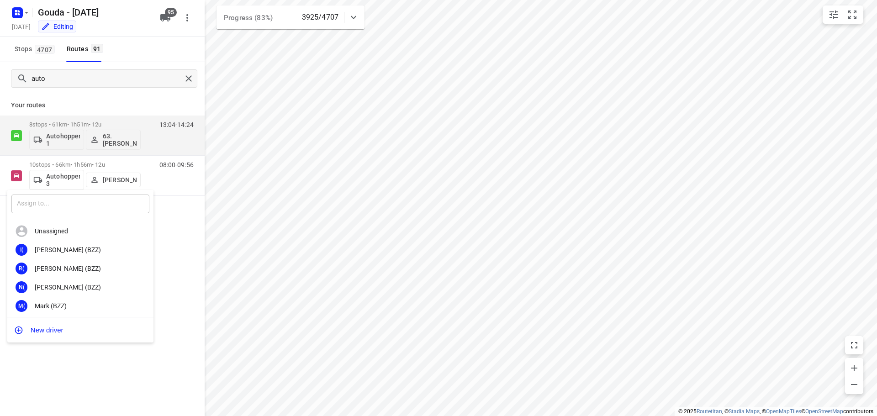
click at [108, 201] on input "text" at bounding box center [80, 203] width 138 height 19
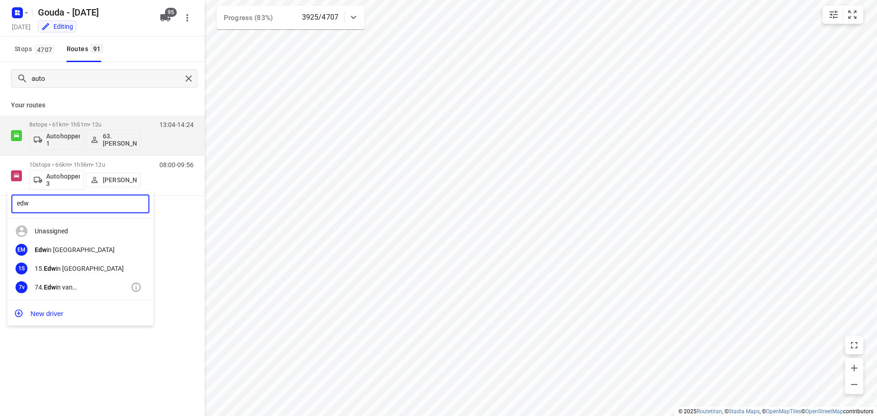
type input "edw"
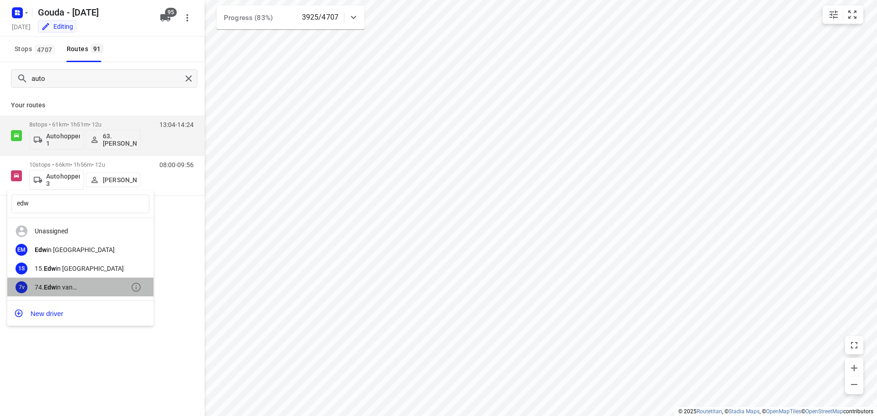
click at [73, 286] on div "74. Edw in van Riemsdijk" at bounding box center [83, 287] width 96 height 7
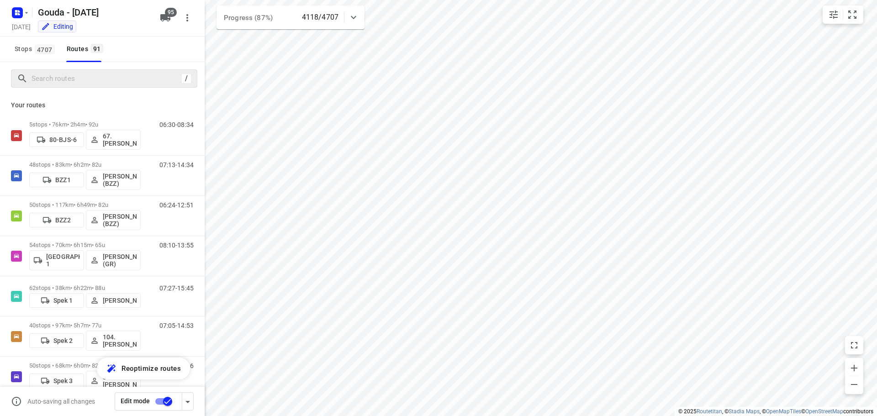
click at [31, 74] on div at bounding box center [99, 79] width 164 height 14
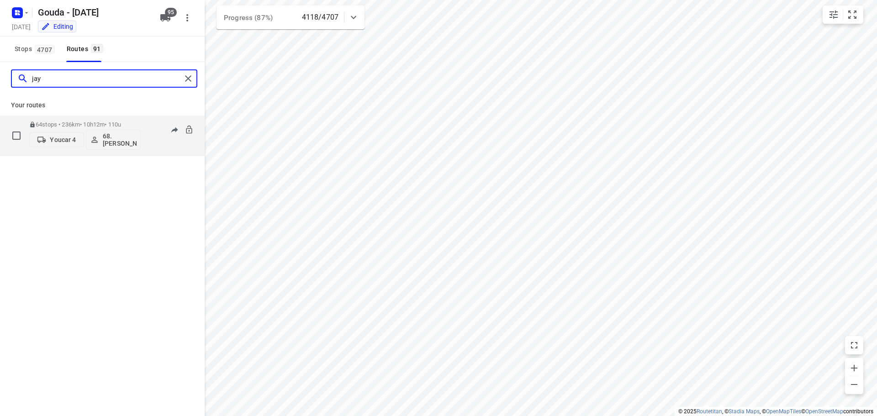
type input "jay"
click at [91, 124] on p "64 stops • 236km • 10h12m • 110u" at bounding box center [84, 124] width 111 height 7
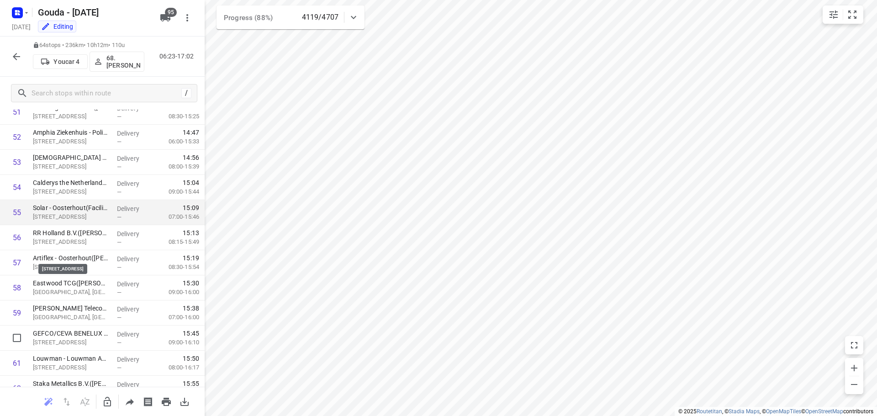
scroll to position [1401, 0]
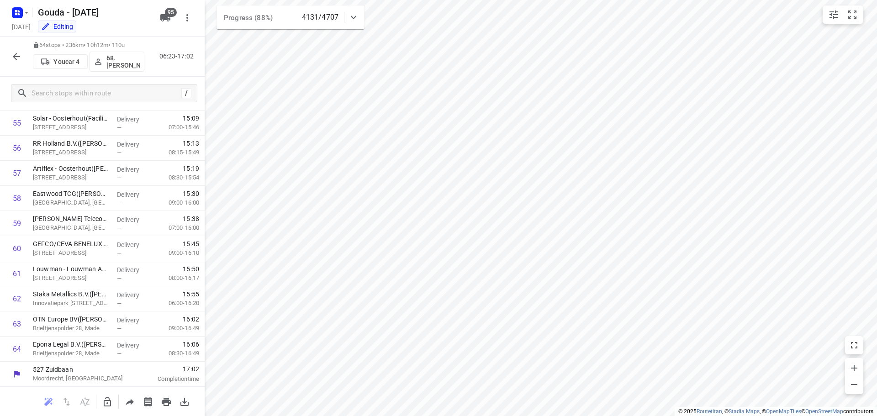
click at [14, 54] on icon "button" at bounding box center [16, 56] width 11 height 11
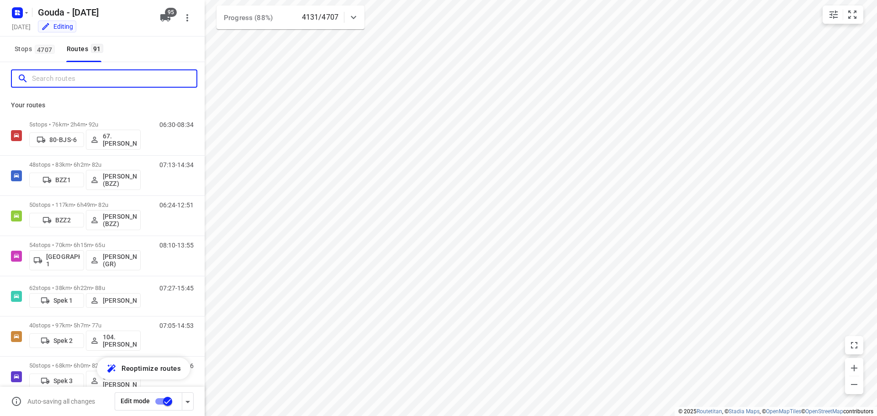
click at [84, 82] on input "Search routes" at bounding box center [114, 79] width 164 height 14
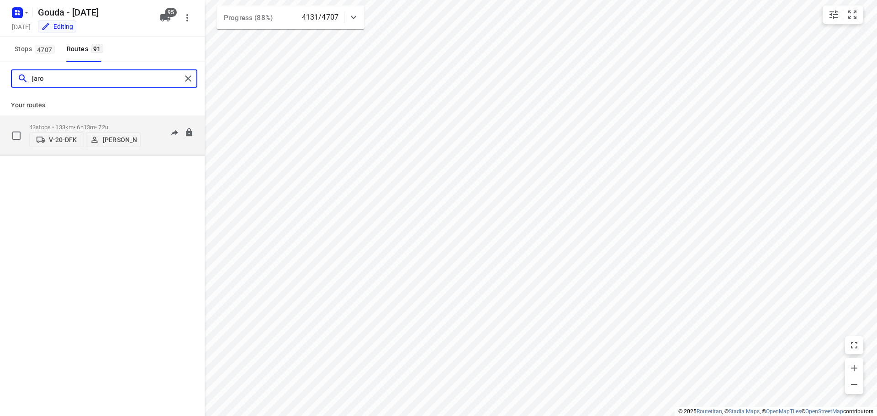
type input "jaro"
click at [85, 124] on p "43 stops • 133km • 6h13m • 72u" at bounding box center [84, 127] width 111 height 7
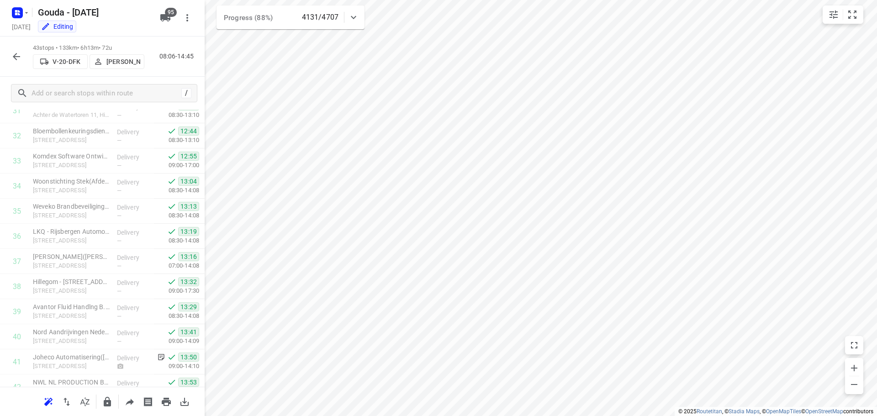
scroll to position [873, 0]
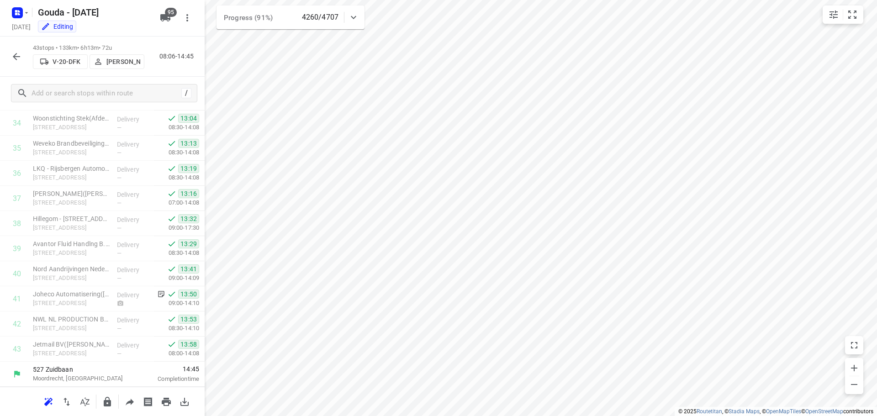
click at [21, 58] on icon "button" at bounding box center [16, 56] width 11 height 11
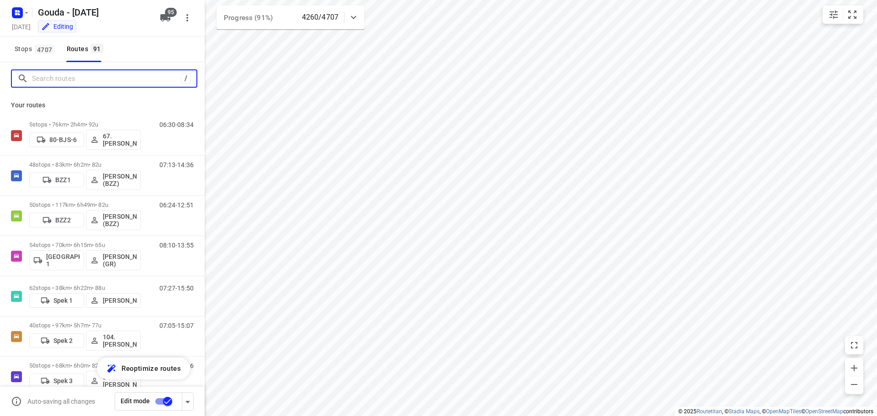
click at [69, 81] on input "Search routes" at bounding box center [106, 79] width 149 height 14
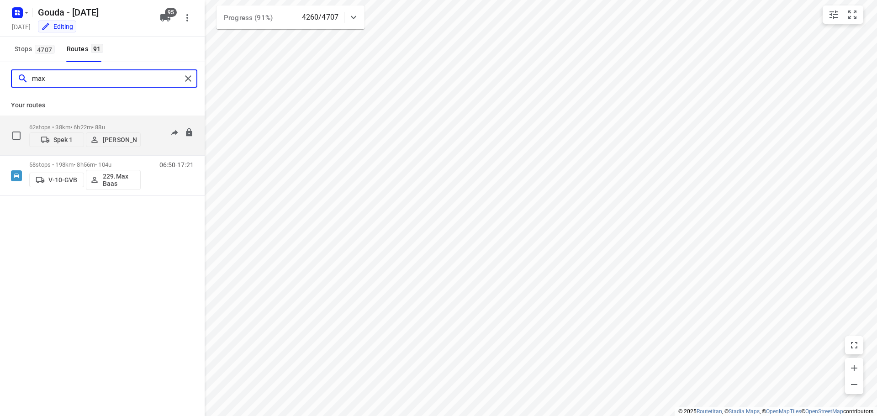
type input "max"
click at [86, 122] on div "62 stops • 38km • 6h22m • 88u Spek 1 Max Weise" at bounding box center [84, 135] width 111 height 32
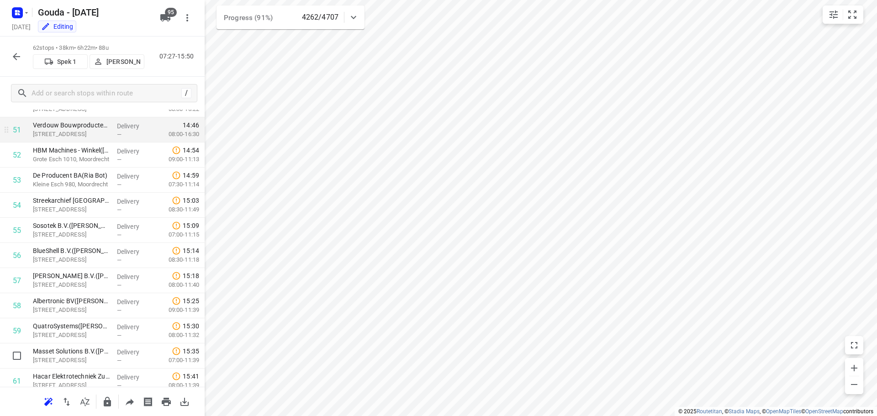
scroll to position [1350, 0]
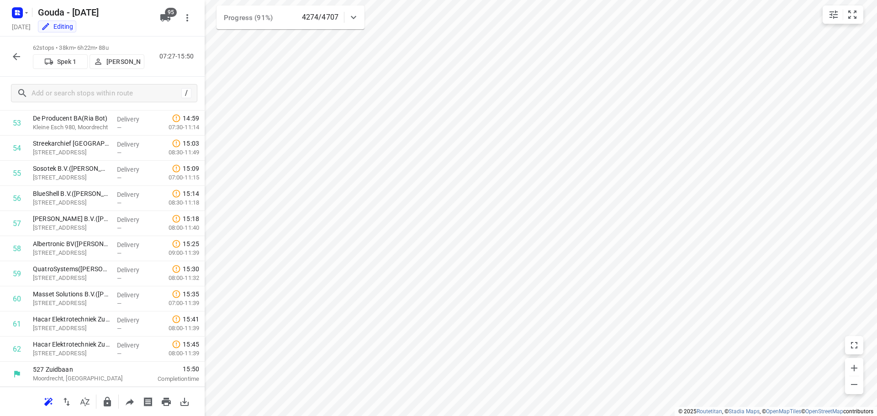
drag, startPoint x: 18, startPoint y: 56, endPoint x: 115, endPoint y: 4, distance: 110.1
click at [18, 56] on icon "button" at bounding box center [16, 56] width 7 height 7
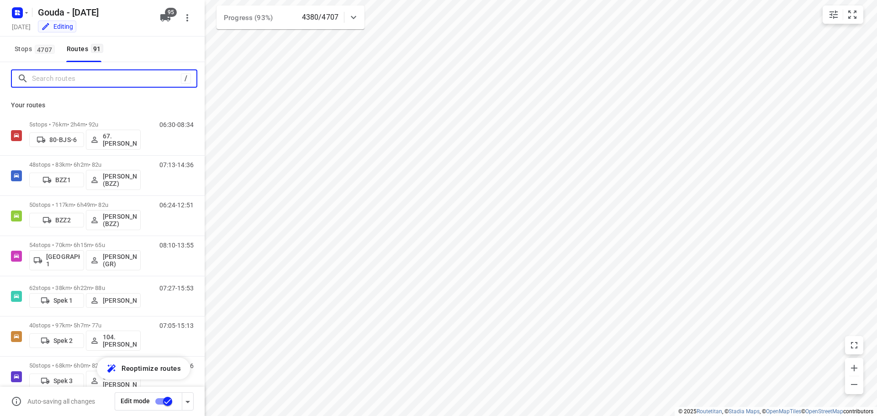
click at [64, 75] on input "Search routes" at bounding box center [106, 79] width 149 height 14
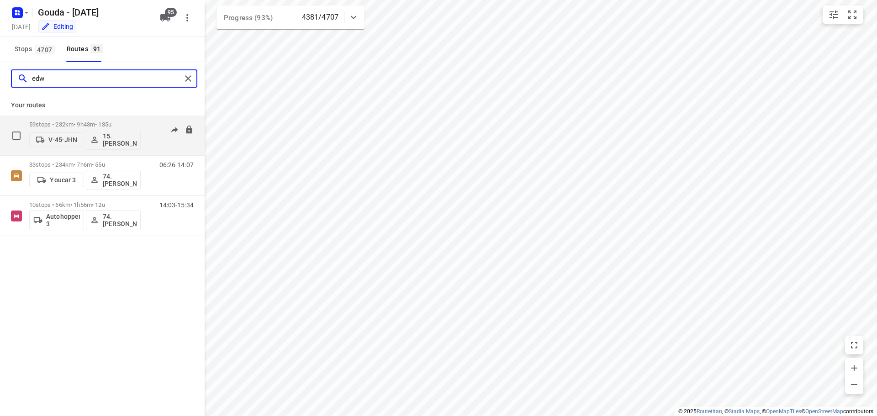
type input "edw"
click at [77, 121] on div "59 stops • 232km • 9h43m • 135u V-45-JHN 15. Edwin Swede" at bounding box center [84, 135] width 111 height 38
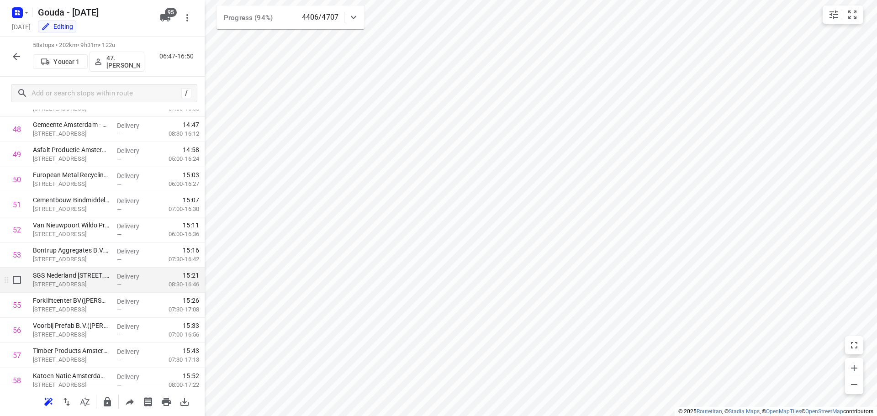
scroll to position [1236, 0]
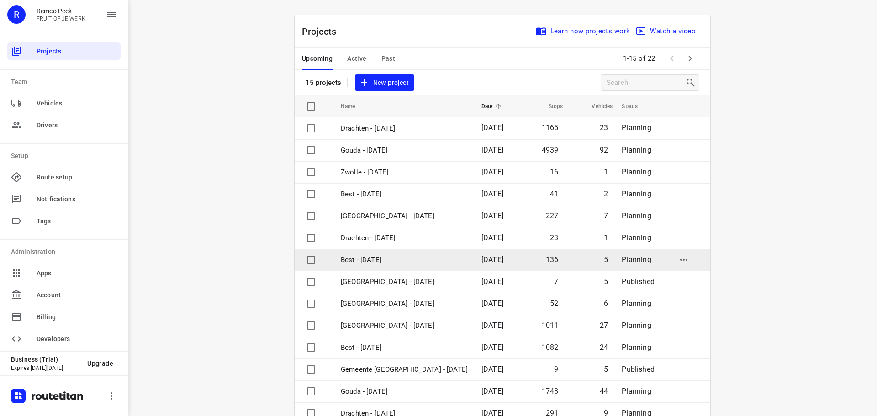
scroll to position [46, 0]
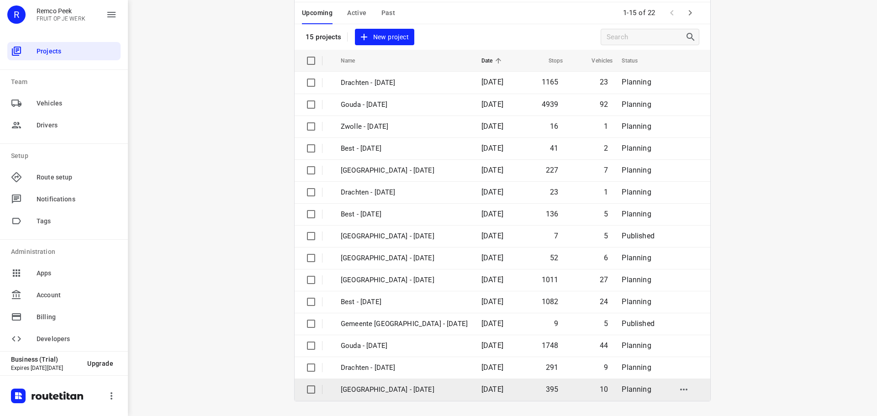
click at [359, 389] on p "Zwolle - Tuesday" at bounding box center [404, 389] width 127 height 11
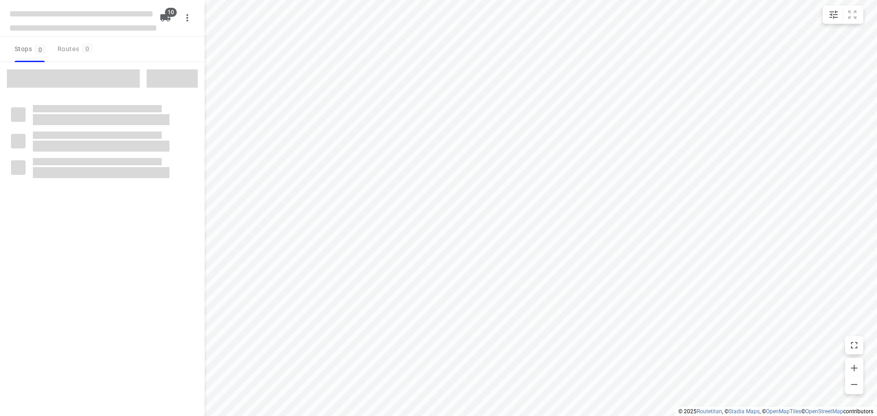
type input "distance"
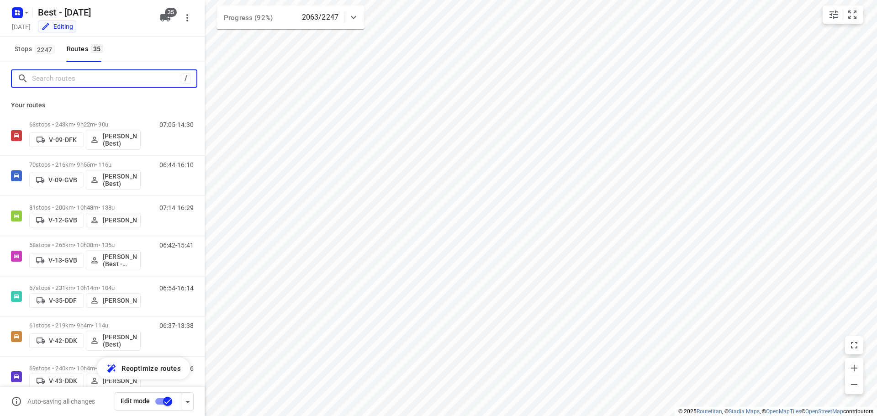
click at [65, 78] on input "Search routes" at bounding box center [106, 79] width 149 height 14
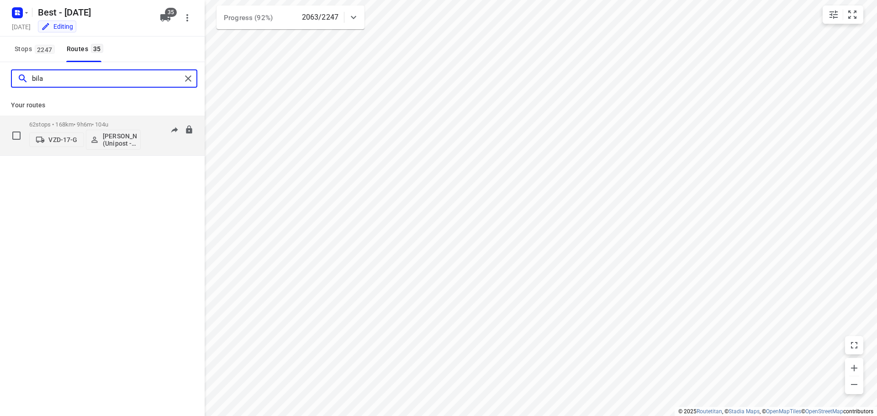
type input "bila"
click at [79, 121] on p "62 stops • 168km • 9h6m • 104u" at bounding box center [84, 124] width 111 height 7
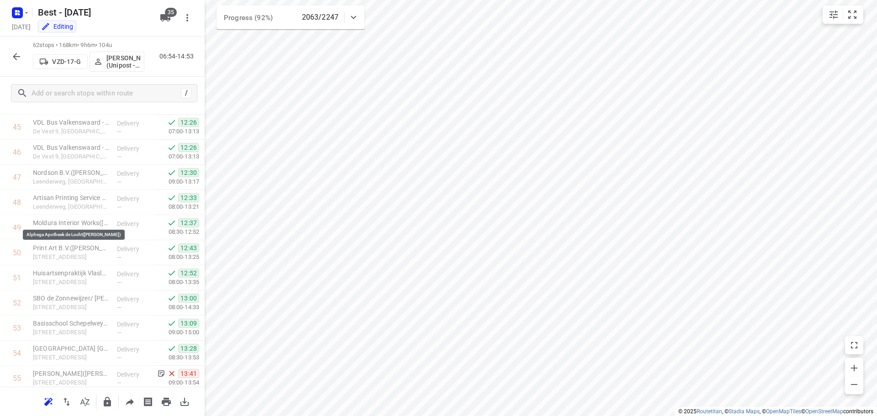
scroll to position [1350, 0]
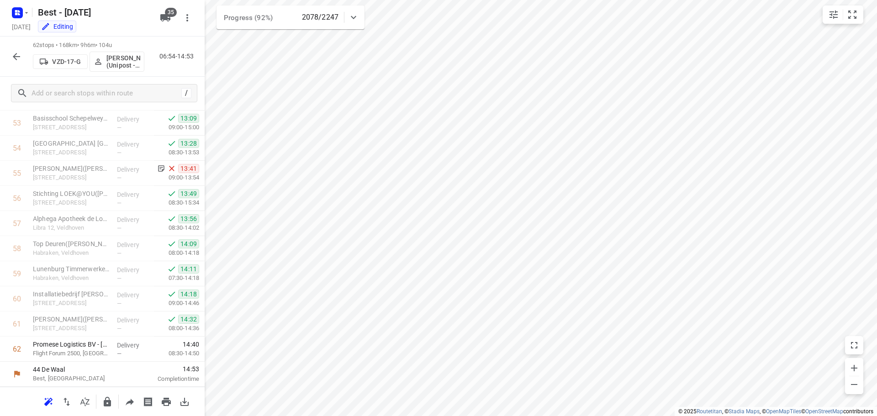
click at [16, 58] on icon "button" at bounding box center [16, 56] width 11 height 11
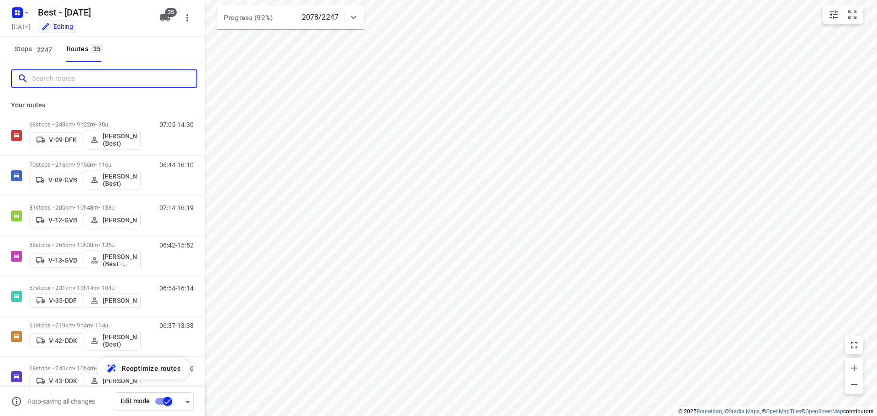
click at [57, 81] on input "Search routes" at bounding box center [114, 79] width 164 height 14
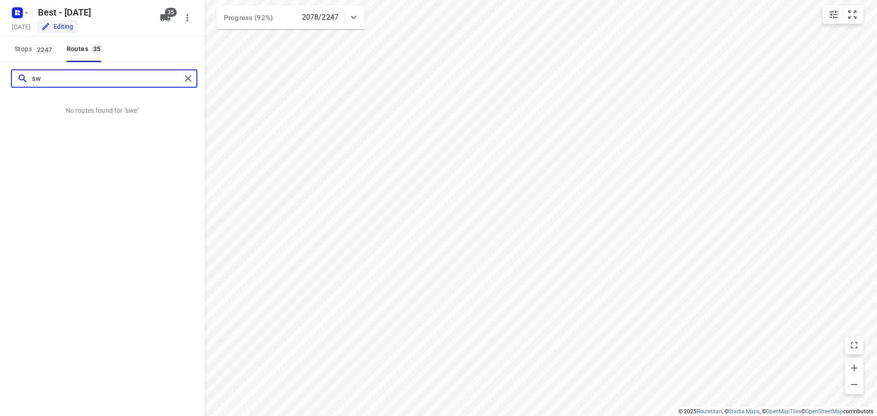
type input "s"
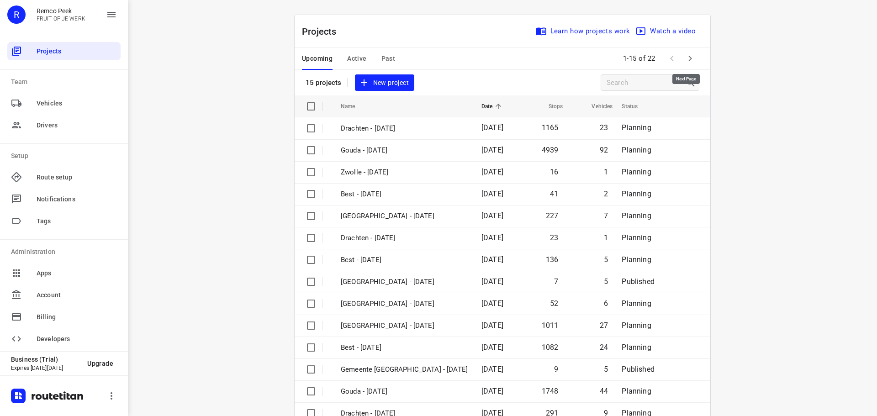
click at [684, 57] on icon "button" at bounding box center [689, 58] width 11 height 11
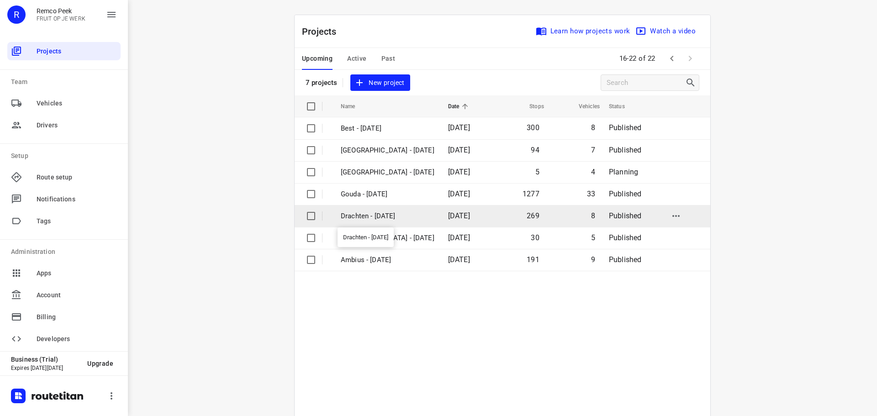
click at [374, 213] on p "Drachten - [DATE]" at bounding box center [388, 216] width 94 height 11
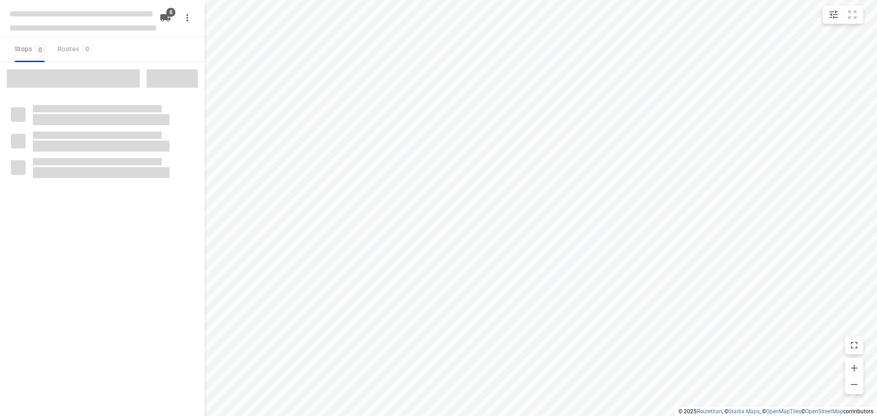
type input "distance"
checkbox input "true"
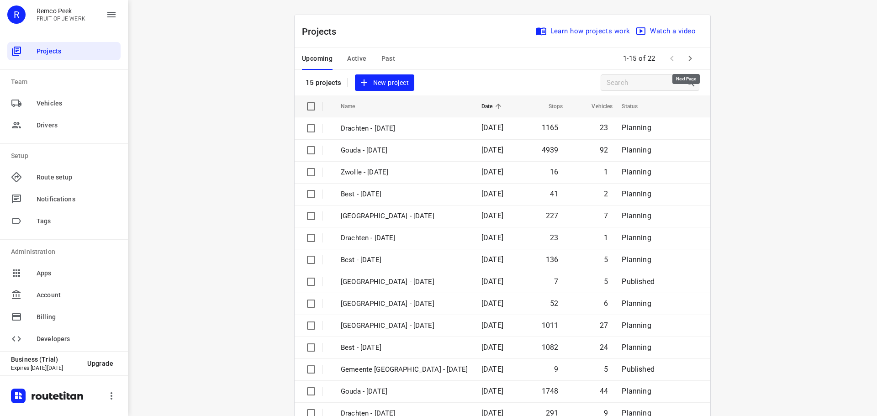
click at [684, 56] on icon "button" at bounding box center [689, 58] width 11 height 11
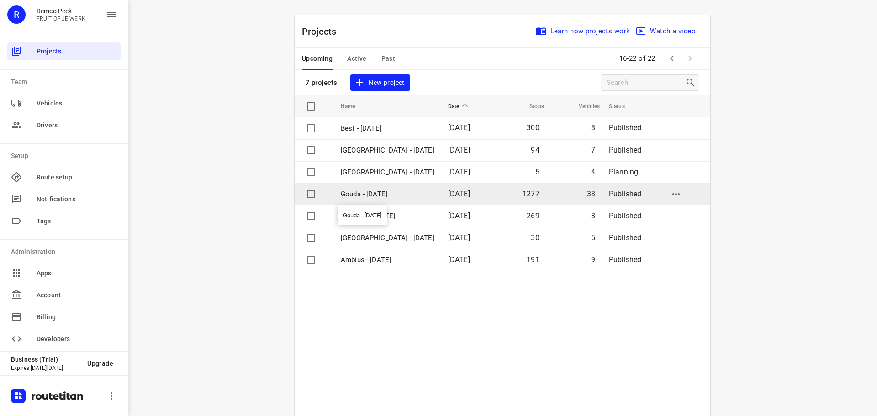
click at [381, 195] on p "Gouda - Tuesday" at bounding box center [388, 194] width 94 height 11
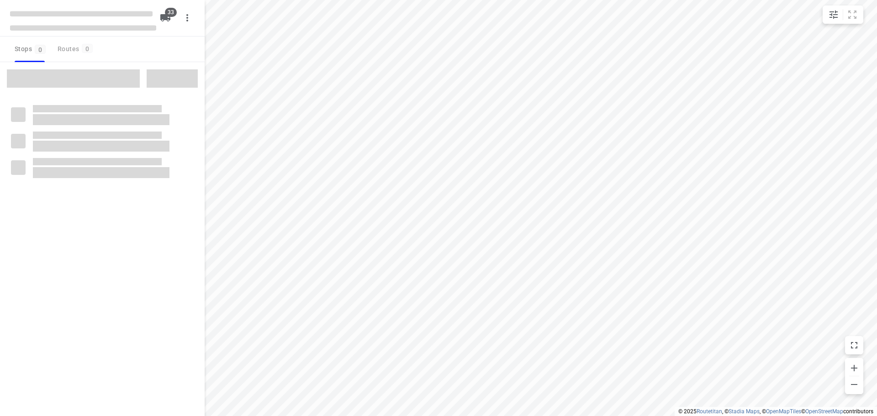
type input "distance"
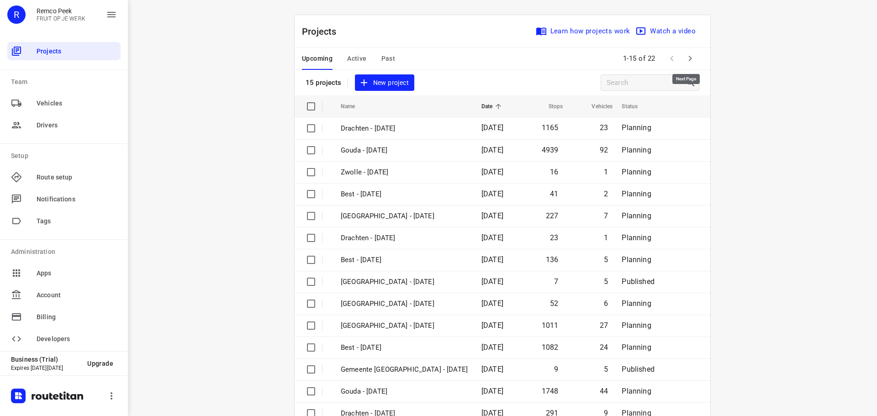
drag, startPoint x: 684, startPoint y: 58, endPoint x: 683, endPoint y: 0, distance: 57.5
click at [684, 56] on icon "button" at bounding box center [689, 58] width 11 height 11
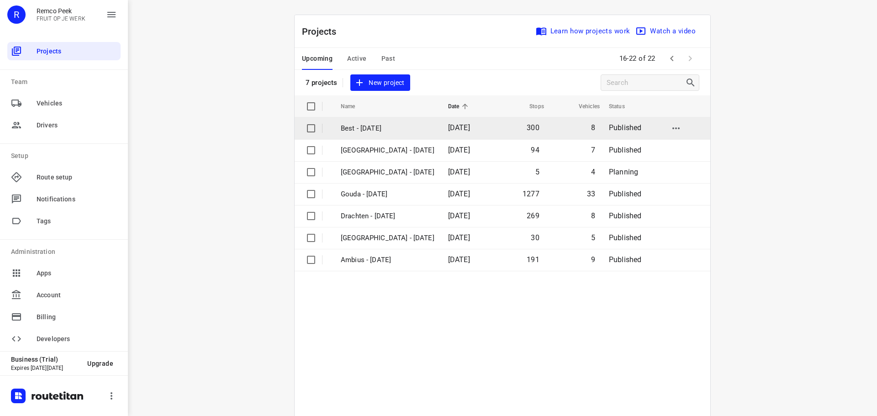
click at [372, 126] on p "Best - [DATE]" at bounding box center [388, 128] width 94 height 11
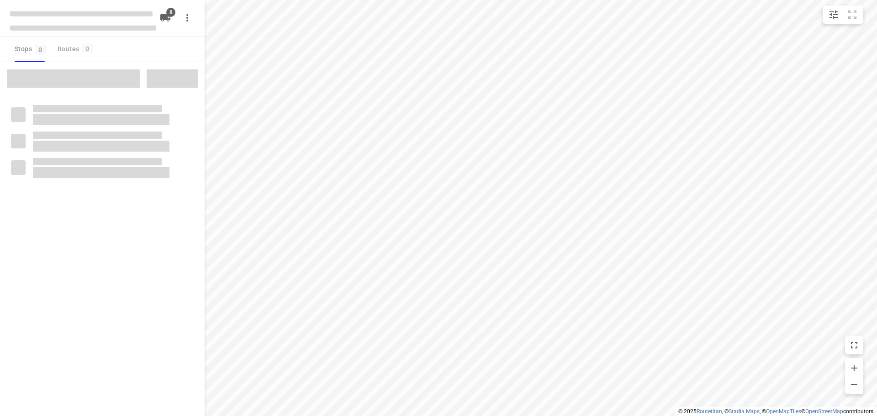
type input "distance"
checkbox input "true"
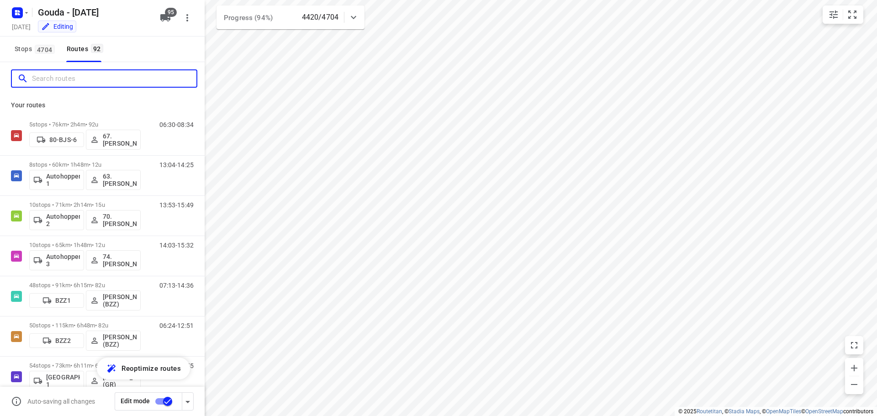
click at [55, 81] on input "Search routes" at bounding box center [114, 79] width 164 height 14
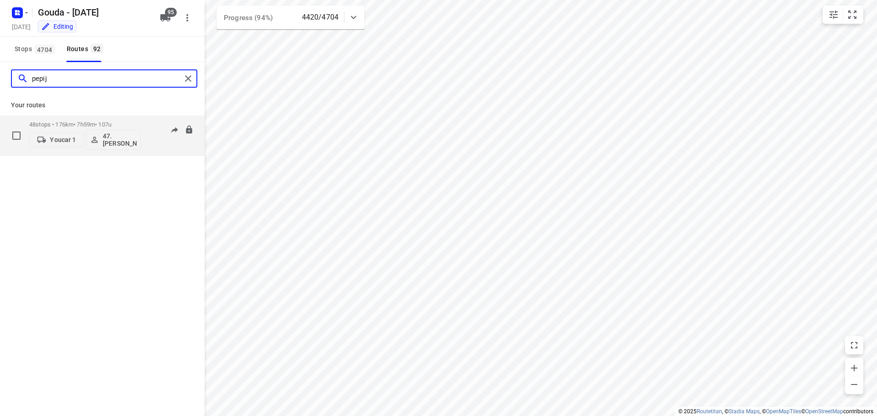
type input "pepij"
click at [68, 119] on div "48 stops • 176km • 7h59m • 107u Youcar 1 47.[PERSON_NAME]" at bounding box center [84, 135] width 111 height 38
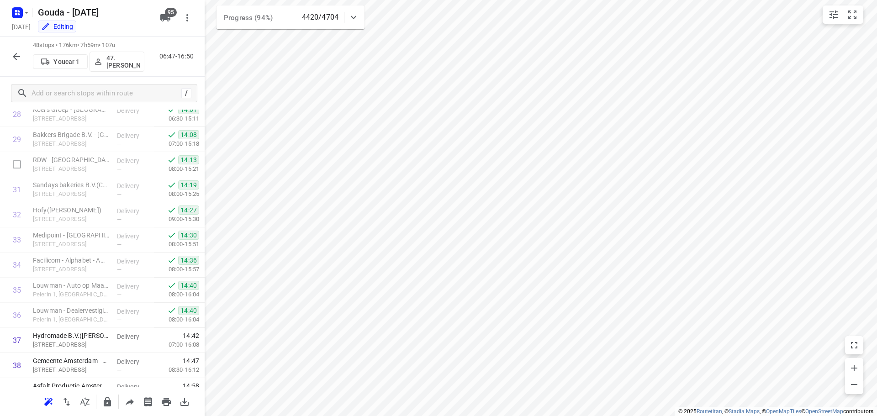
scroll to position [999, 0]
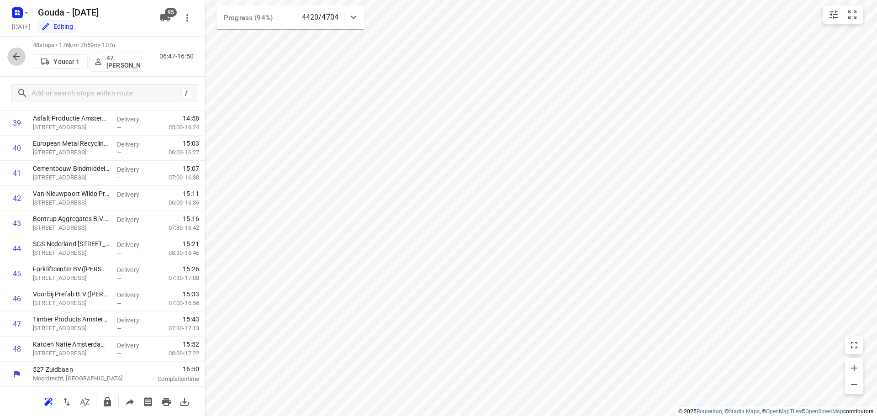
click at [15, 58] on icon "button" at bounding box center [16, 56] width 7 height 7
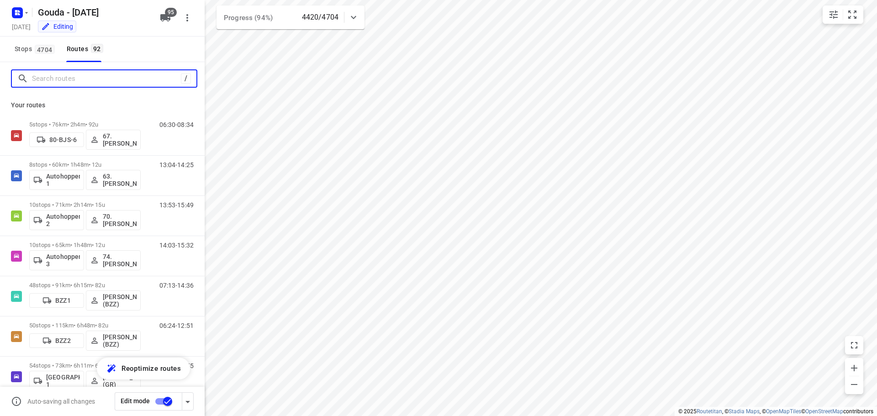
click at [53, 82] on input "Search routes" at bounding box center [106, 79] width 149 height 14
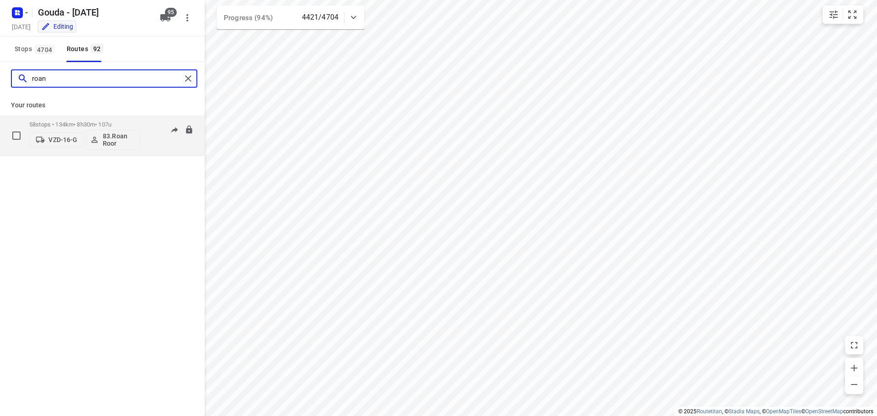
type input "roan"
click at [65, 120] on div "58 stops • 134km • 8h30m • 107u VZD-16-G 83.[PERSON_NAME]" at bounding box center [84, 135] width 111 height 38
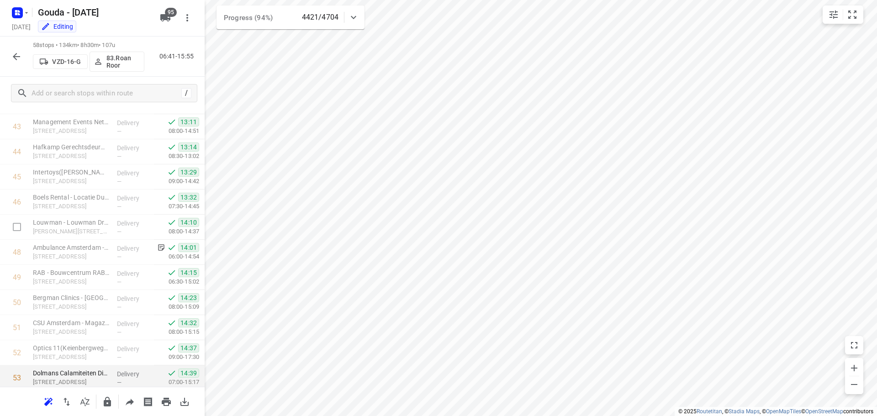
scroll to position [1250, 0]
